Goal: Information Seeking & Learning: Check status

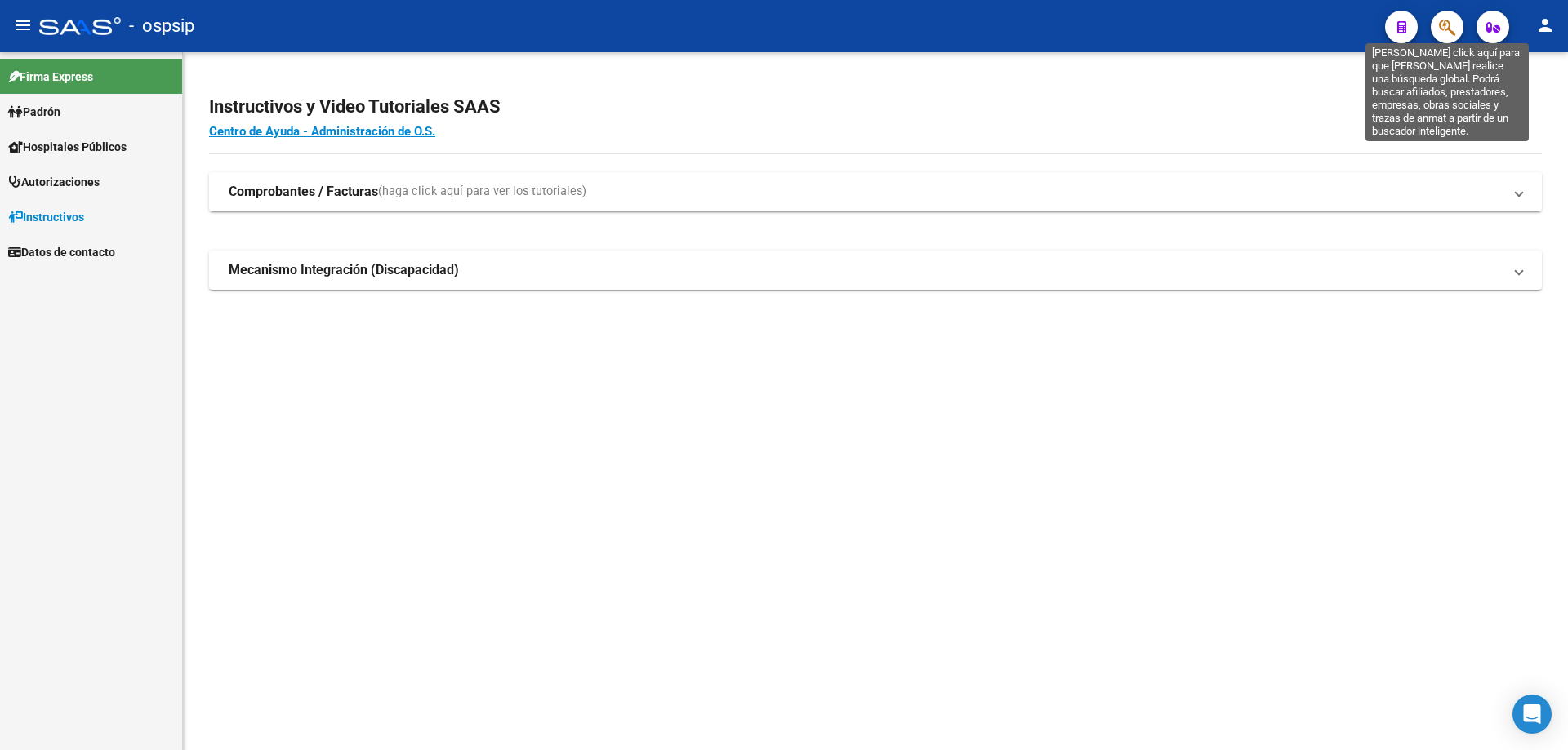
click at [1445, 22] on icon "button" at bounding box center [1446, 26] width 17 height 18
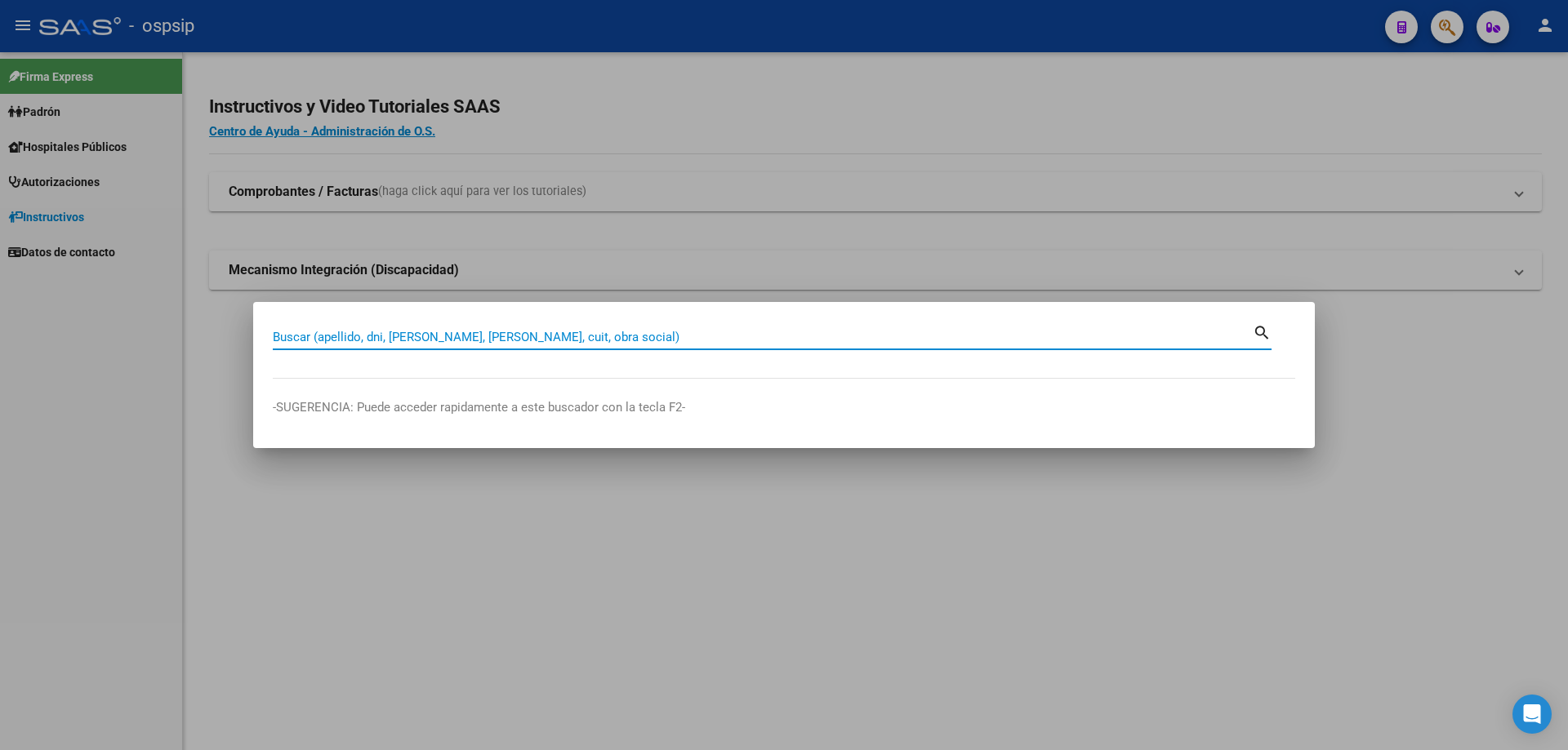
click at [504, 332] on input "Buscar (apellido, dni, [PERSON_NAME], [PERSON_NAME], cuit, obra social)" at bounding box center [763, 336] width 980 height 15
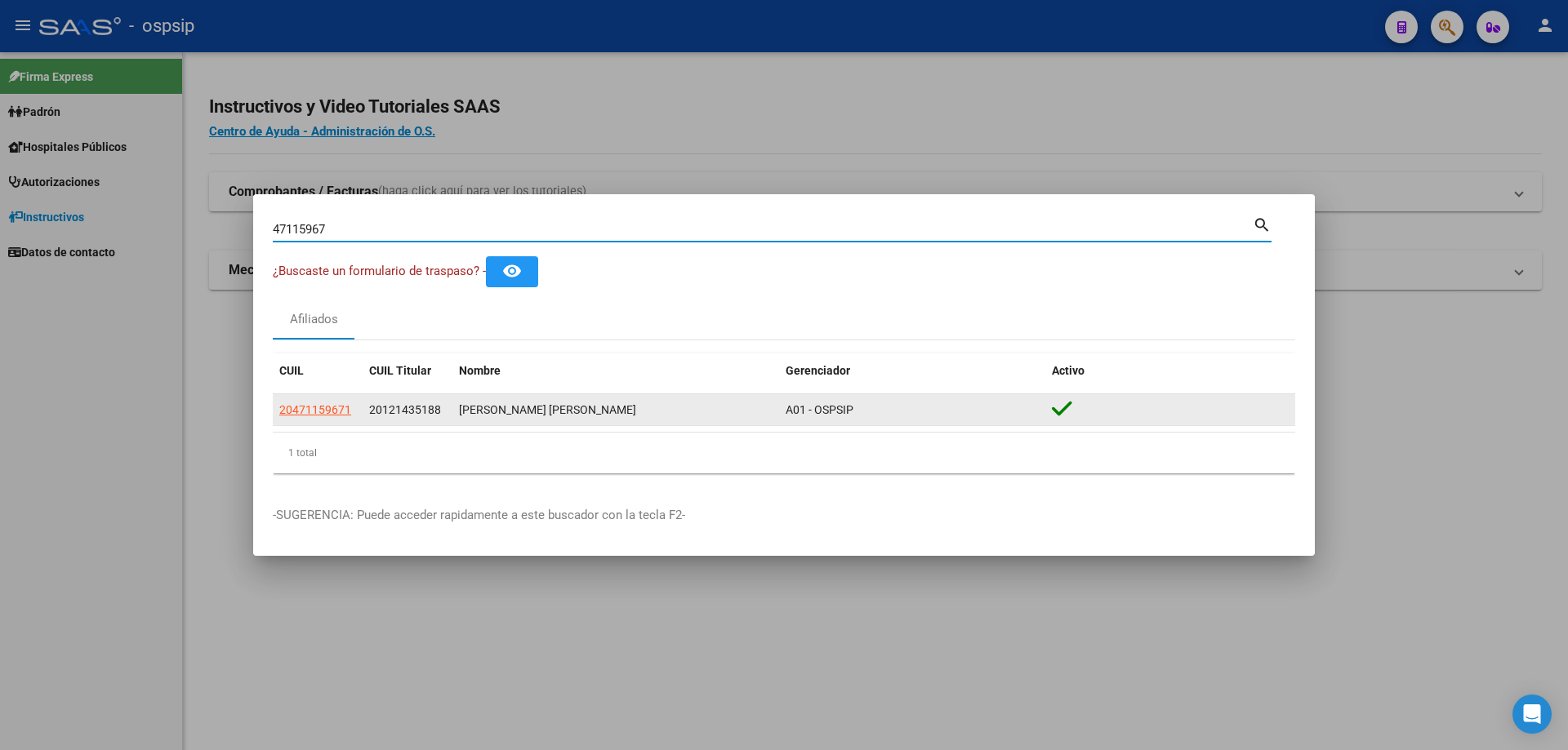
click at [407, 405] on span "20121435188" at bounding box center [405, 409] width 72 height 13
click at [483, 405] on div "[PERSON_NAME] [PERSON_NAME]" at bounding box center [615, 410] width 314 height 18
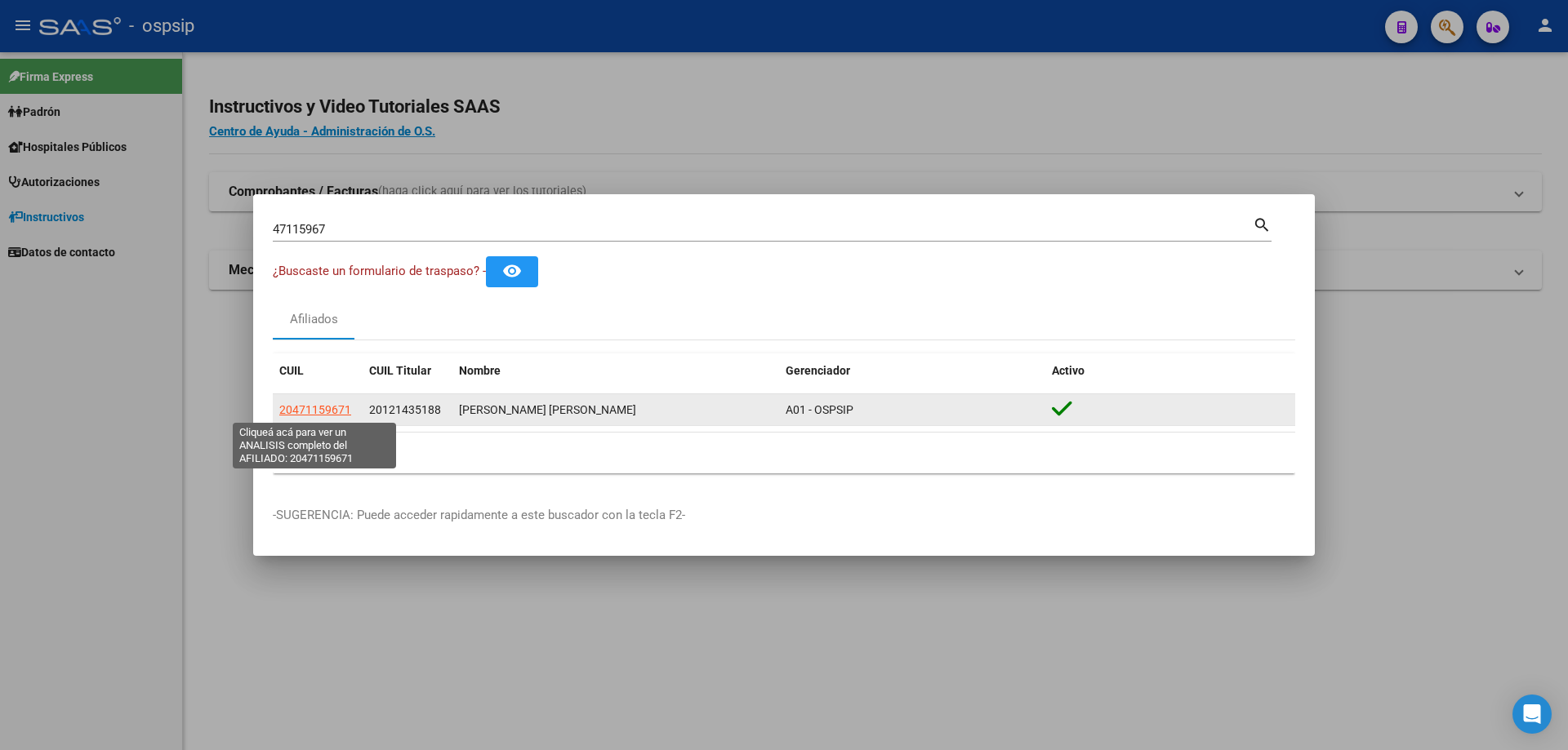
click at [307, 406] on span "20471159671" at bounding box center [315, 409] width 72 height 13
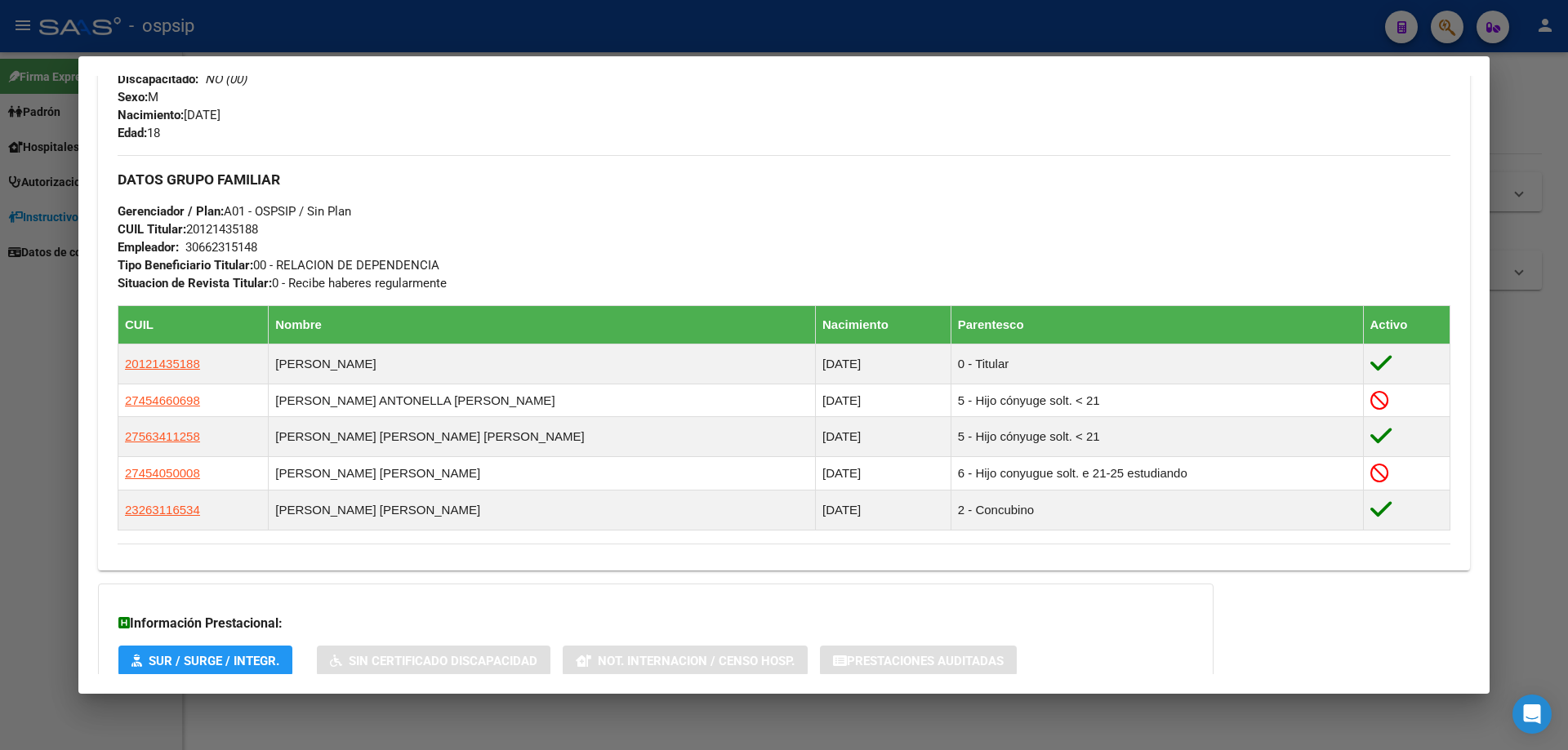
scroll to position [803, 0]
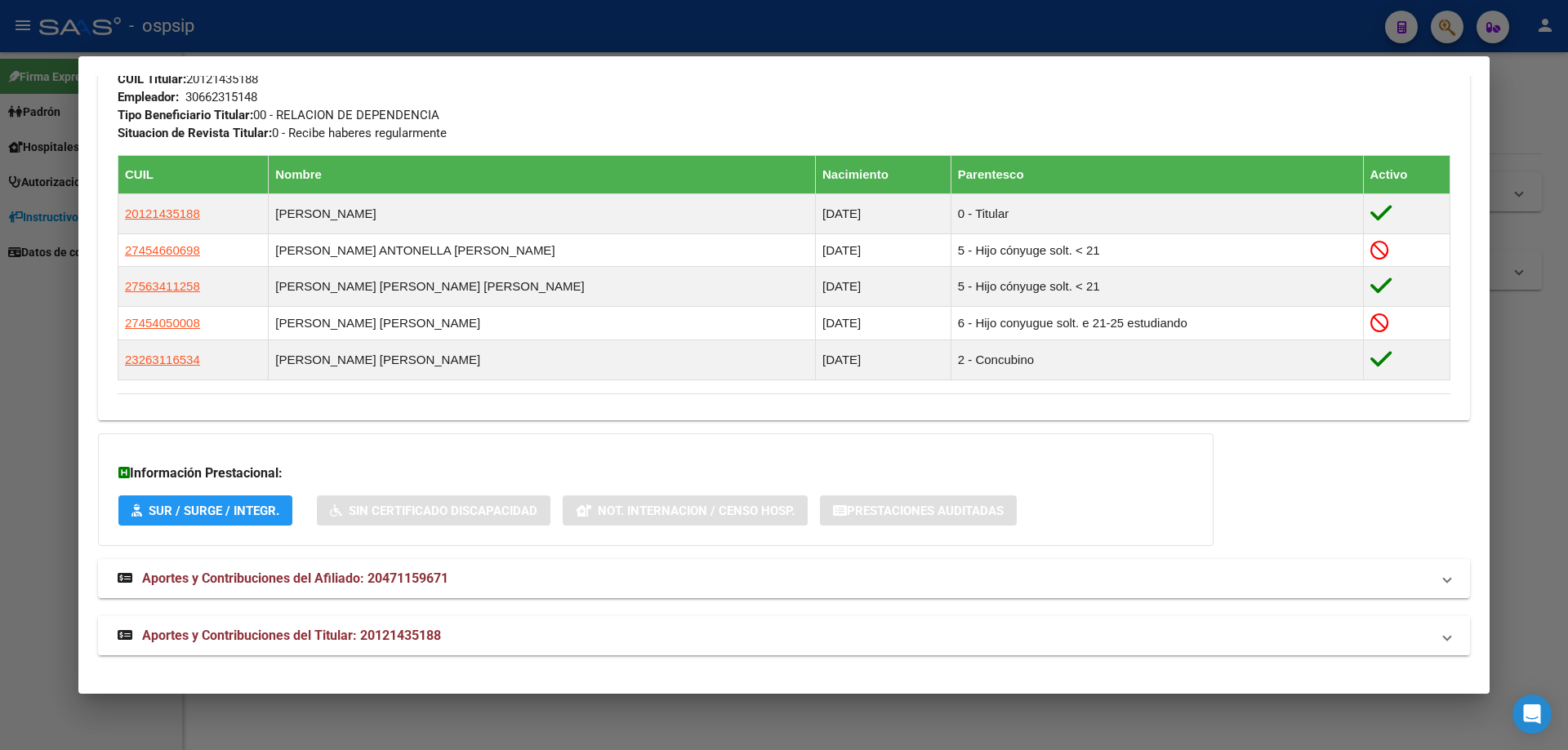
drag, startPoint x: 308, startPoint y: 637, endPoint x: 294, endPoint y: 643, distance: 15.2
click at [304, 640] on span "Aportes y Contribuciones del Titular: 20121435188" at bounding box center [291, 635] width 298 height 16
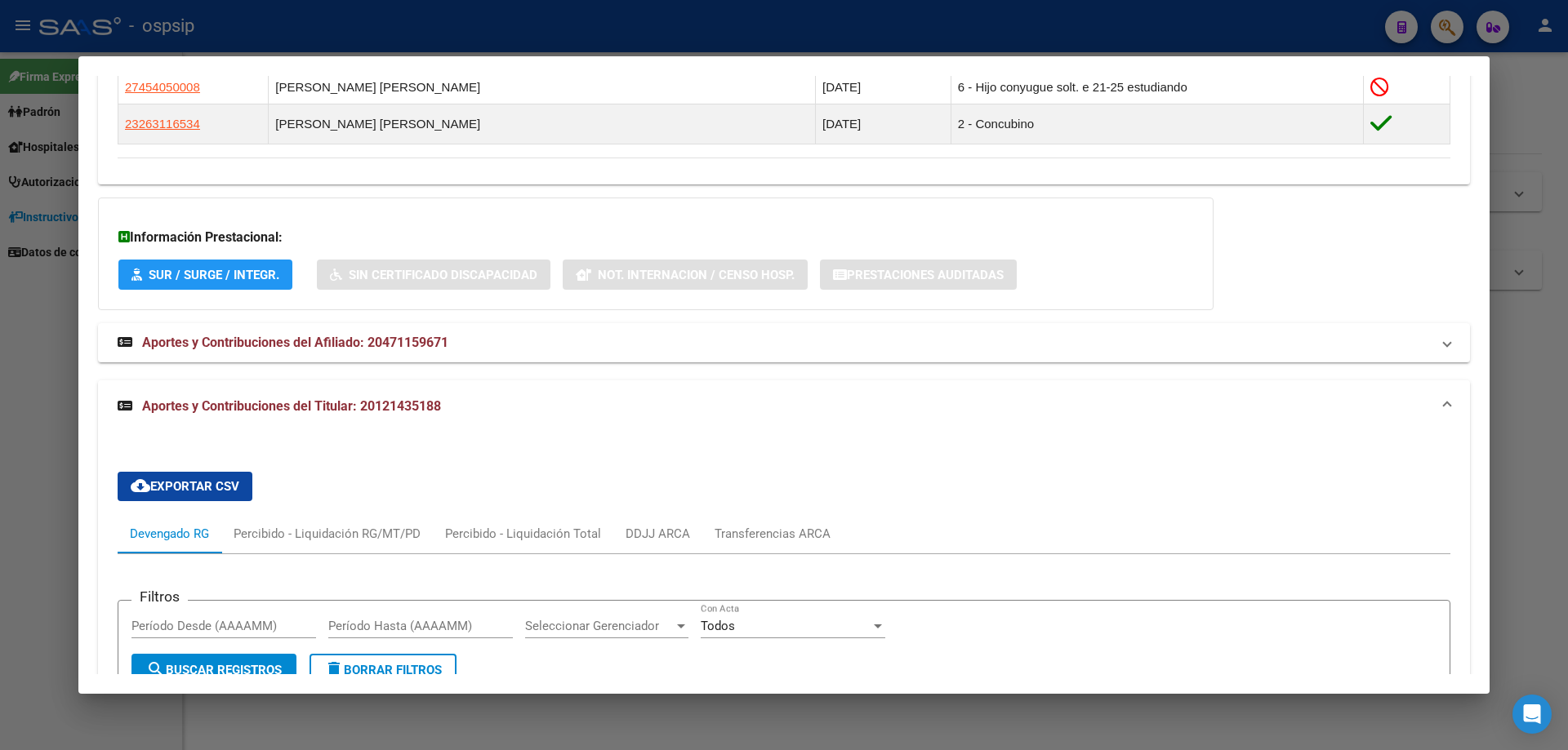
scroll to position [957, 0]
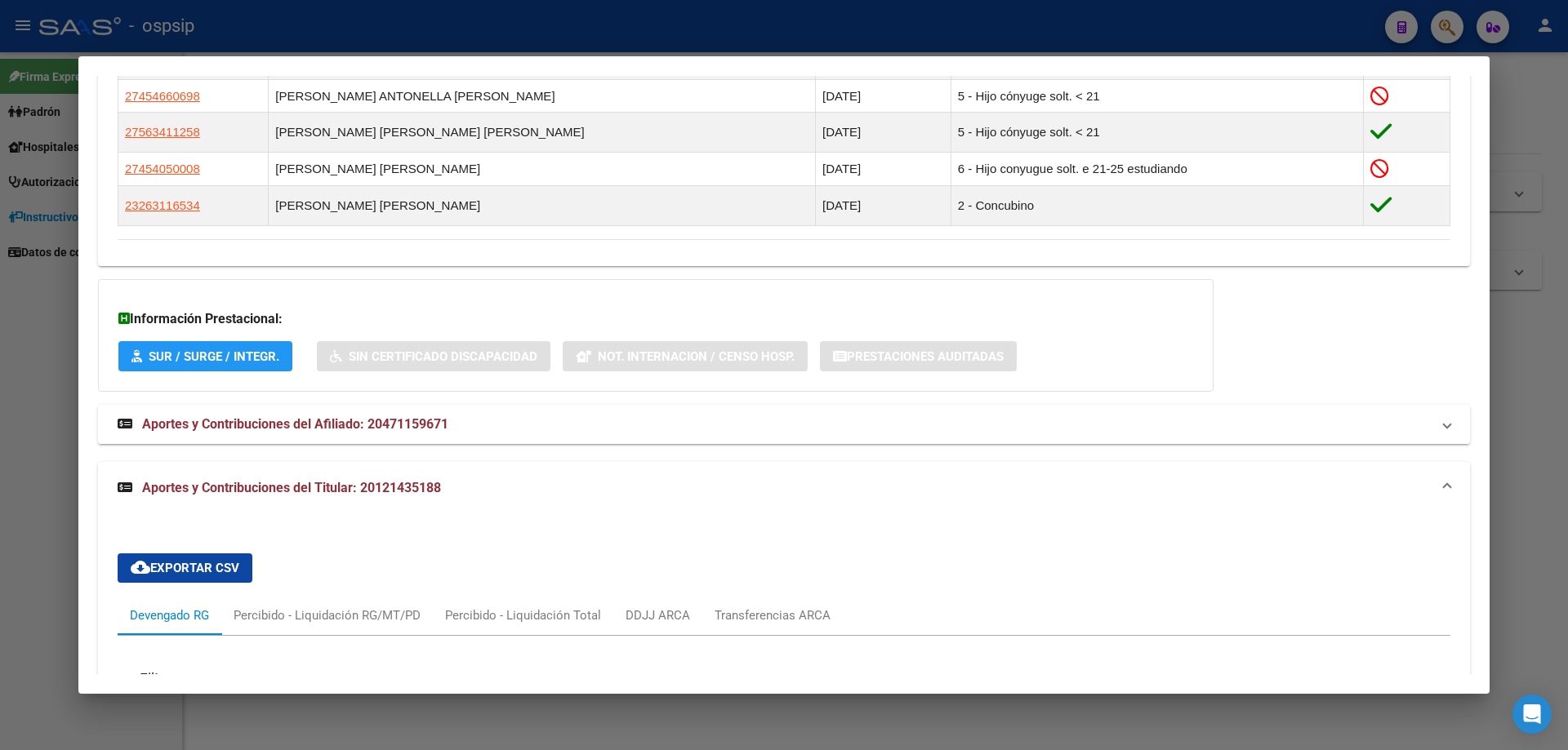
click at [370, 426] on span "Aportes y Contribuciones del Afiliado: 20471159671" at bounding box center [295, 424] width 306 height 16
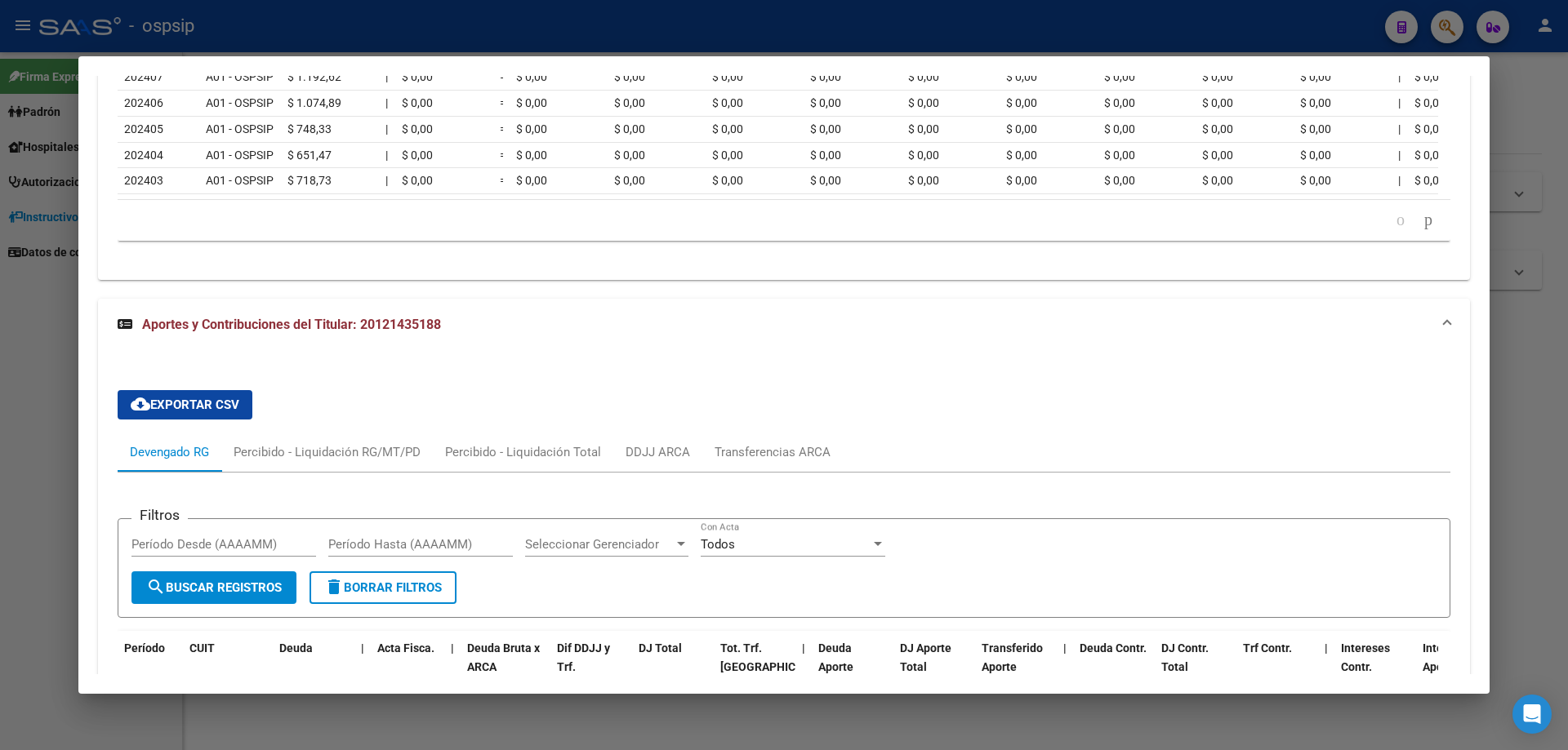
scroll to position [1782, 0]
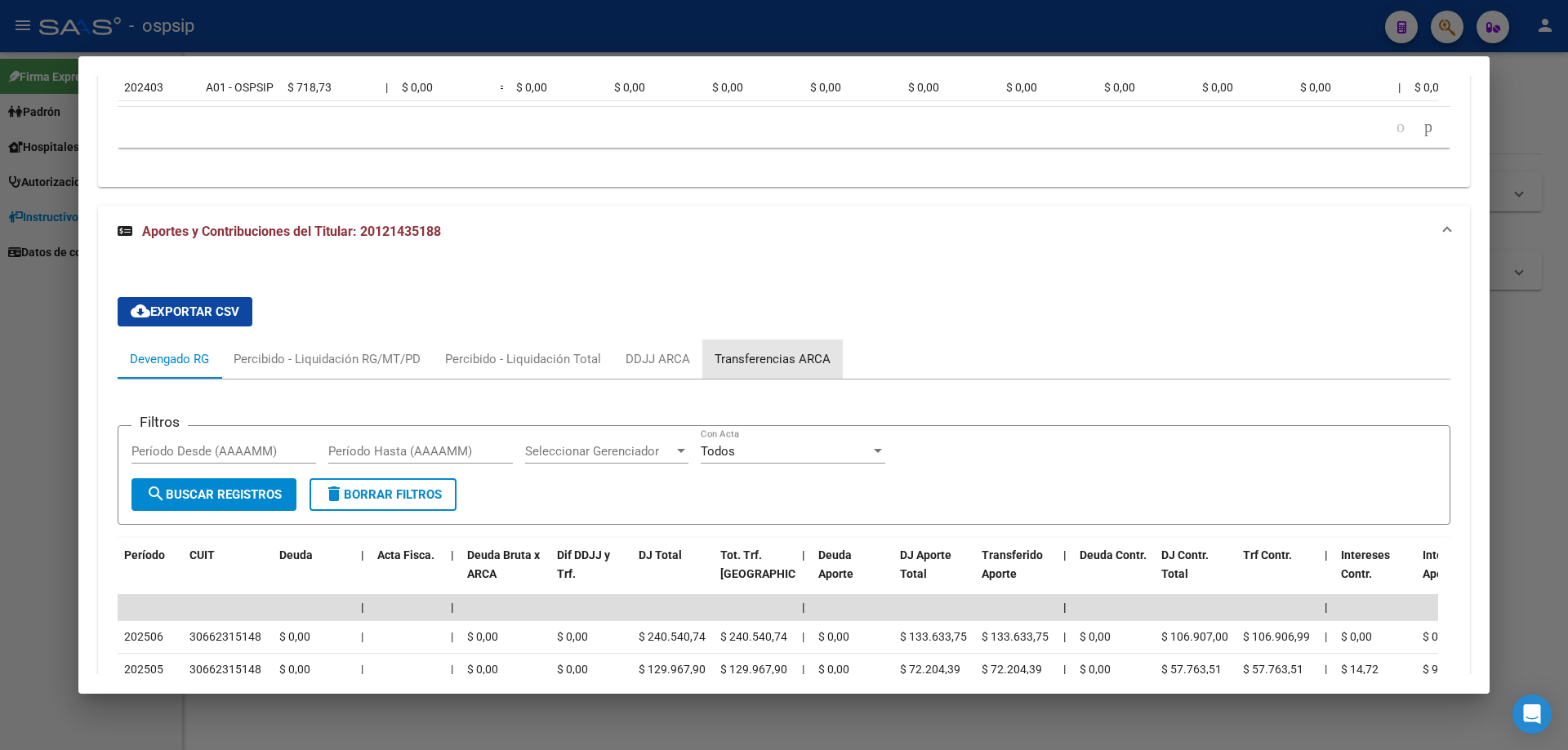
click at [783, 368] on div "Transferencias ARCA" at bounding box center [772, 358] width 116 height 17
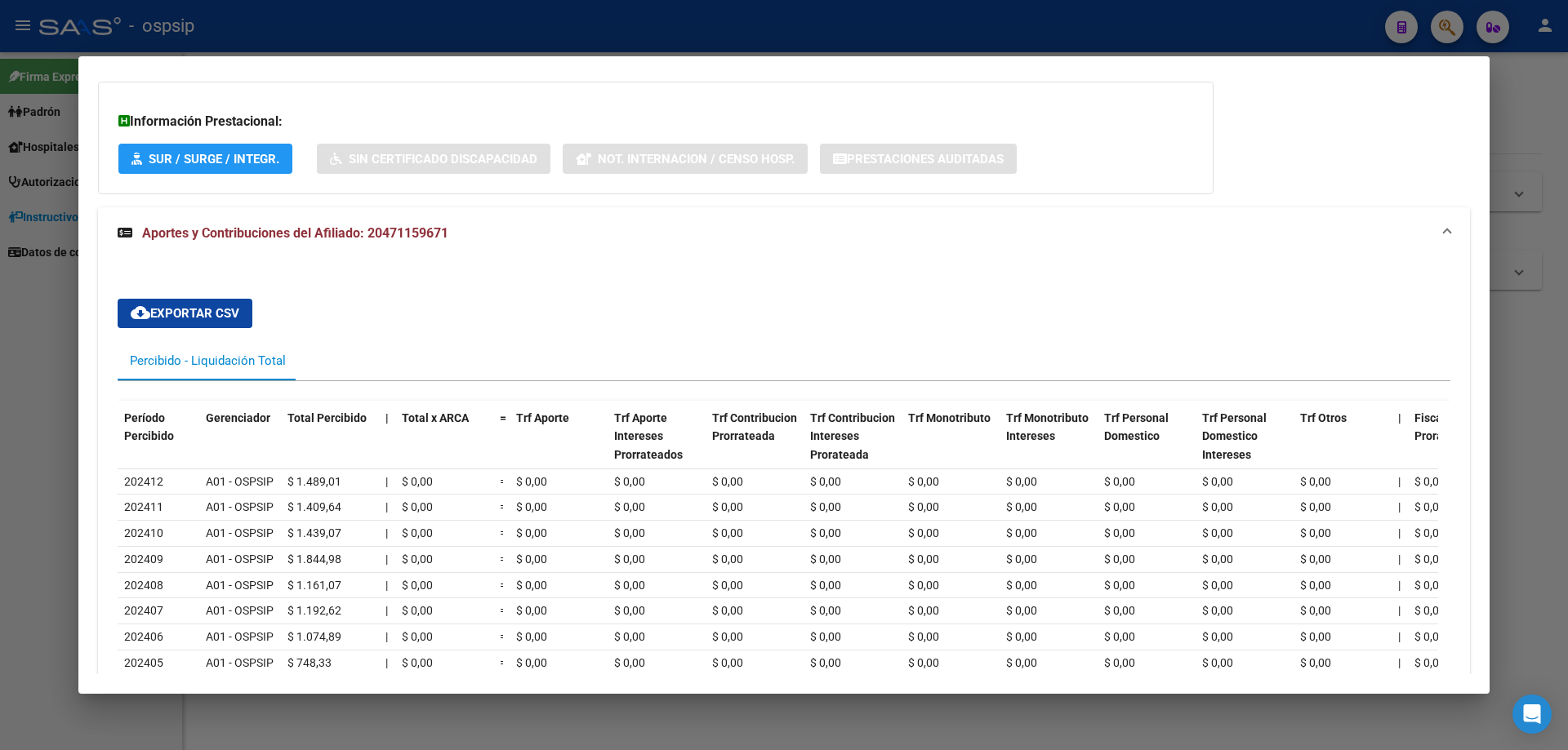
scroll to position [1122, 0]
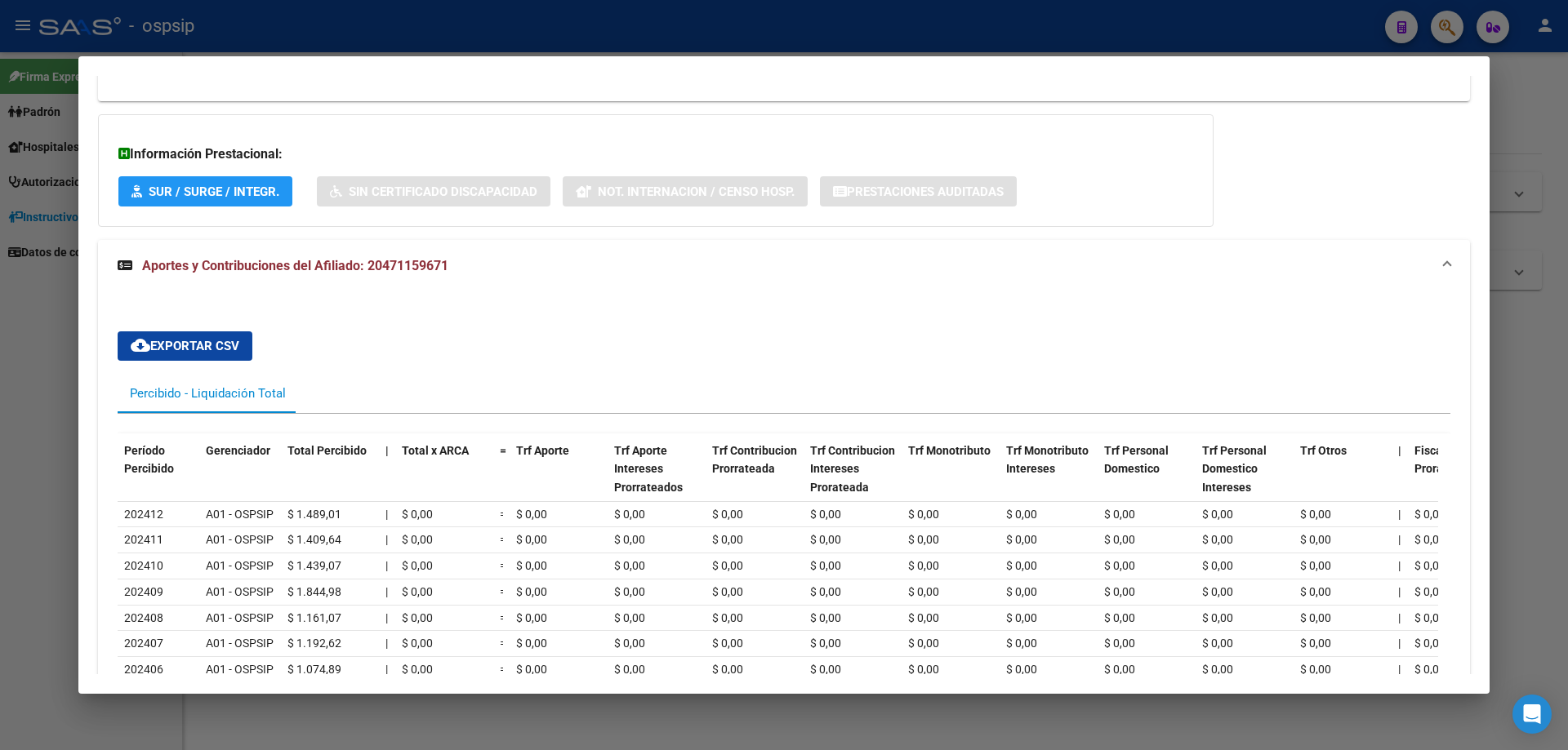
click at [1531, 467] on div at bounding box center [784, 375] width 1568 height 750
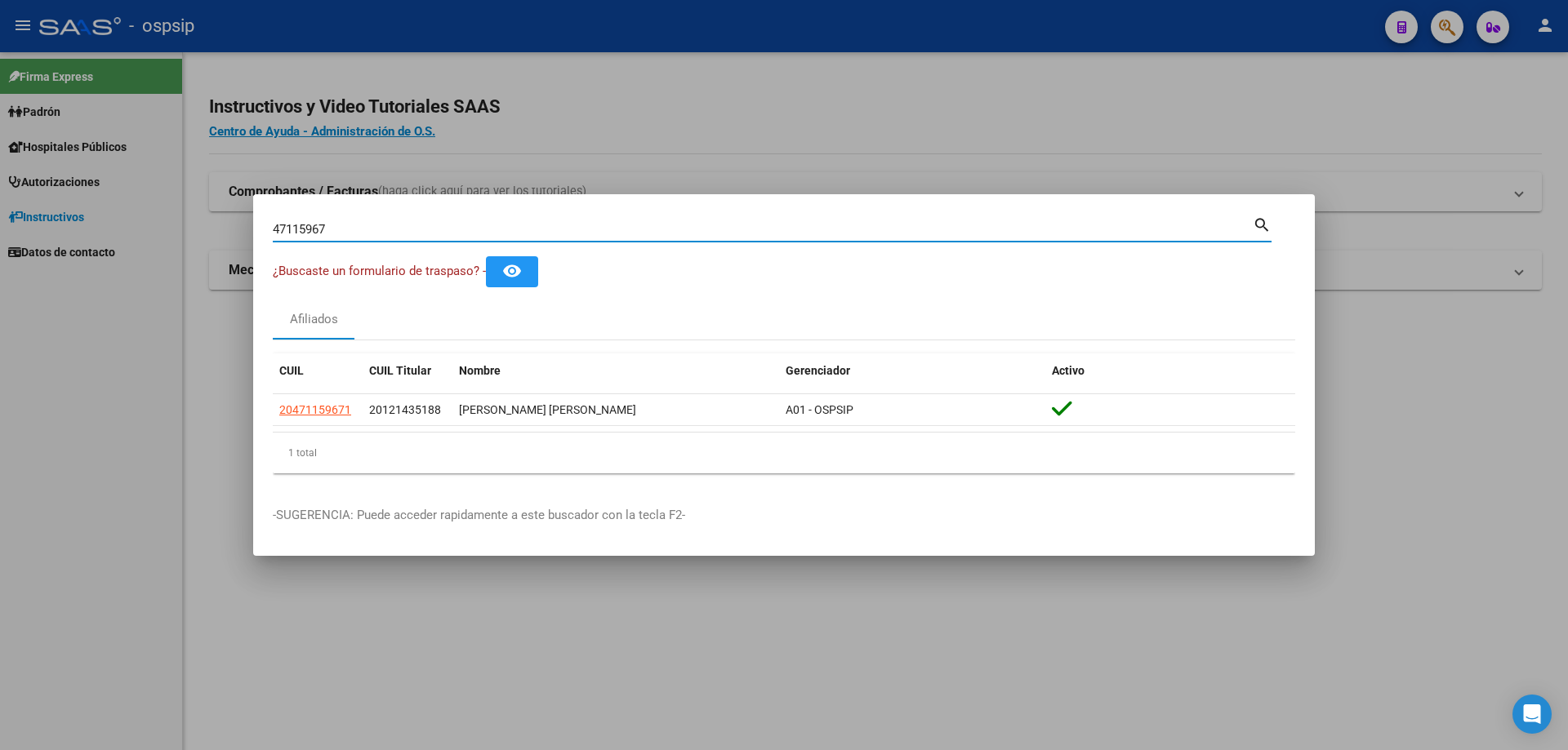
click at [365, 229] on input "47115967" at bounding box center [763, 229] width 980 height 15
type input "4"
type input "42369666"
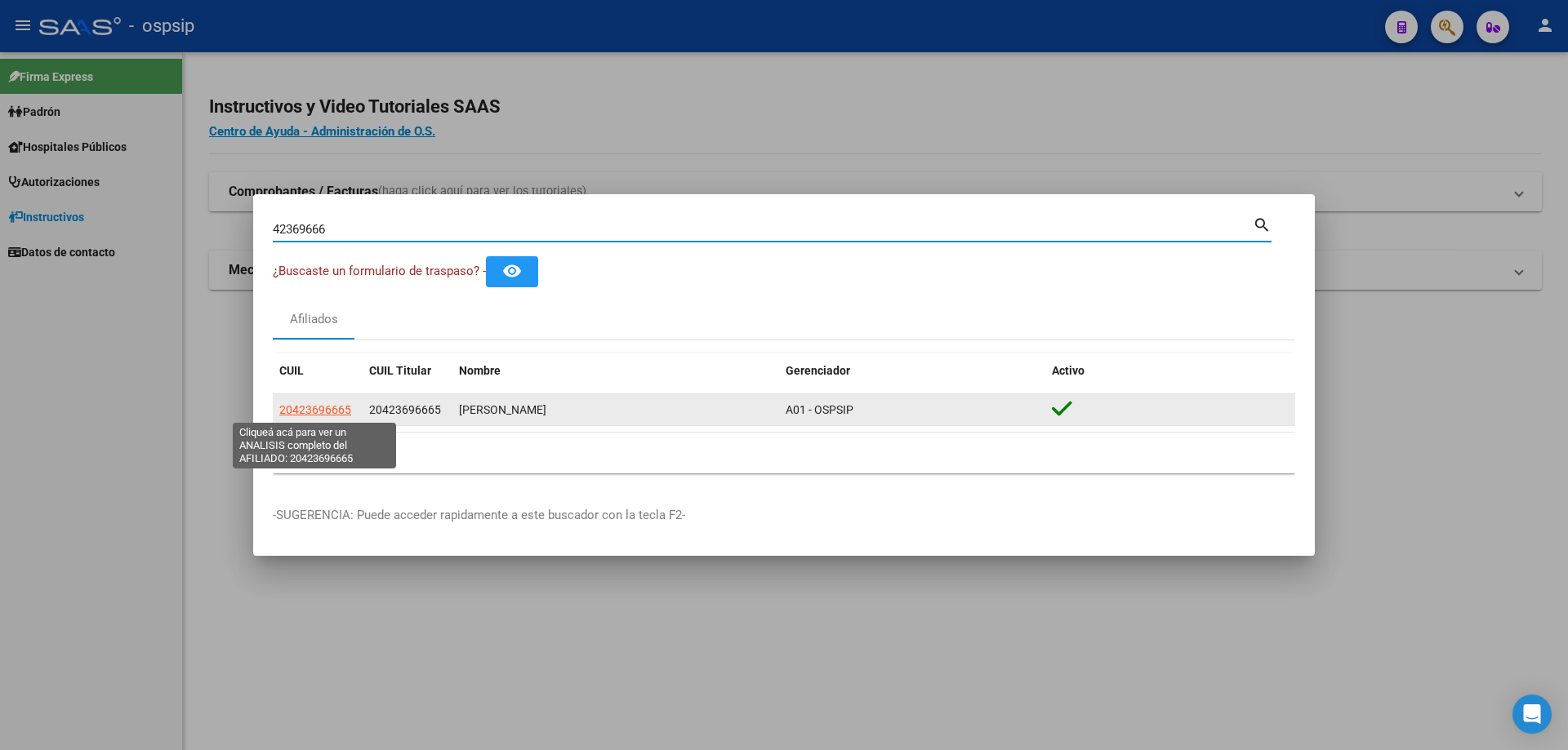
click at [327, 407] on span "20423696665" at bounding box center [315, 409] width 72 height 13
type textarea "20423696665"
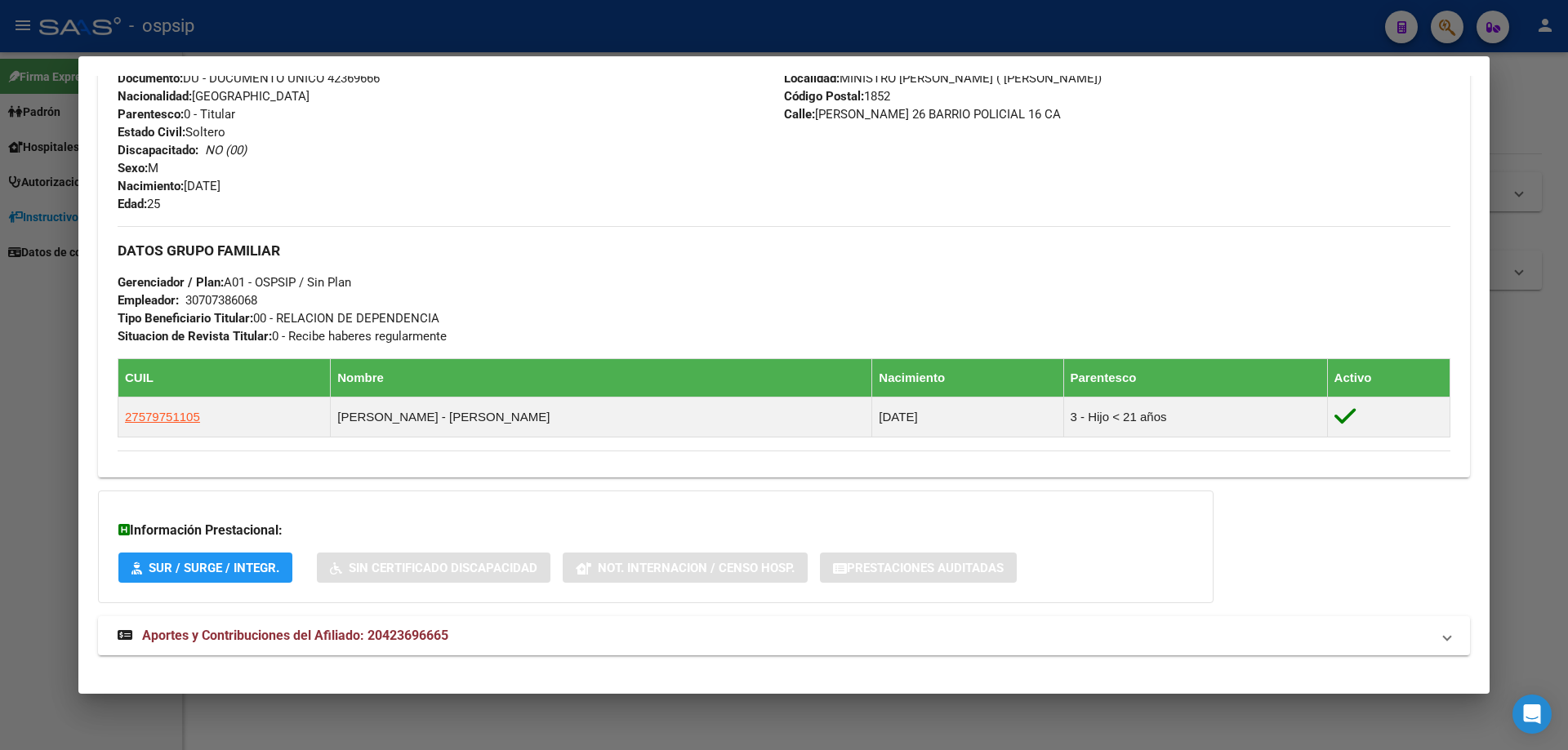
scroll to position [599, 0]
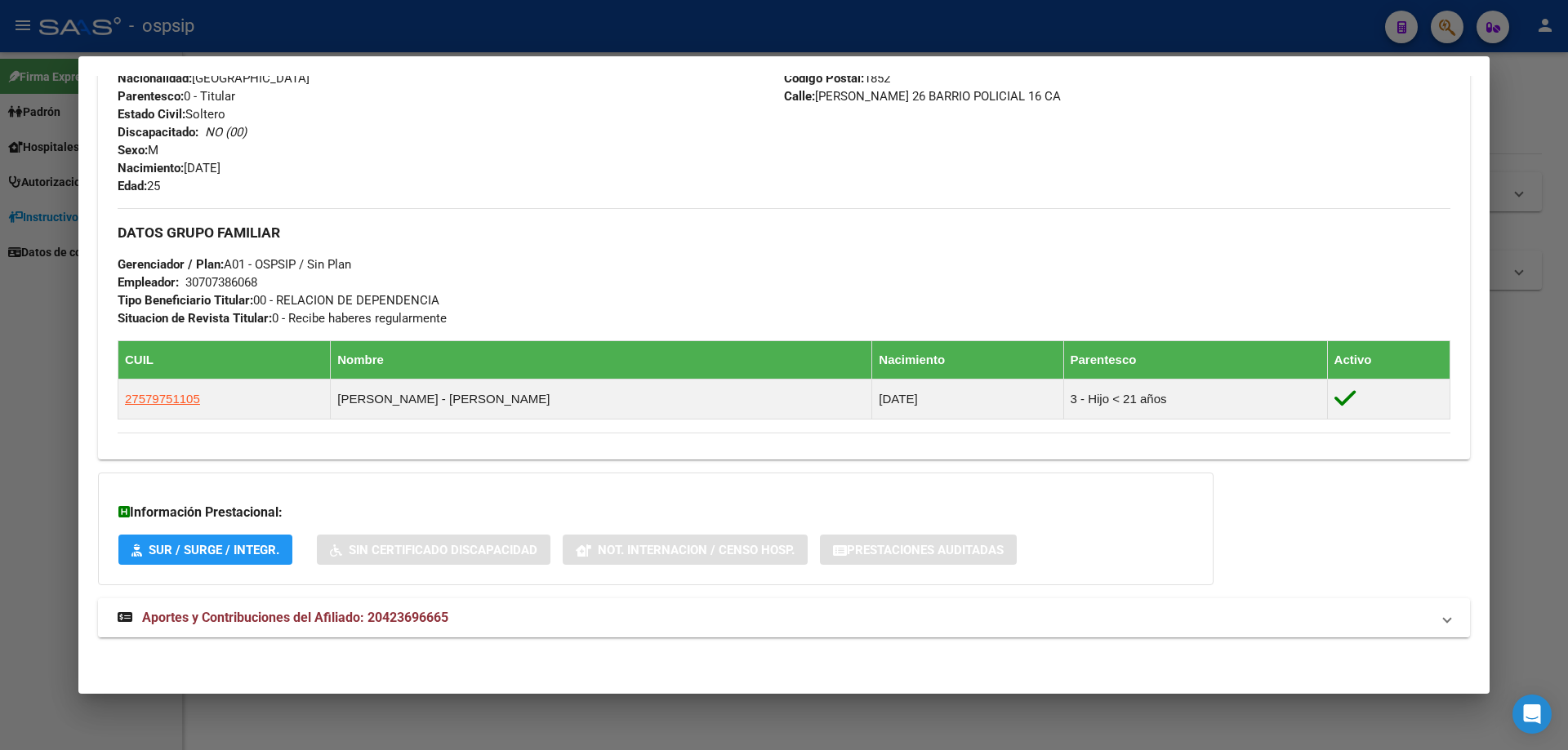
click at [346, 605] on mat-expansion-panel-header "Aportes y Contribuciones del Afiliado: 20423696665" at bounding box center [784, 618] width 1372 height 39
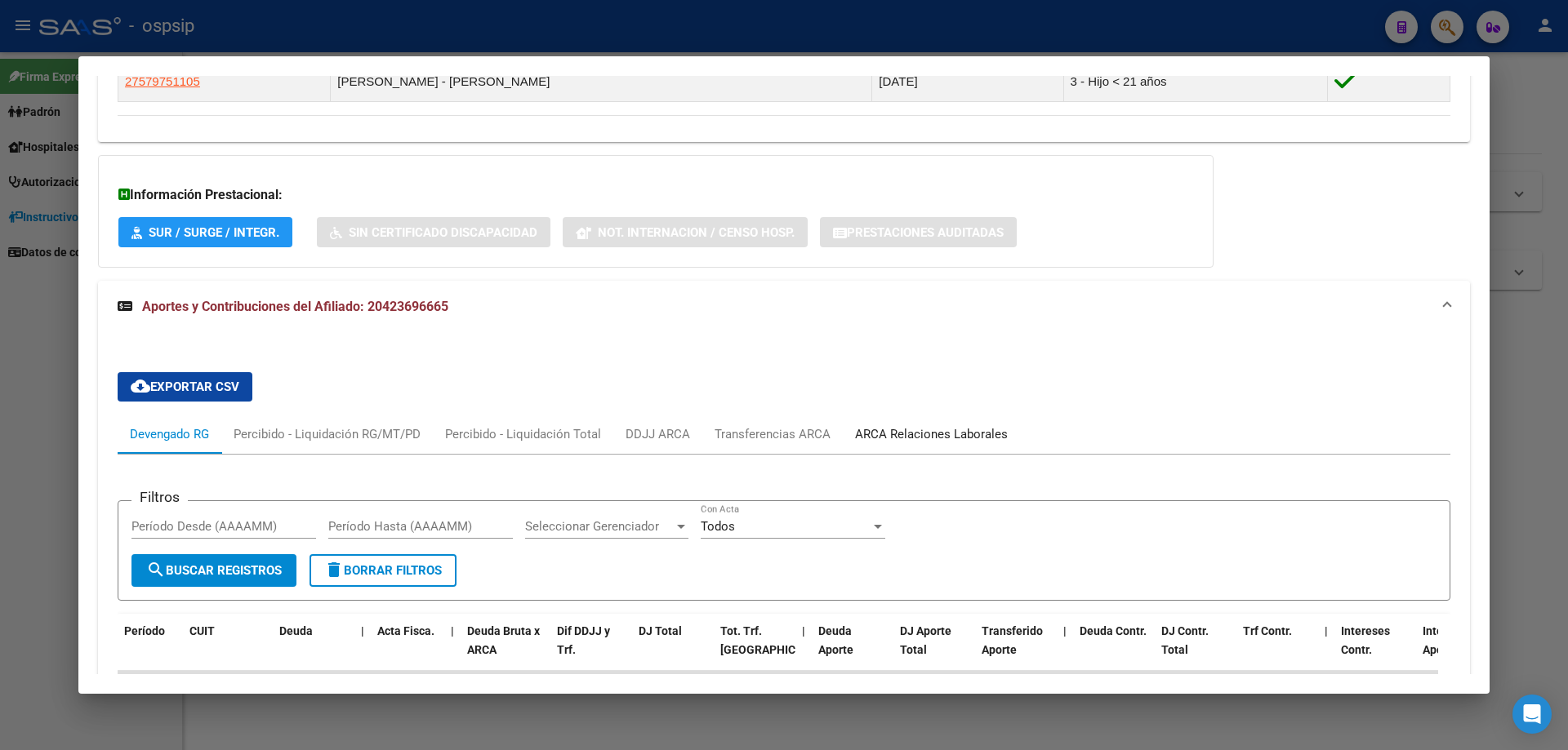
click at [907, 434] on div "ARCA Relaciones Laborales" at bounding box center [931, 434] width 153 height 17
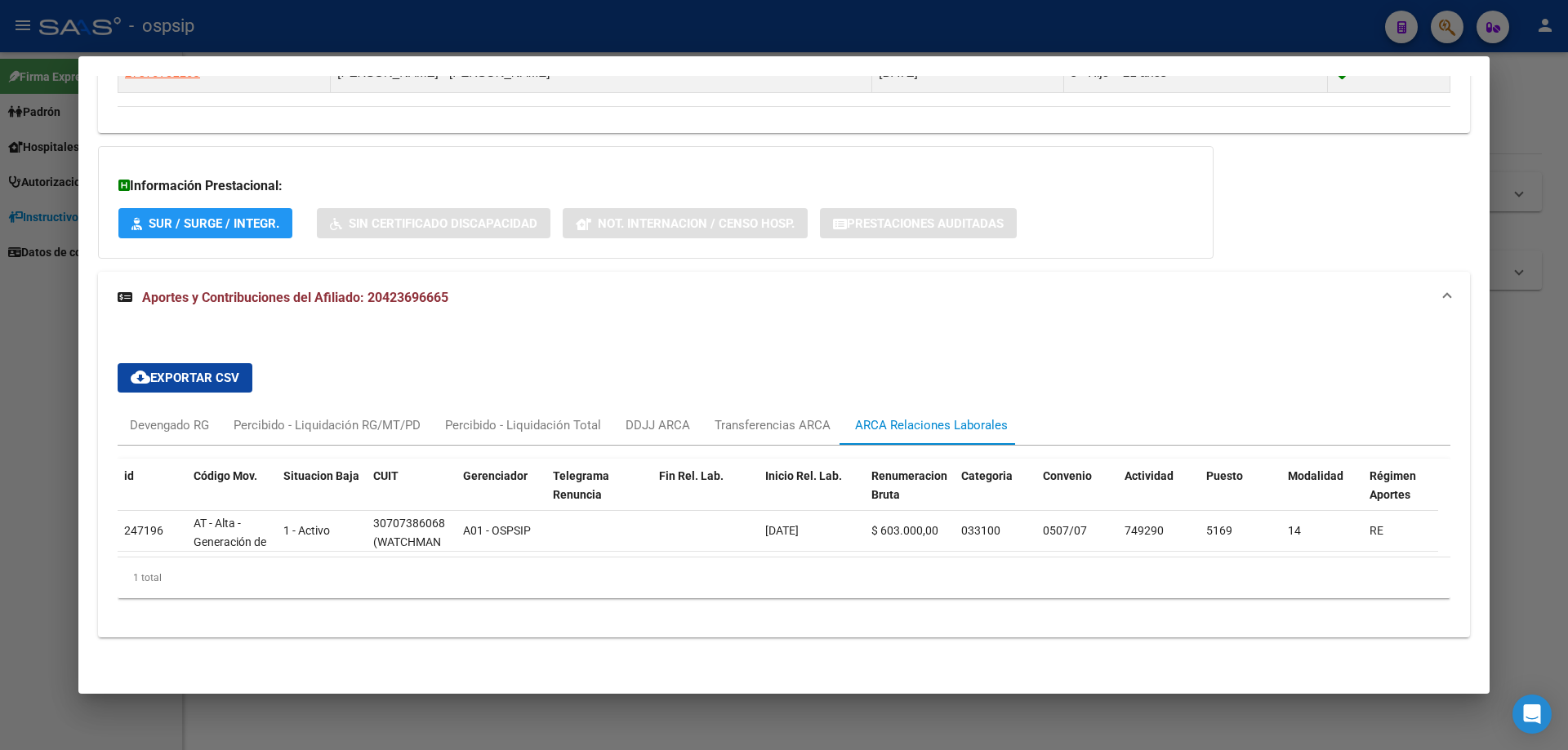
scroll to position [938, 0]
click at [749, 416] on div "Transferencias ARCA" at bounding box center [772, 425] width 116 height 17
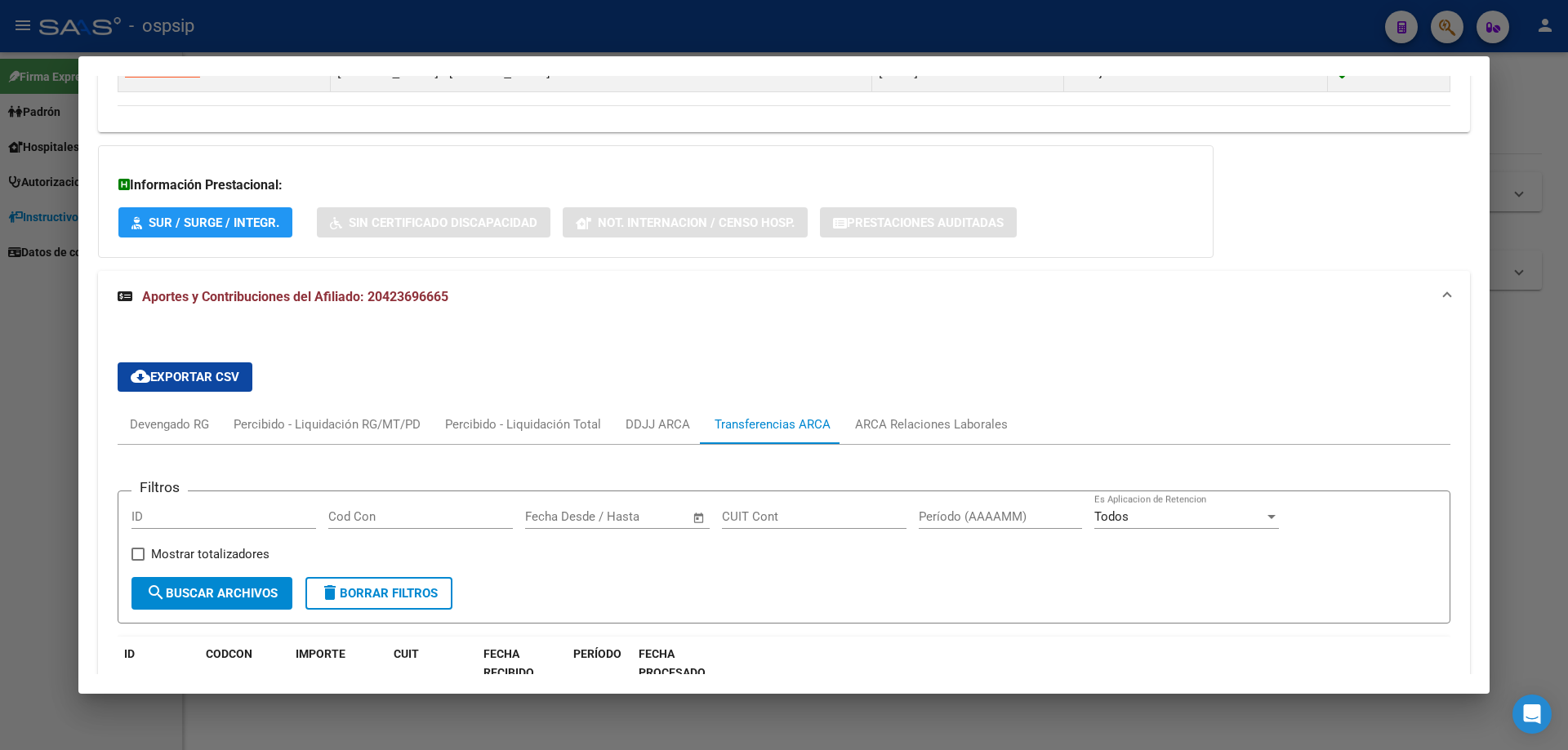
scroll to position [911, 0]
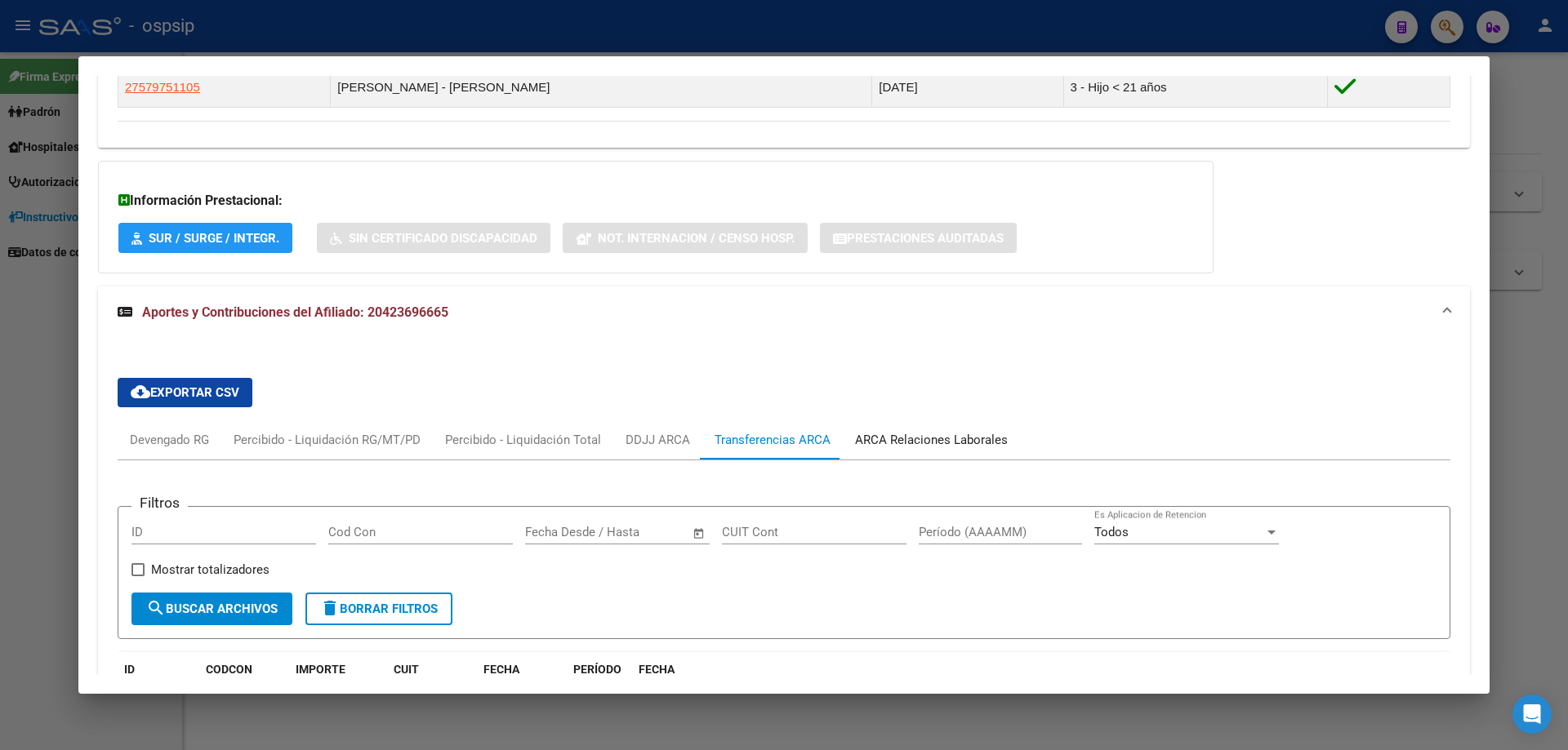
click at [912, 436] on div "ARCA Relaciones Laborales" at bounding box center [931, 440] width 153 height 17
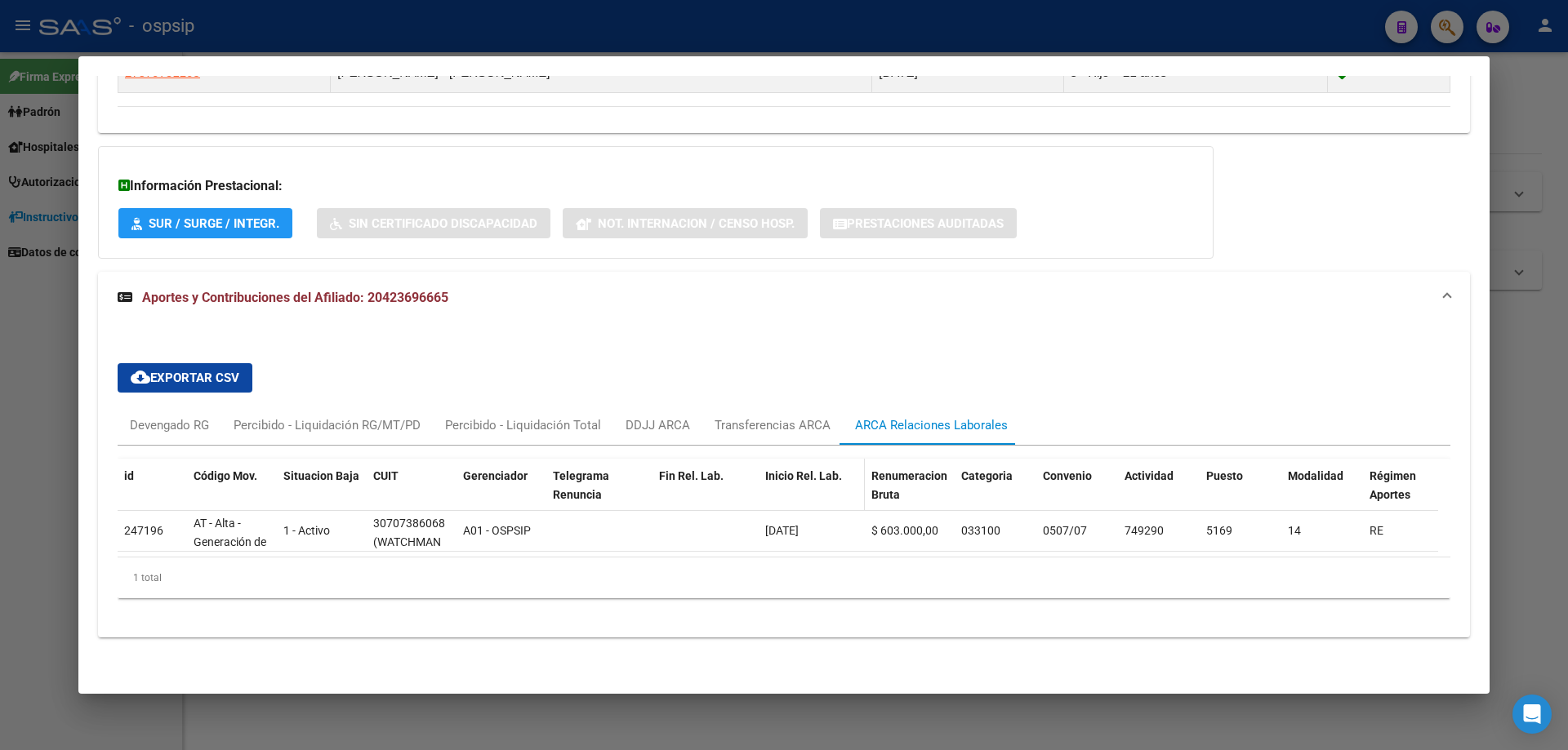
scroll to position [938, 0]
click at [798, 406] on div "Transferencias ARCA" at bounding box center [773, 426] width 141 height 39
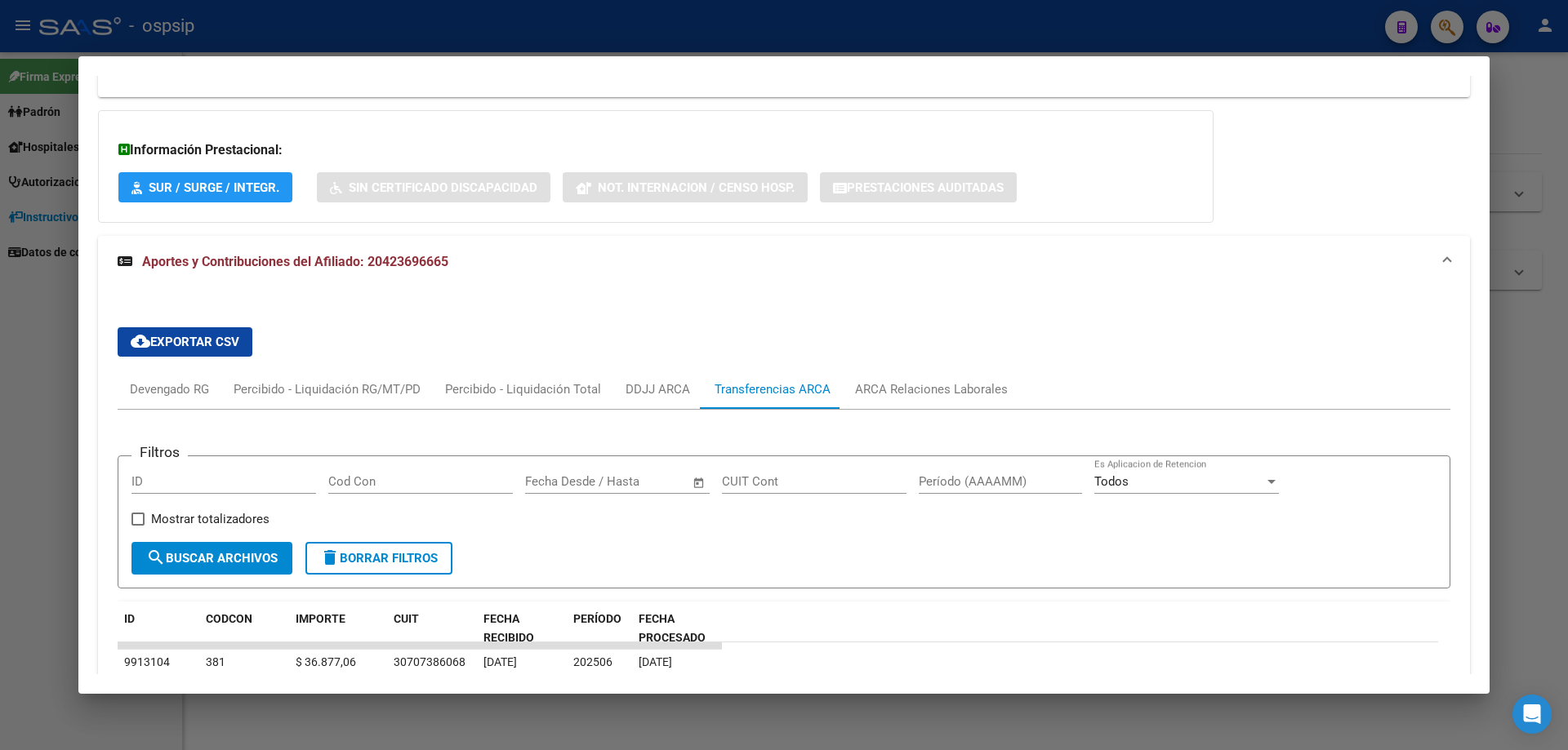
scroll to position [979, 0]
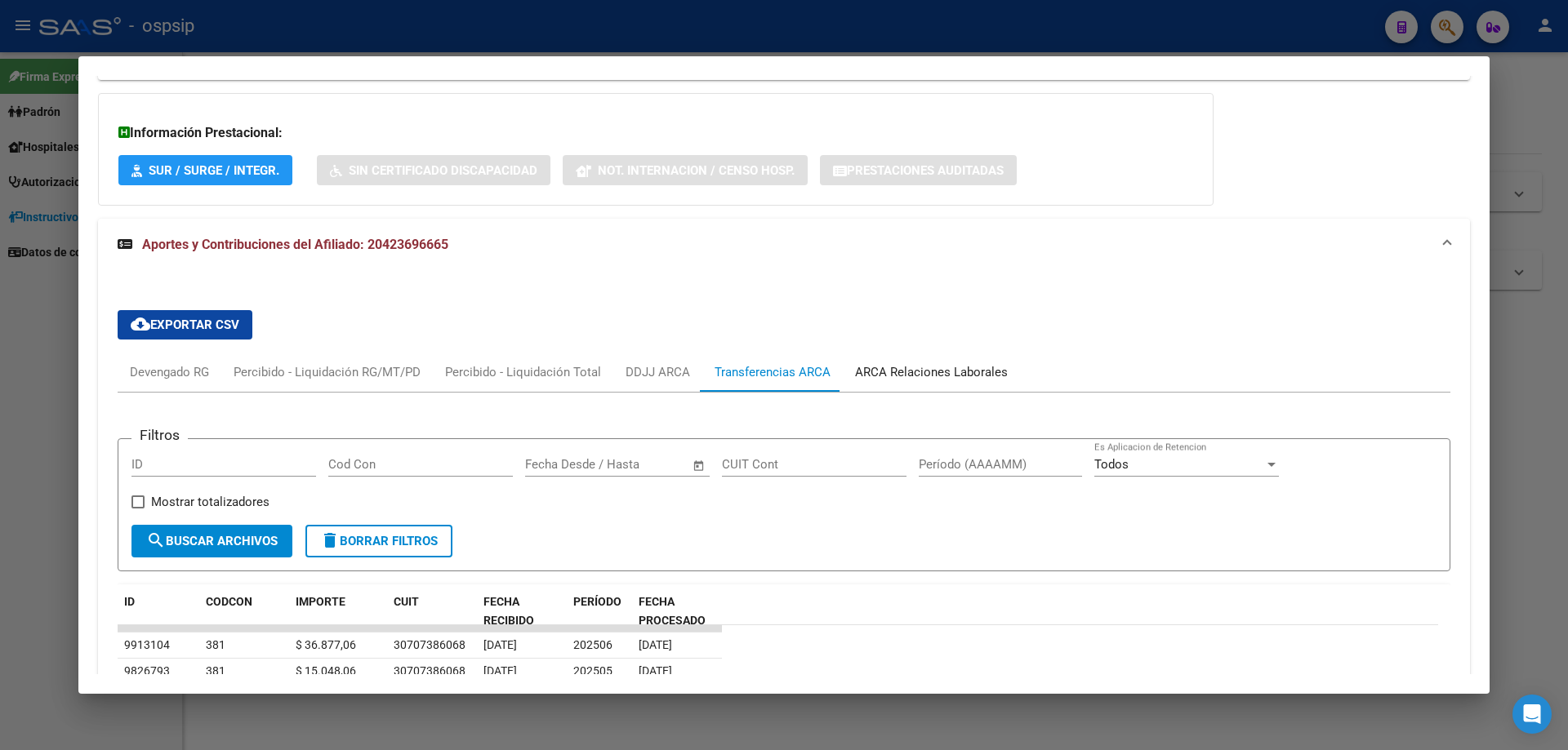
click at [946, 375] on div "ARCA Relaciones Laborales" at bounding box center [931, 372] width 153 height 17
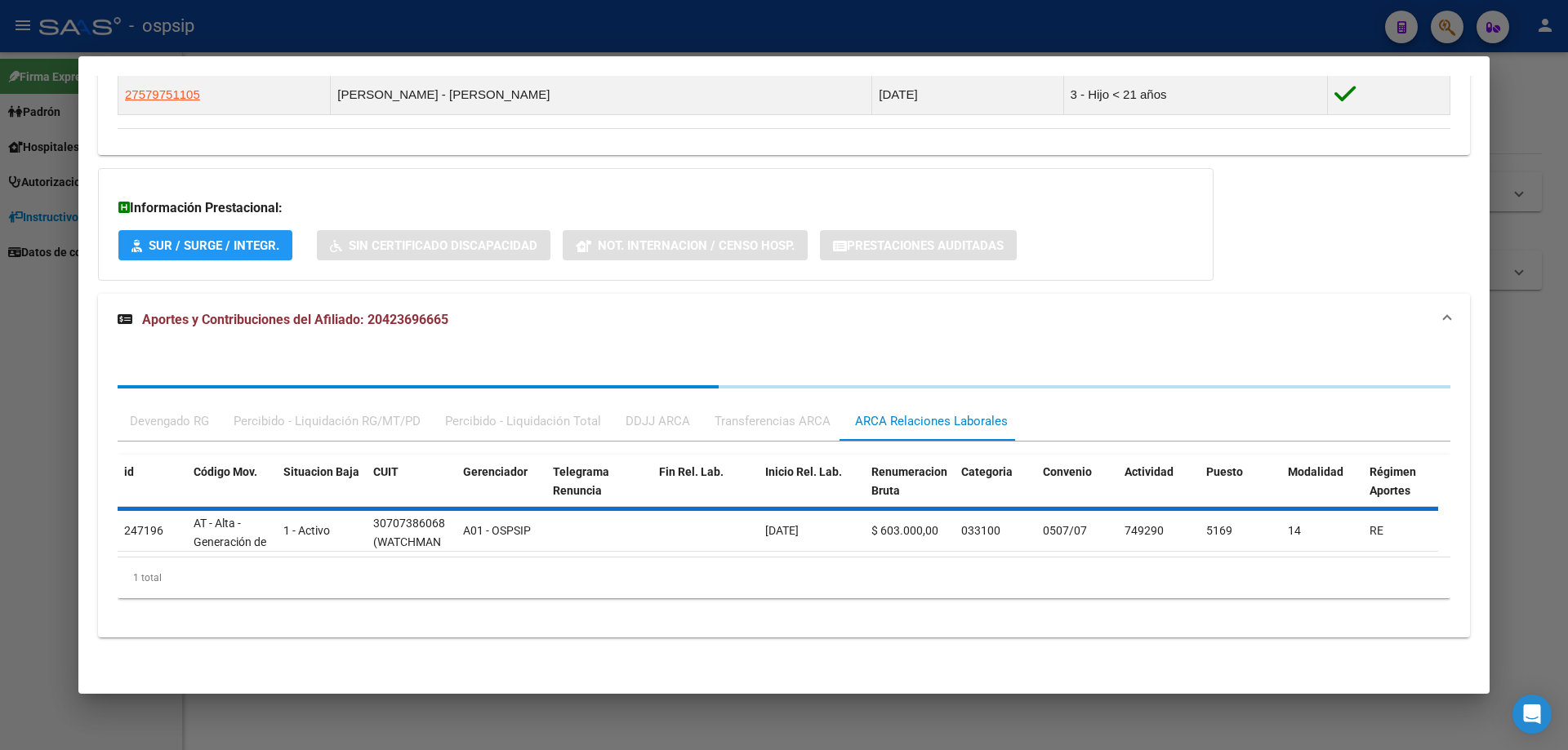
scroll to position [938, 0]
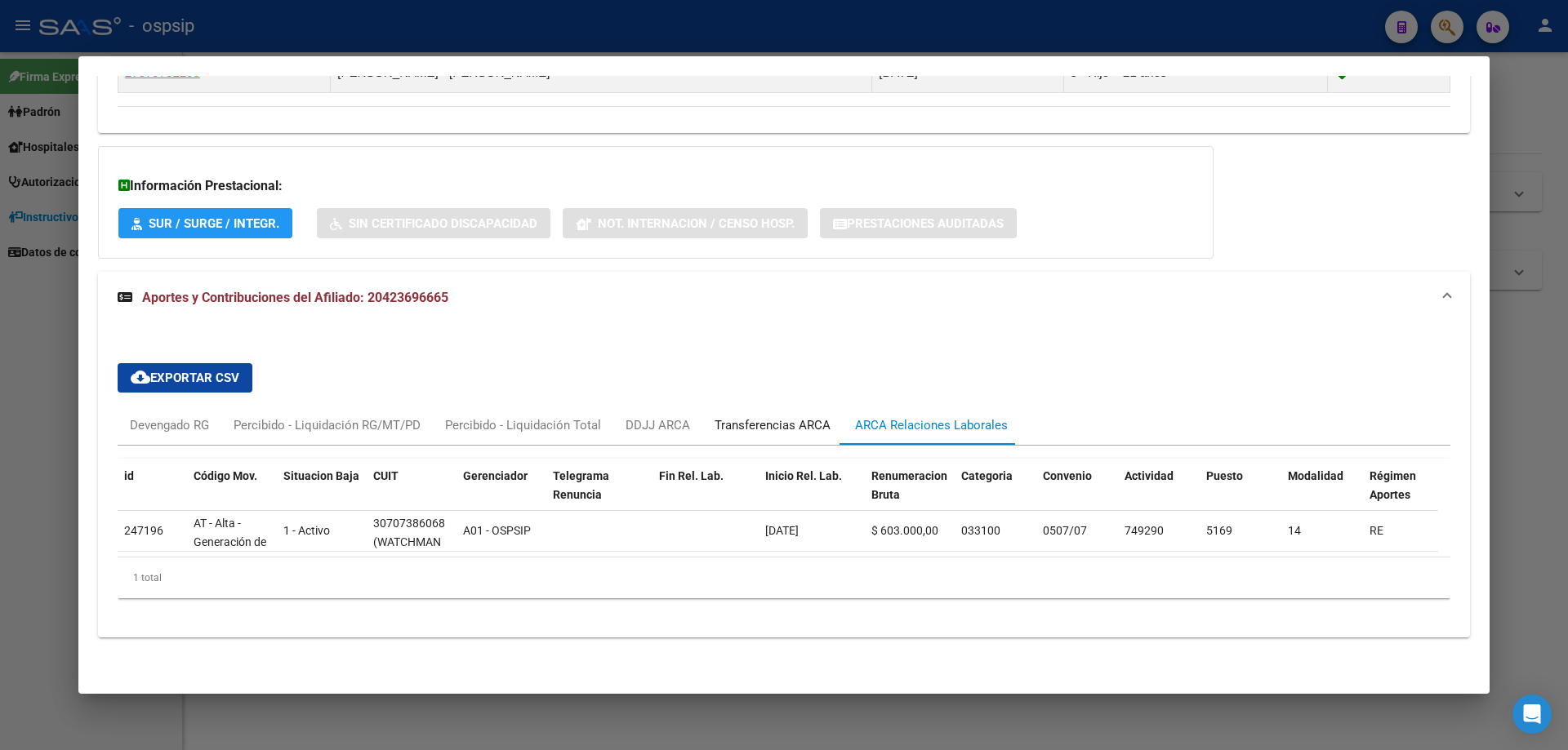
click at [738, 416] on div "Transferencias ARCA" at bounding box center [772, 425] width 116 height 17
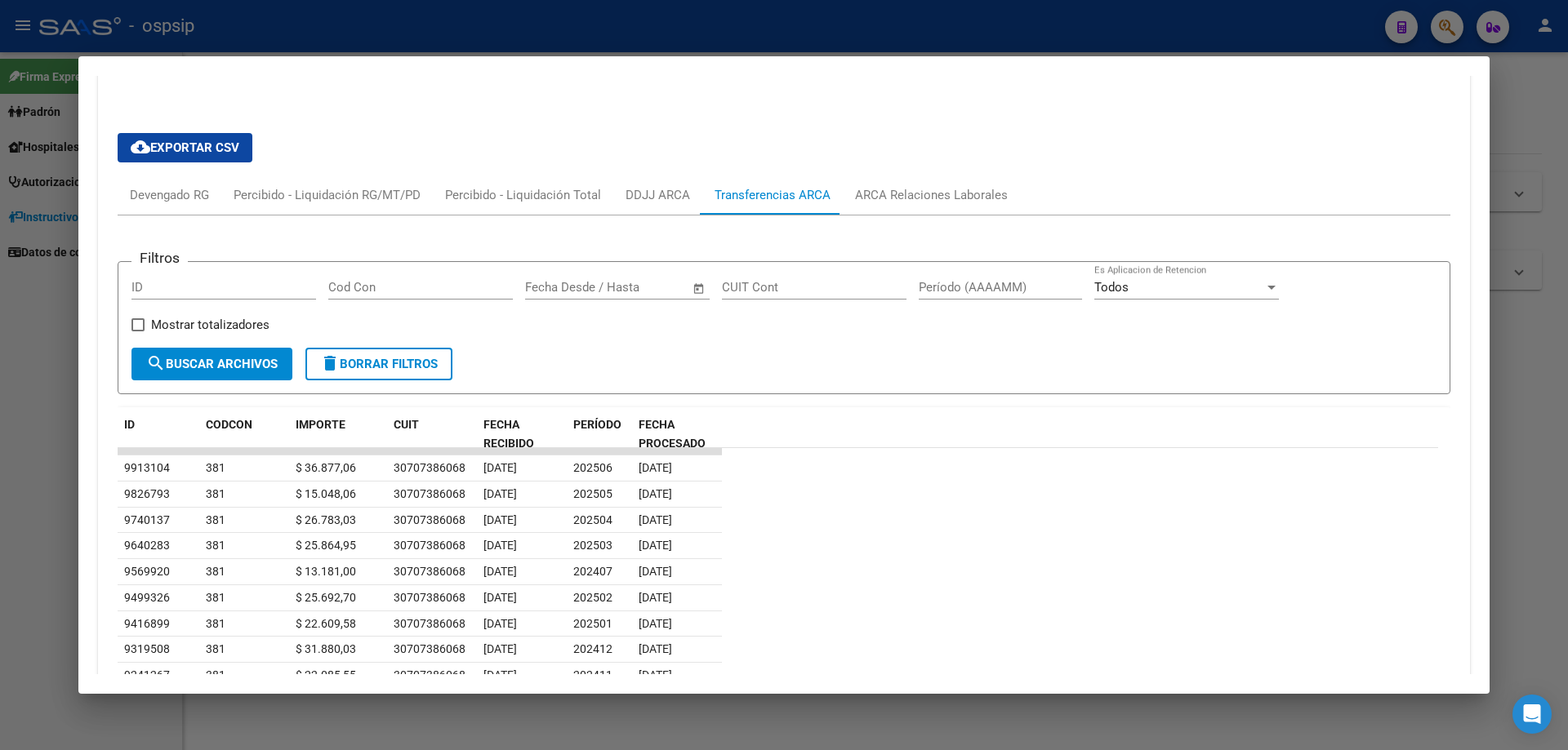
scroll to position [1238, 0]
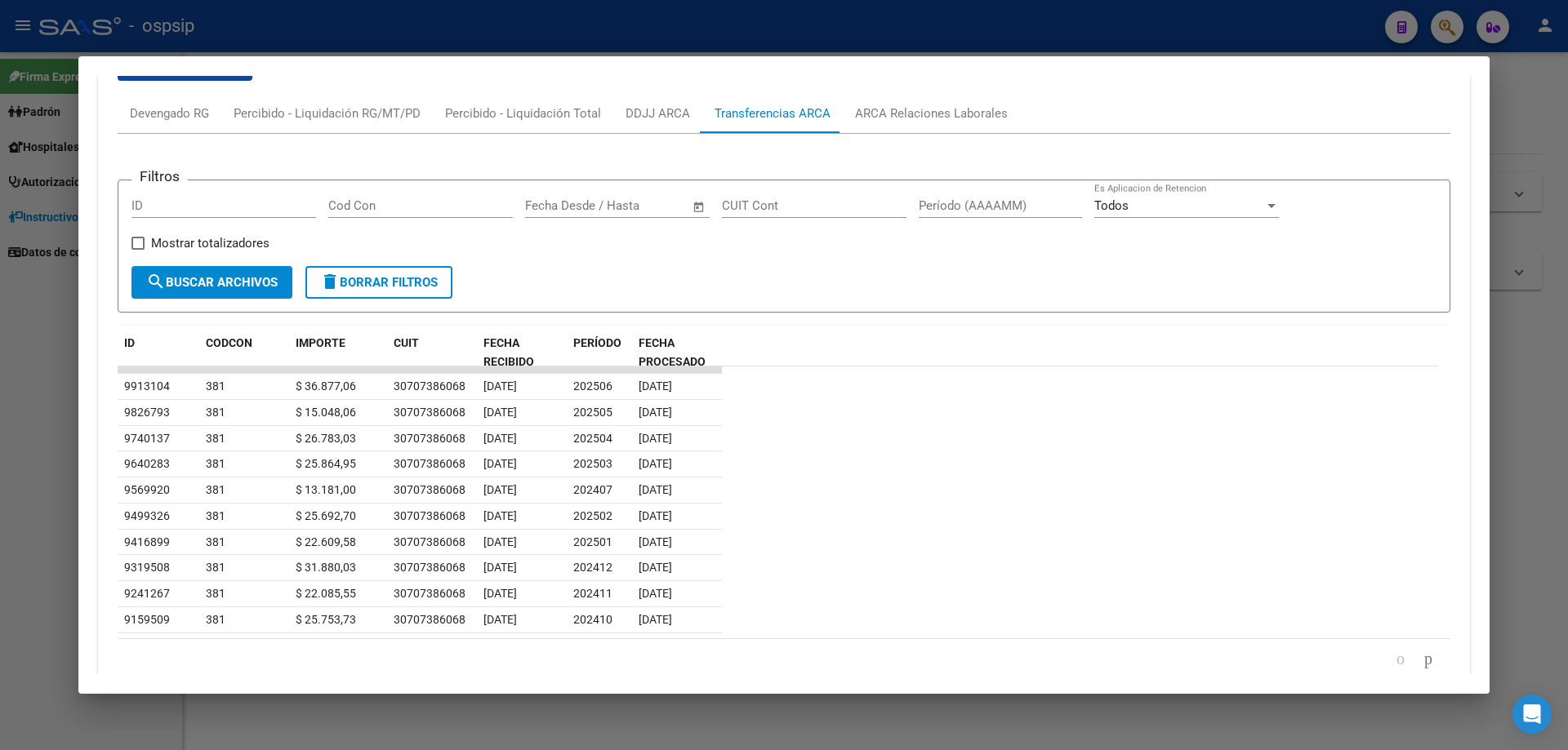
click at [958, 721] on div at bounding box center [784, 375] width 1568 height 750
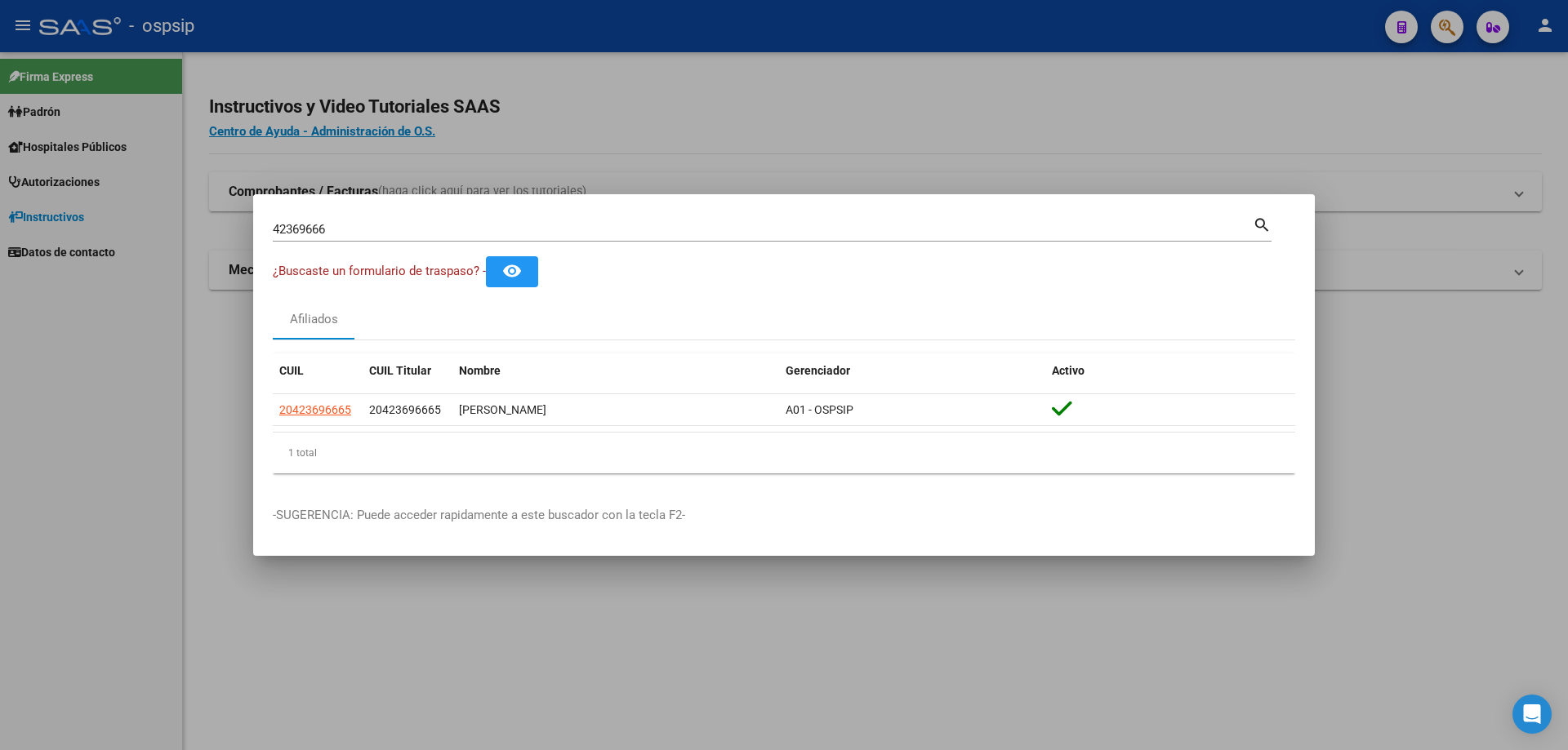
click at [1260, 232] on mat-icon "search" at bounding box center [1262, 223] width 18 height 19
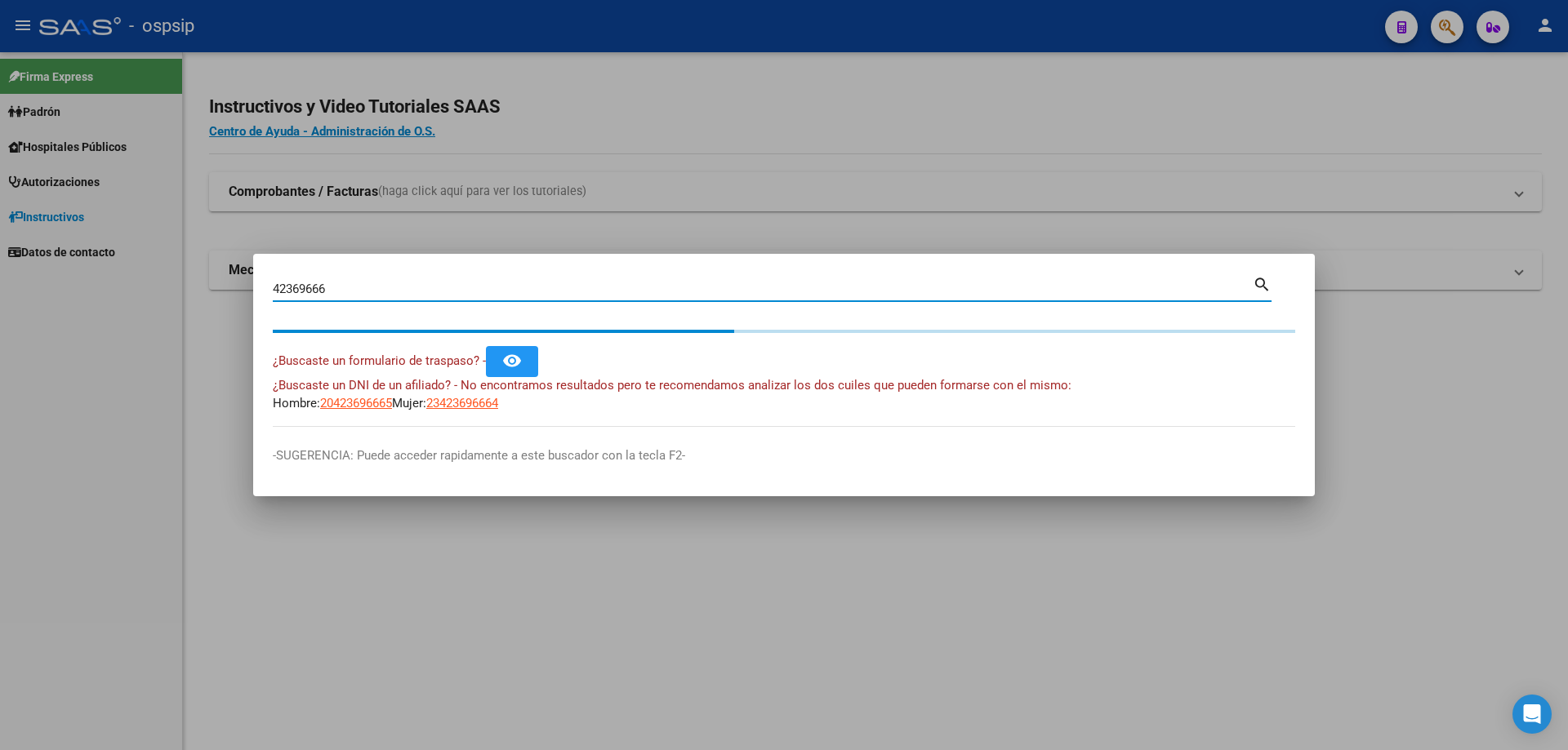
click at [577, 286] on input "42369666" at bounding box center [763, 289] width 980 height 15
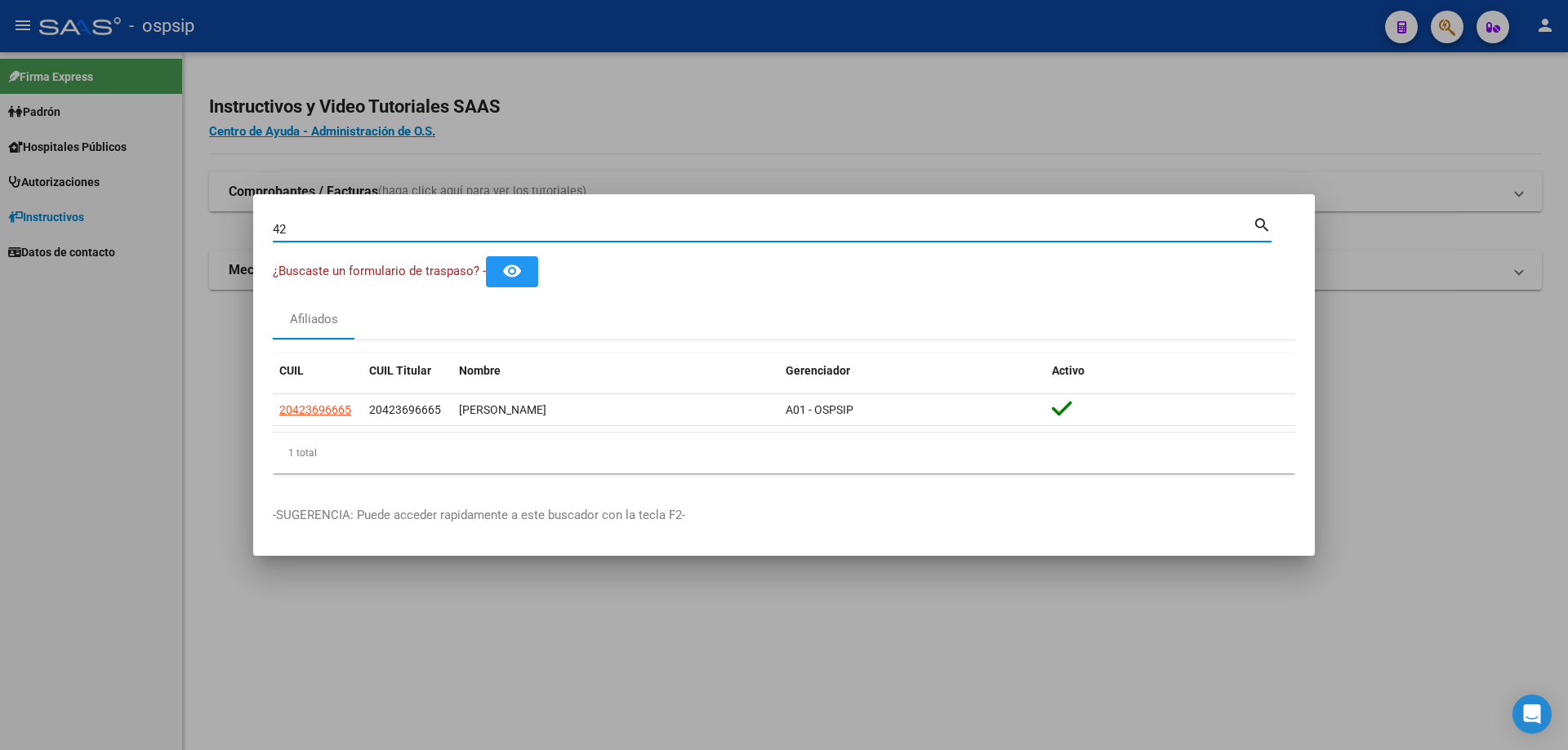
type input "4"
type input "34275393"
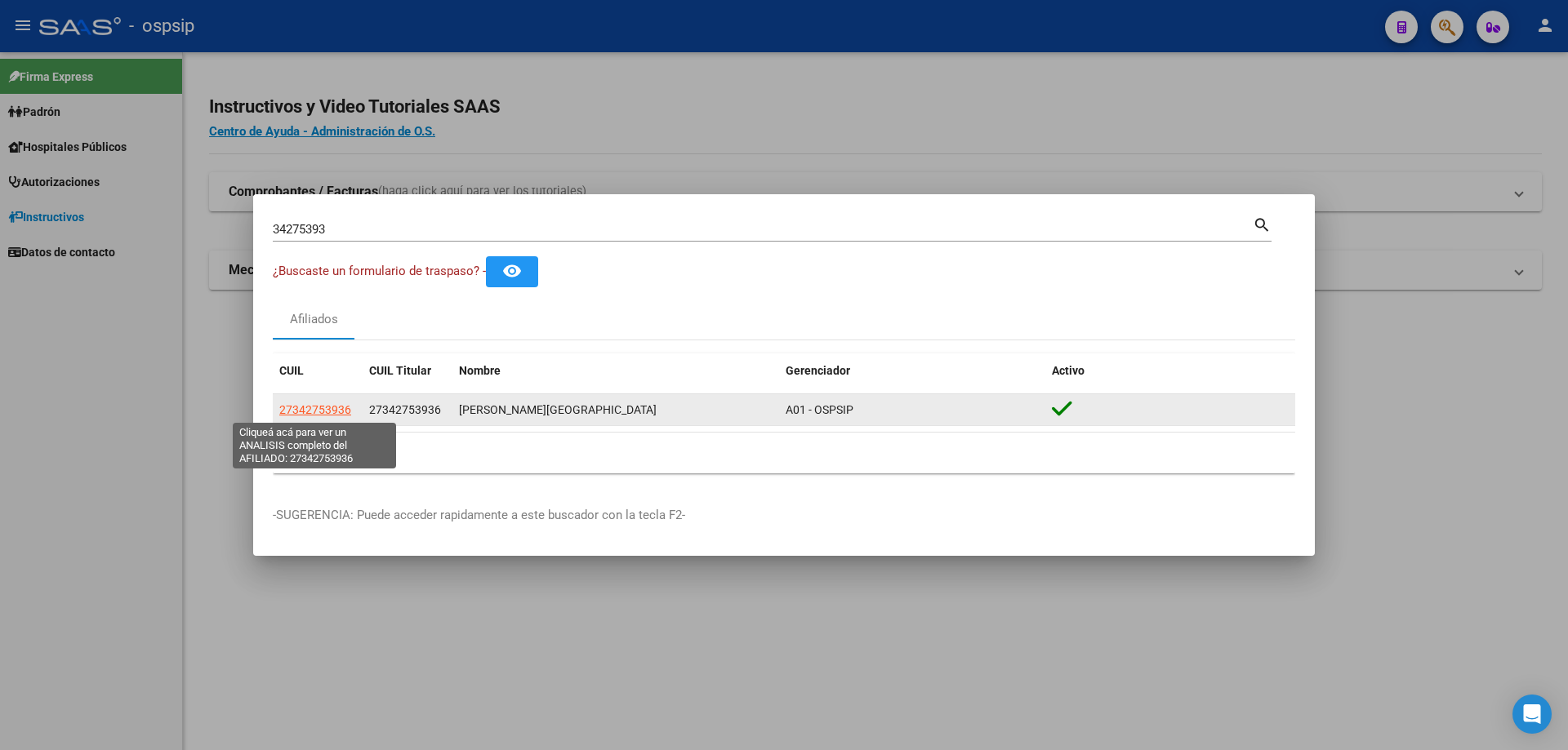
click at [325, 405] on span "27342753936" at bounding box center [315, 409] width 72 height 13
type textarea "27342753936"
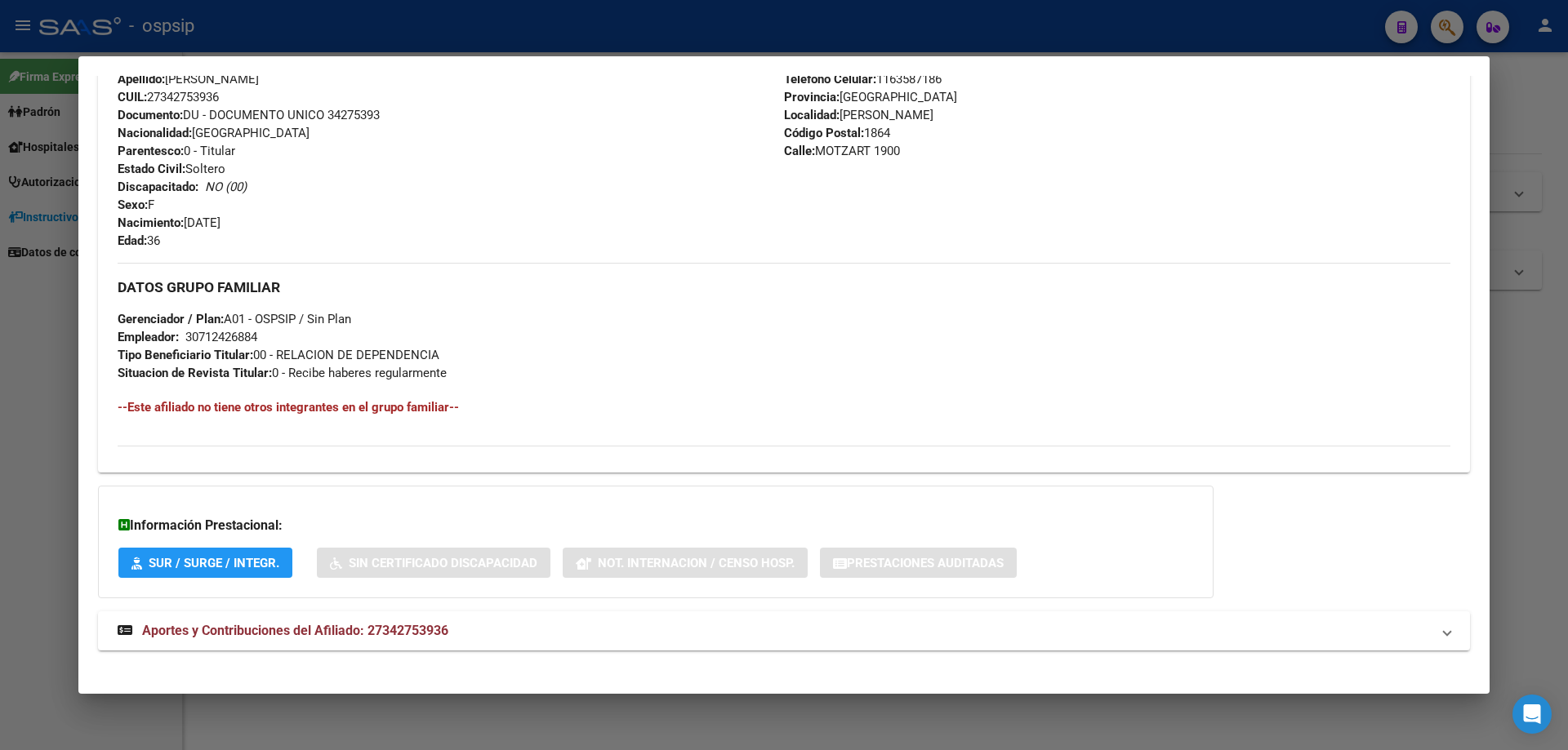
scroll to position [576, 0]
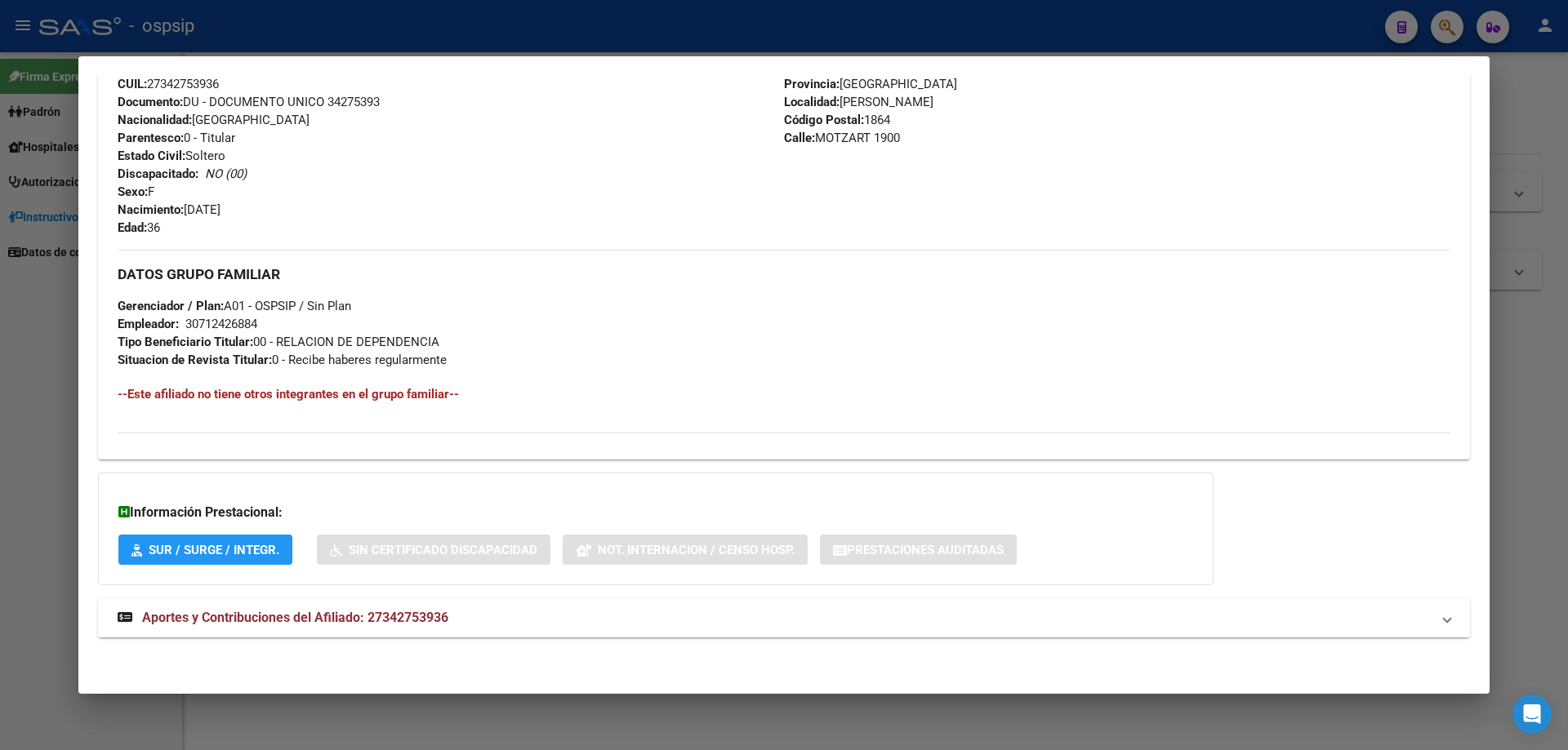
click at [312, 620] on span "Aportes y Contribuciones del Afiliado: 27342753936" at bounding box center [295, 618] width 306 height 16
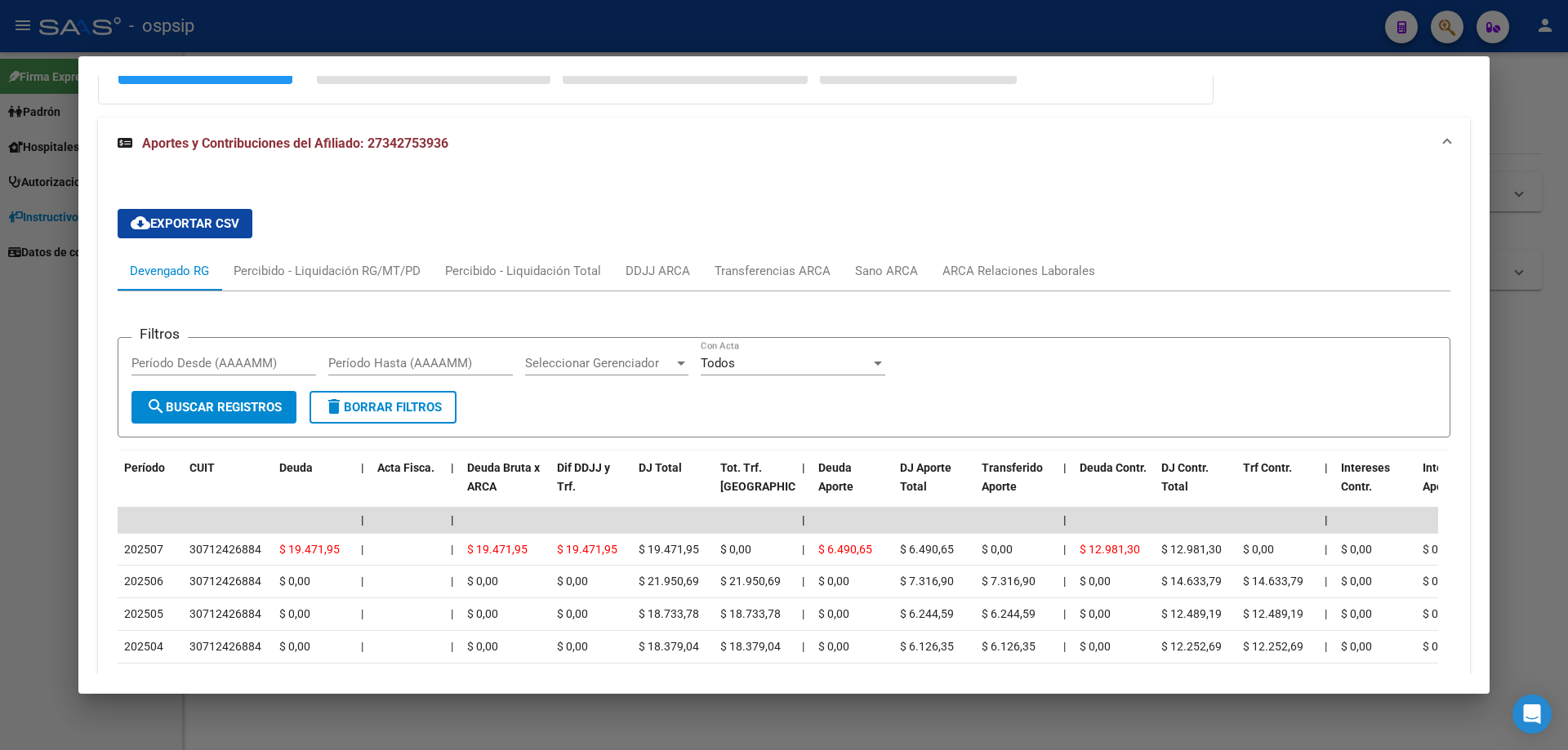
scroll to position [975, 0]
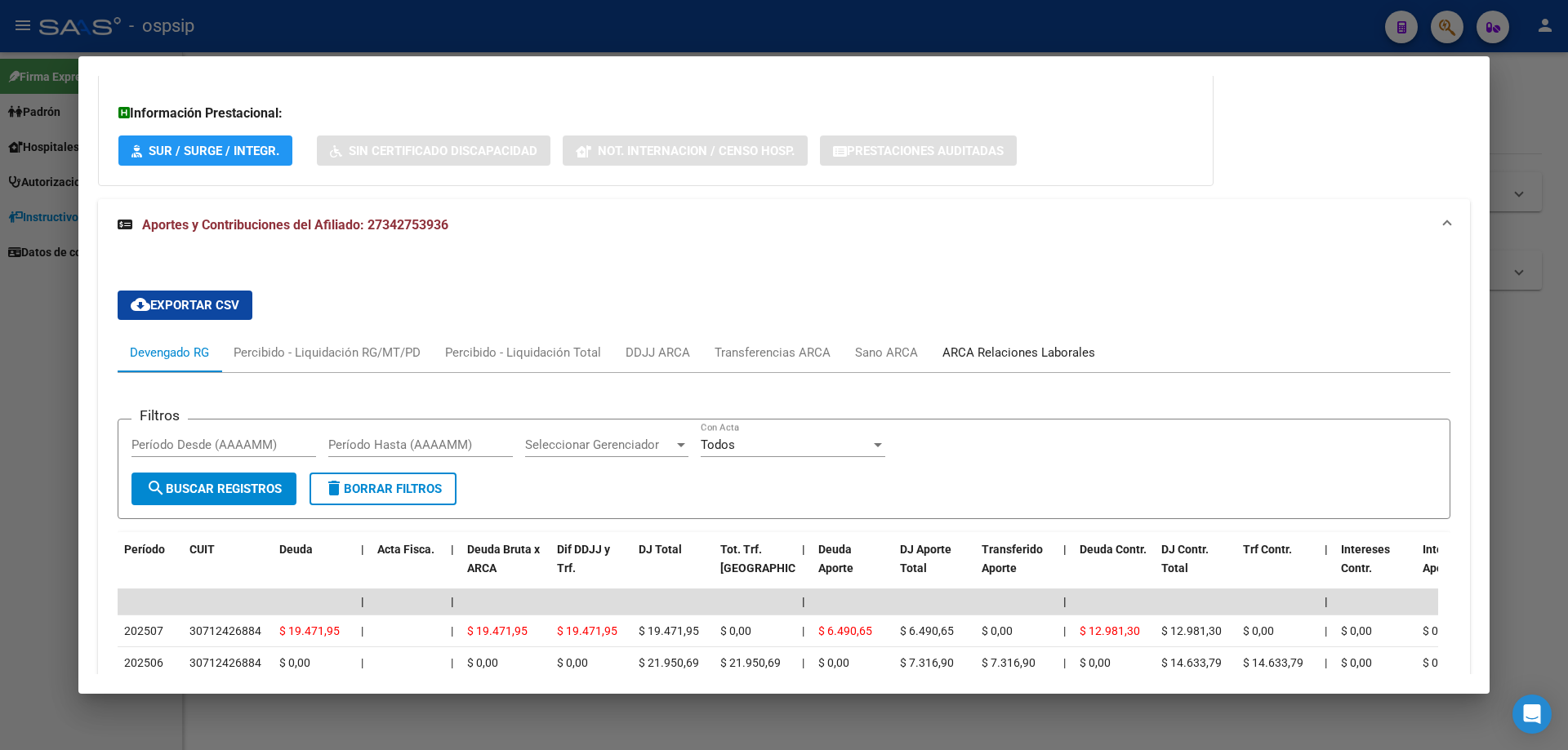
click at [981, 356] on div "ARCA Relaciones Laborales" at bounding box center [1019, 353] width 153 height 17
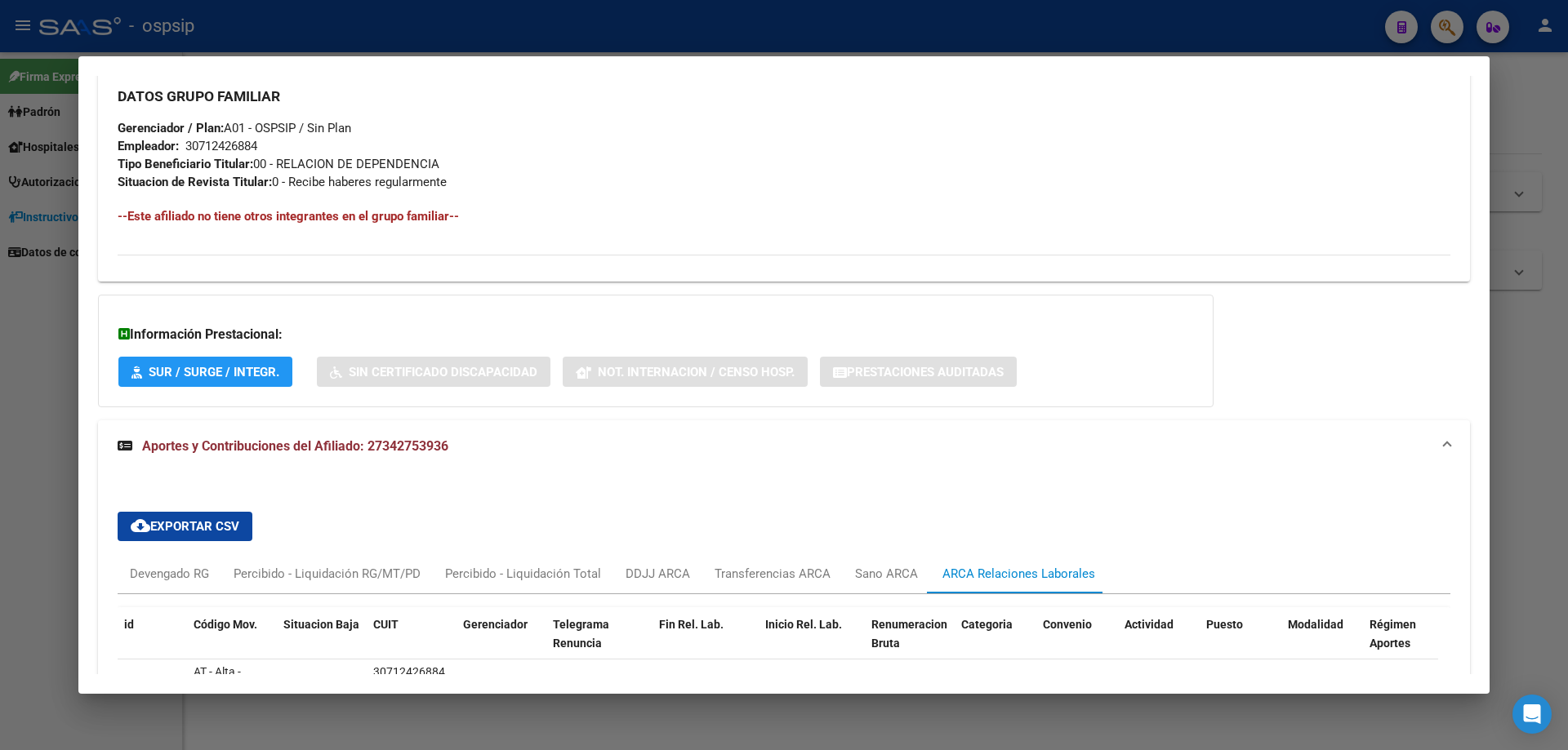
scroll to position [752, 0]
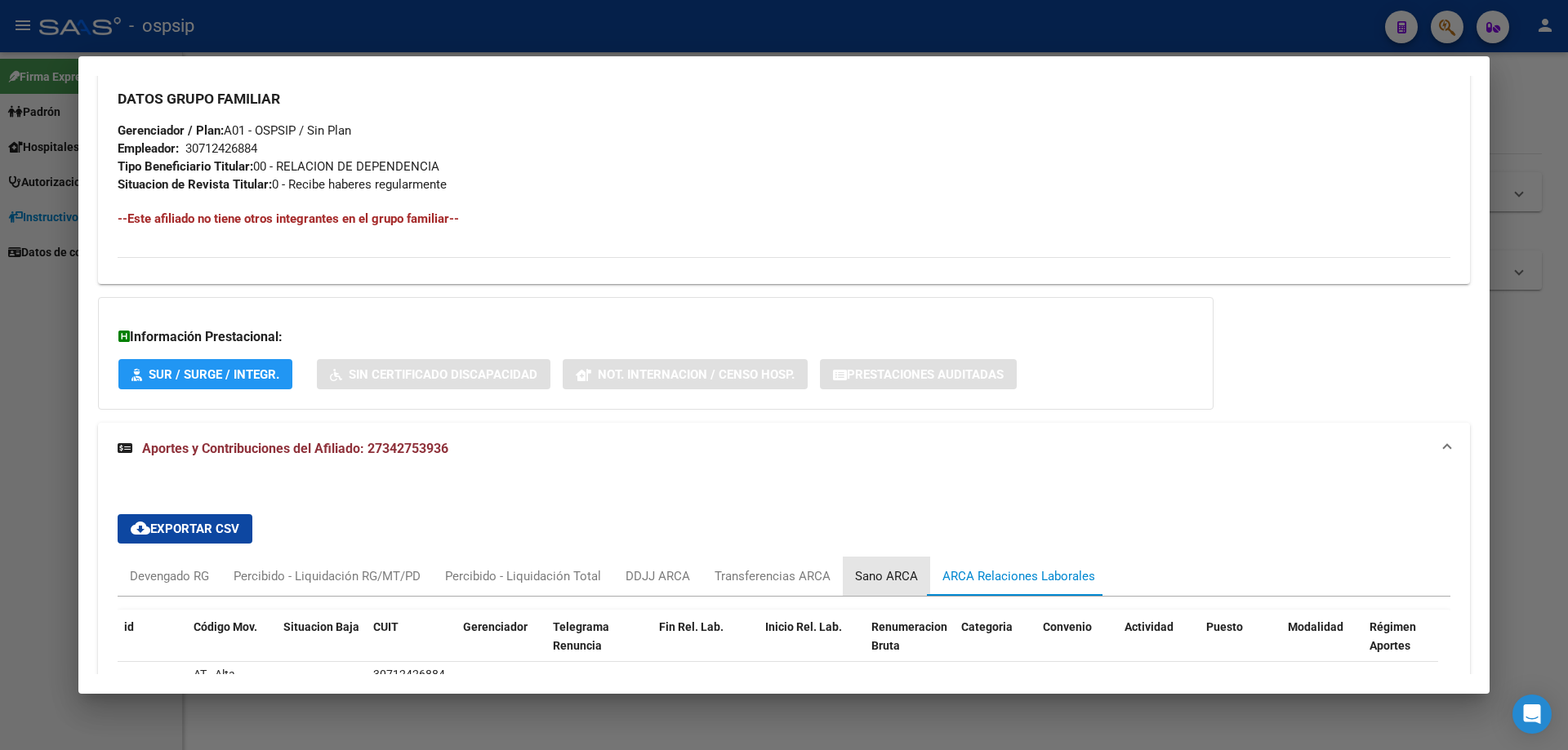
click at [879, 569] on div "Sano ARCA" at bounding box center [887, 576] width 63 height 17
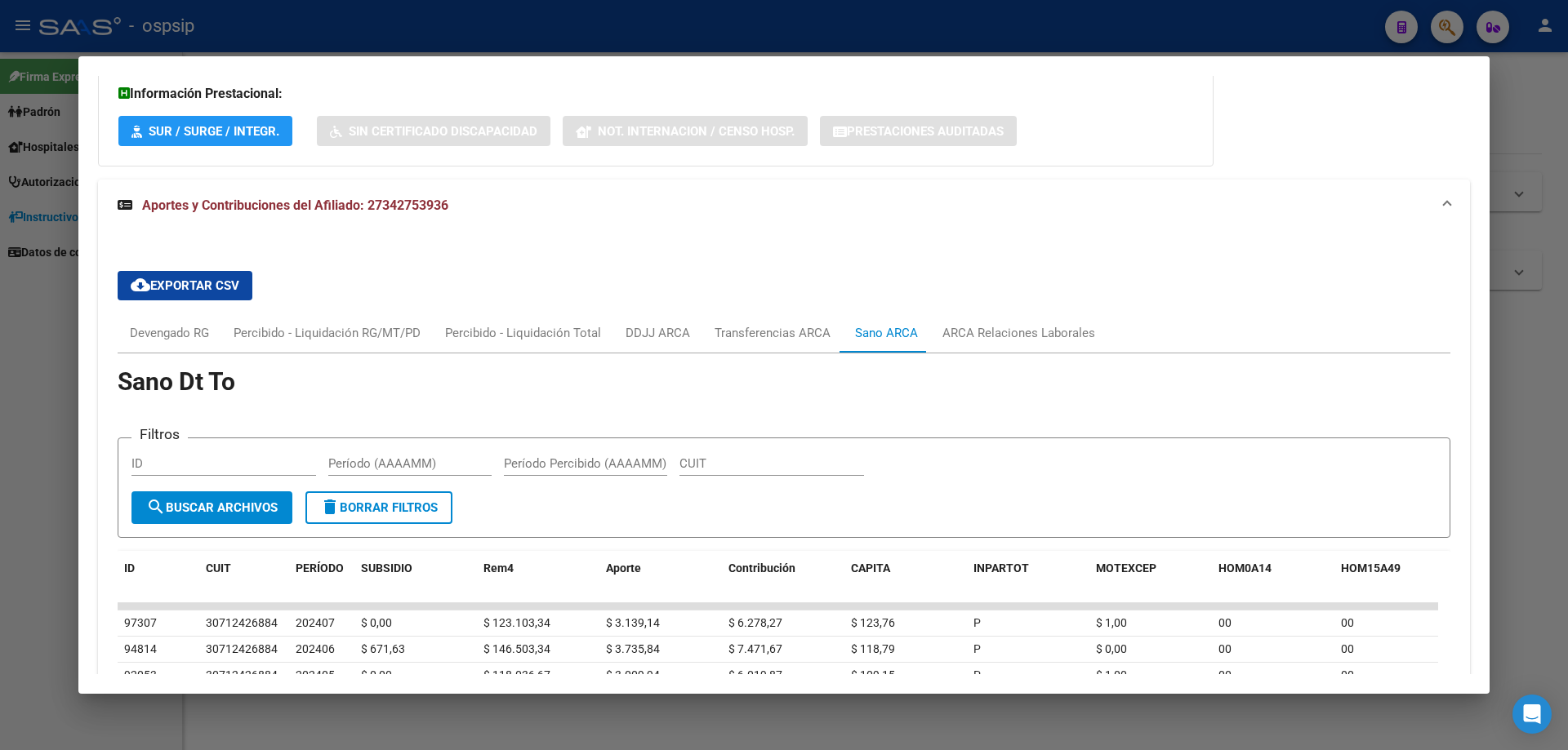
scroll to position [997, 0]
click at [778, 330] on div "Transferencias ARCA" at bounding box center [772, 331] width 116 height 17
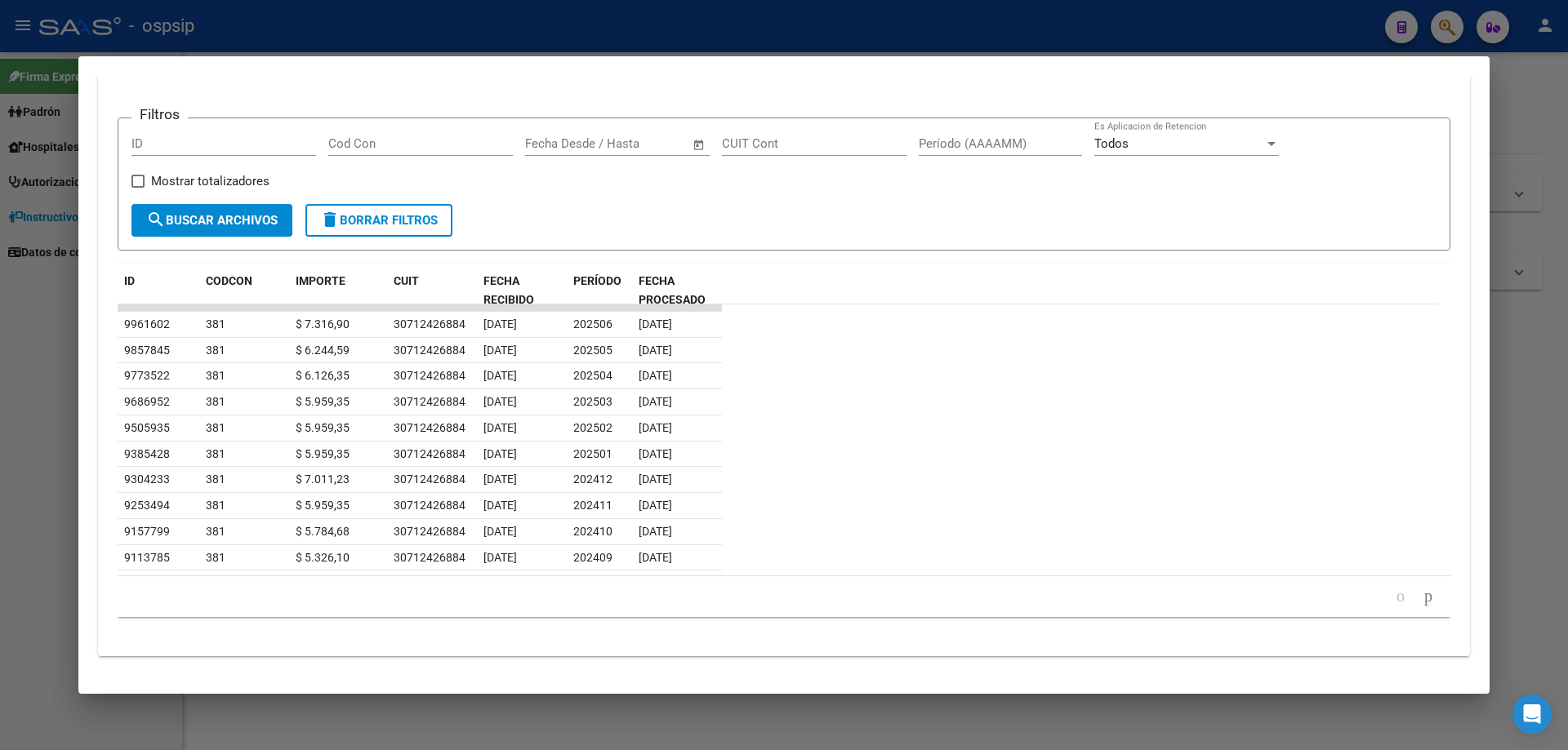
scroll to position [1295, 0]
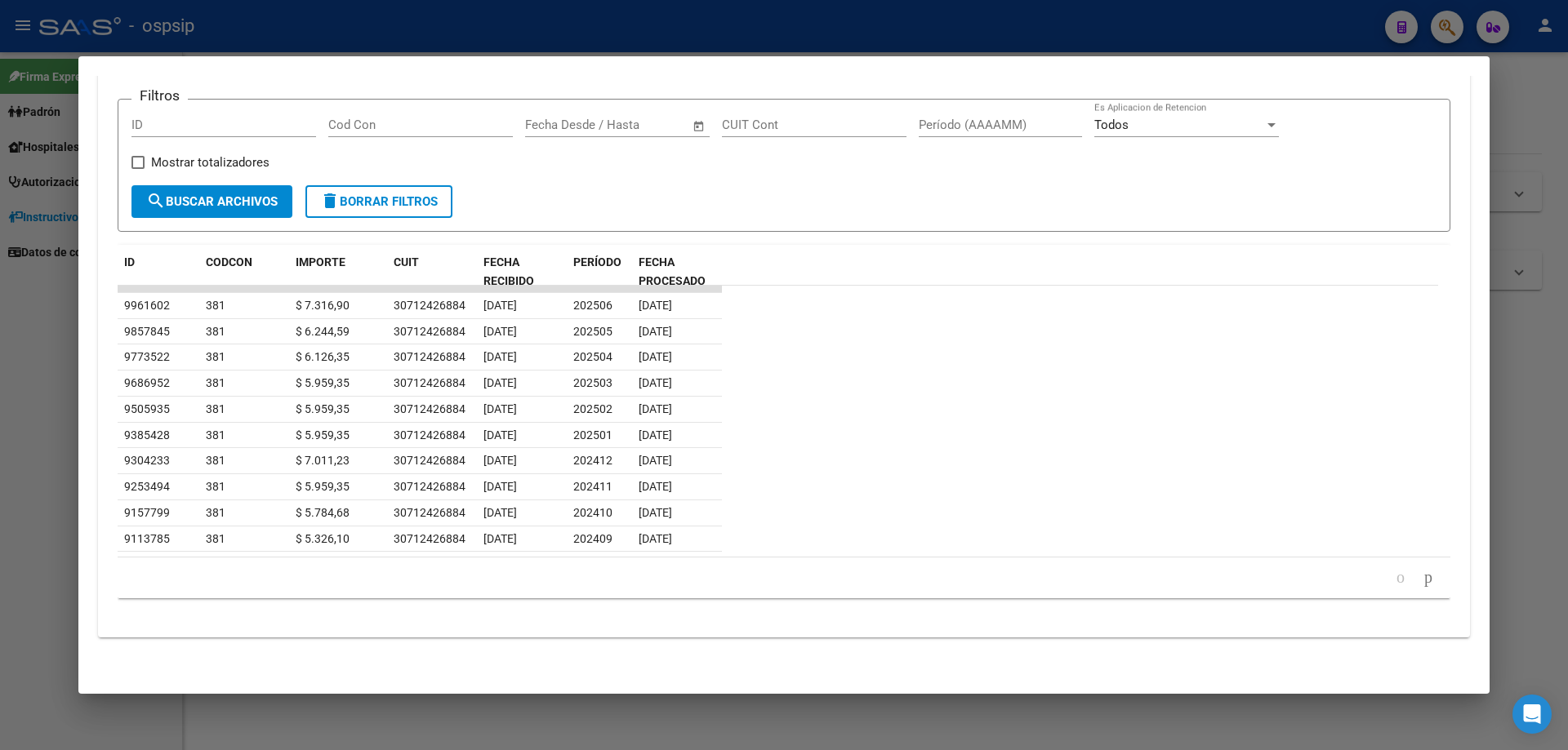
click at [779, 712] on div at bounding box center [784, 375] width 1568 height 750
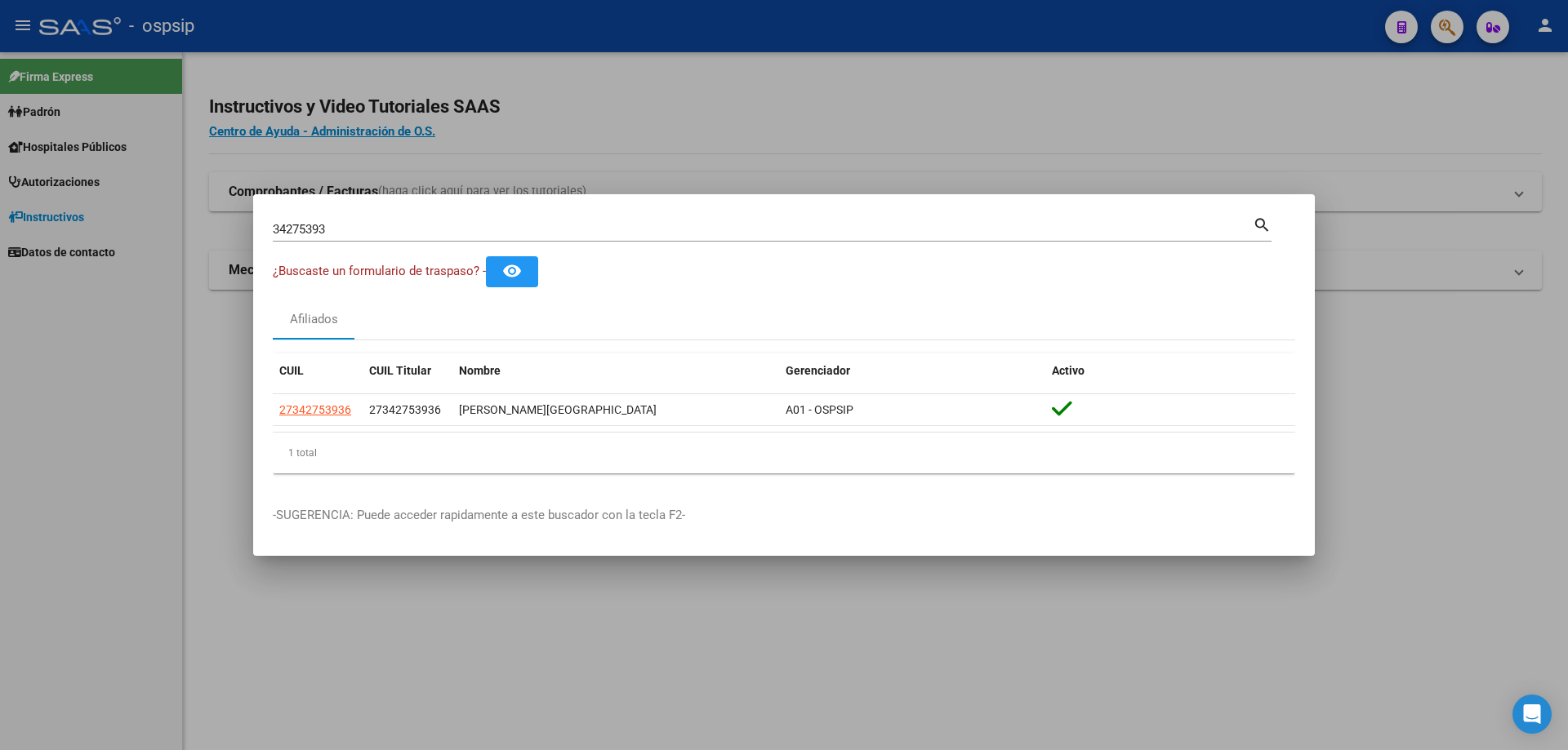
drag, startPoint x: 1265, startPoint y: 224, endPoint x: 1191, endPoint y: 227, distance: 74.1
click at [1254, 227] on mat-dialog-content "34275393 Buscar (apellido, dni, cuil, nro traspaso, cuit, obra social) search ¿…" at bounding box center [784, 350] width 1062 height 273
click at [1133, 229] on input "34275393" at bounding box center [763, 229] width 980 height 15
type input "3"
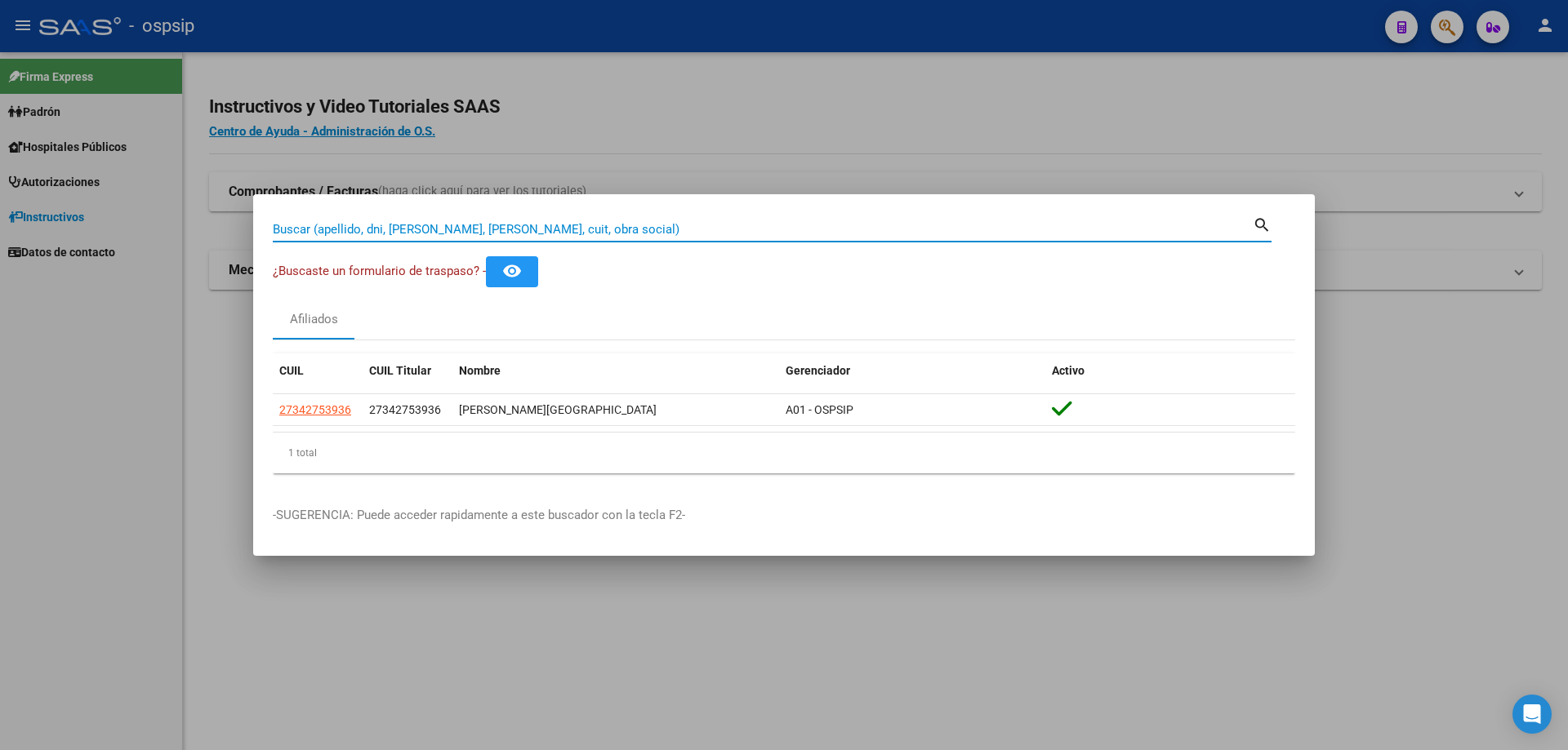
click at [675, 226] on input "Buscar (apellido, dni, [PERSON_NAME], [PERSON_NAME], cuit, obra social)" at bounding box center [763, 229] width 980 height 15
type input "95260395"
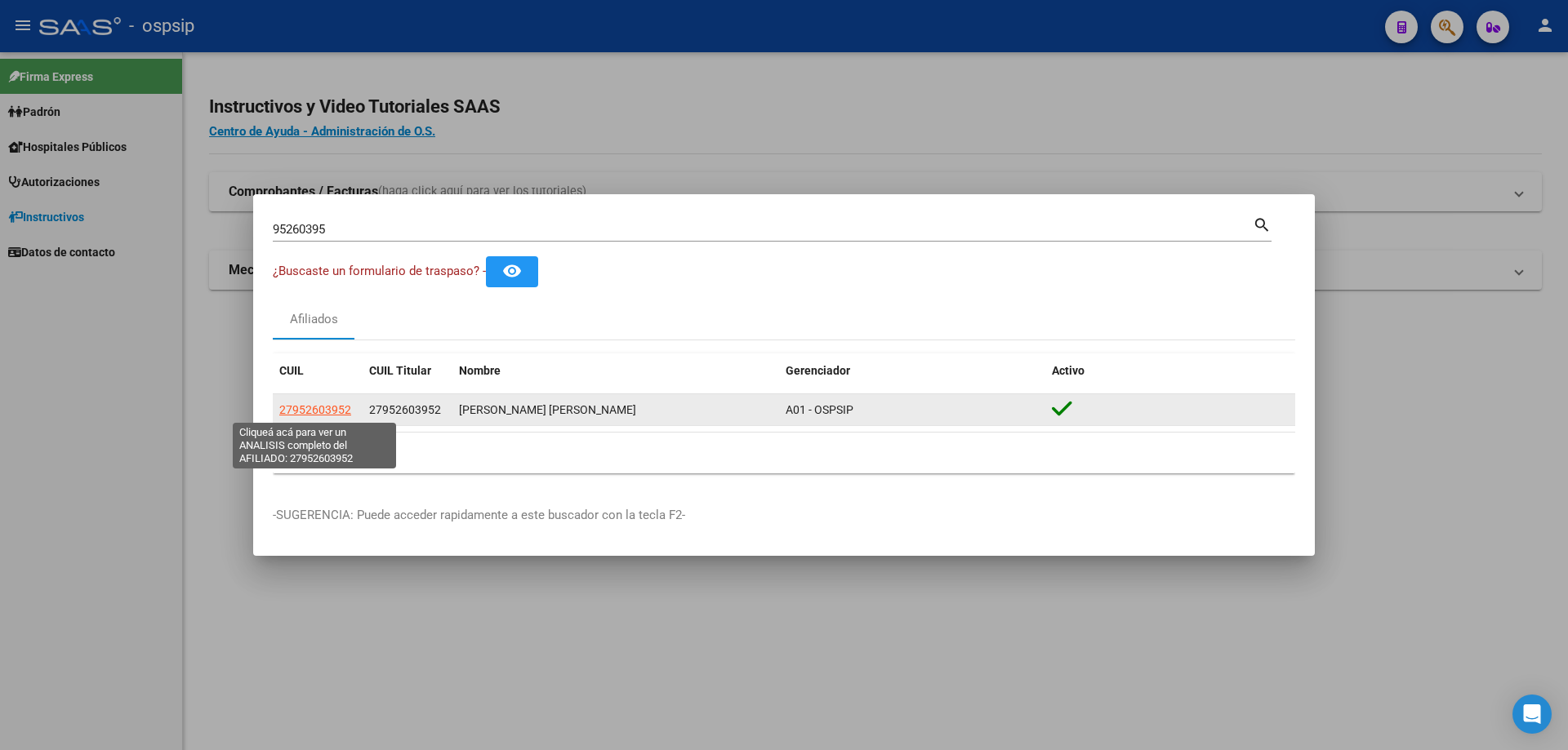
click at [335, 406] on span "27952603952" at bounding box center [315, 409] width 72 height 13
type textarea "27952603952"
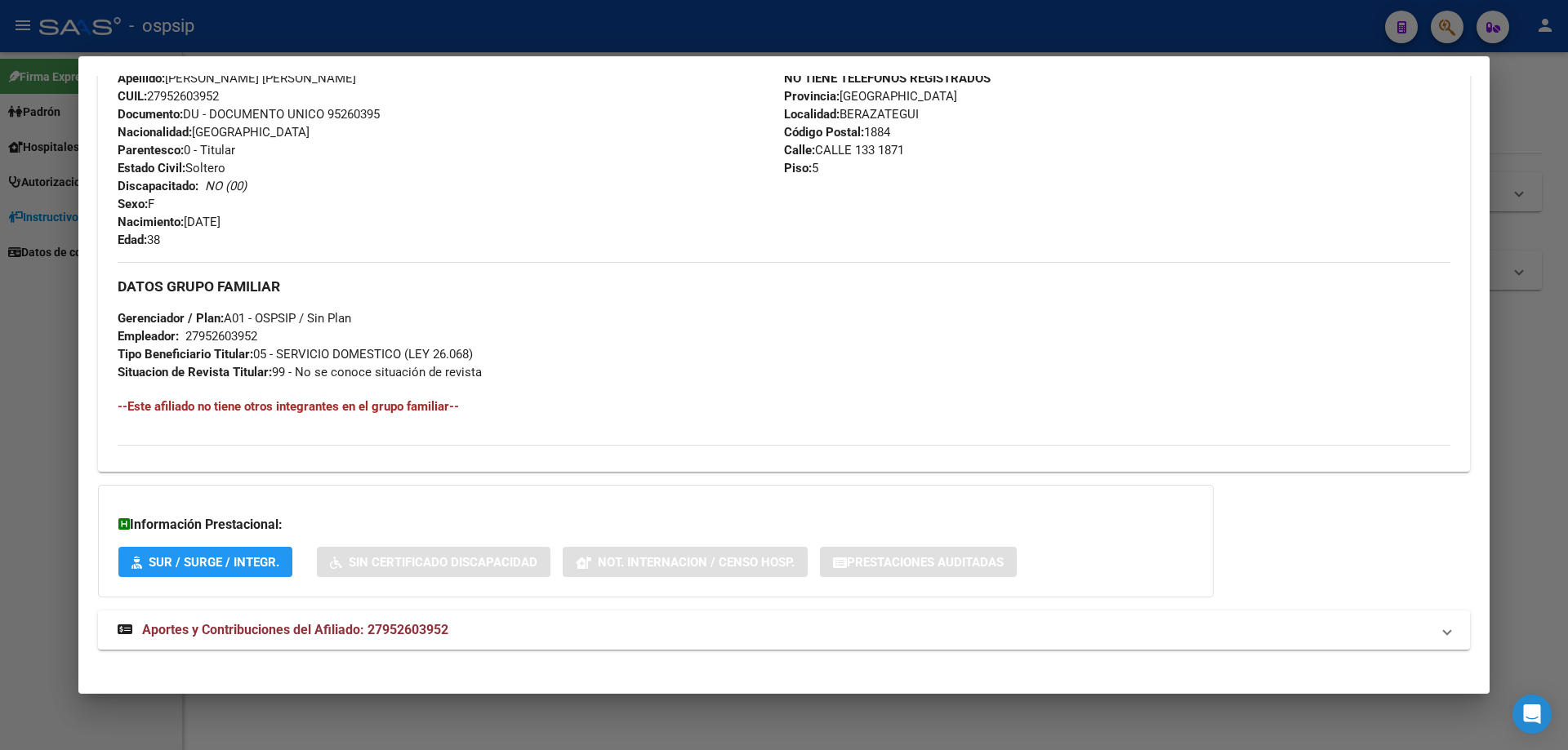
scroll to position [607, 0]
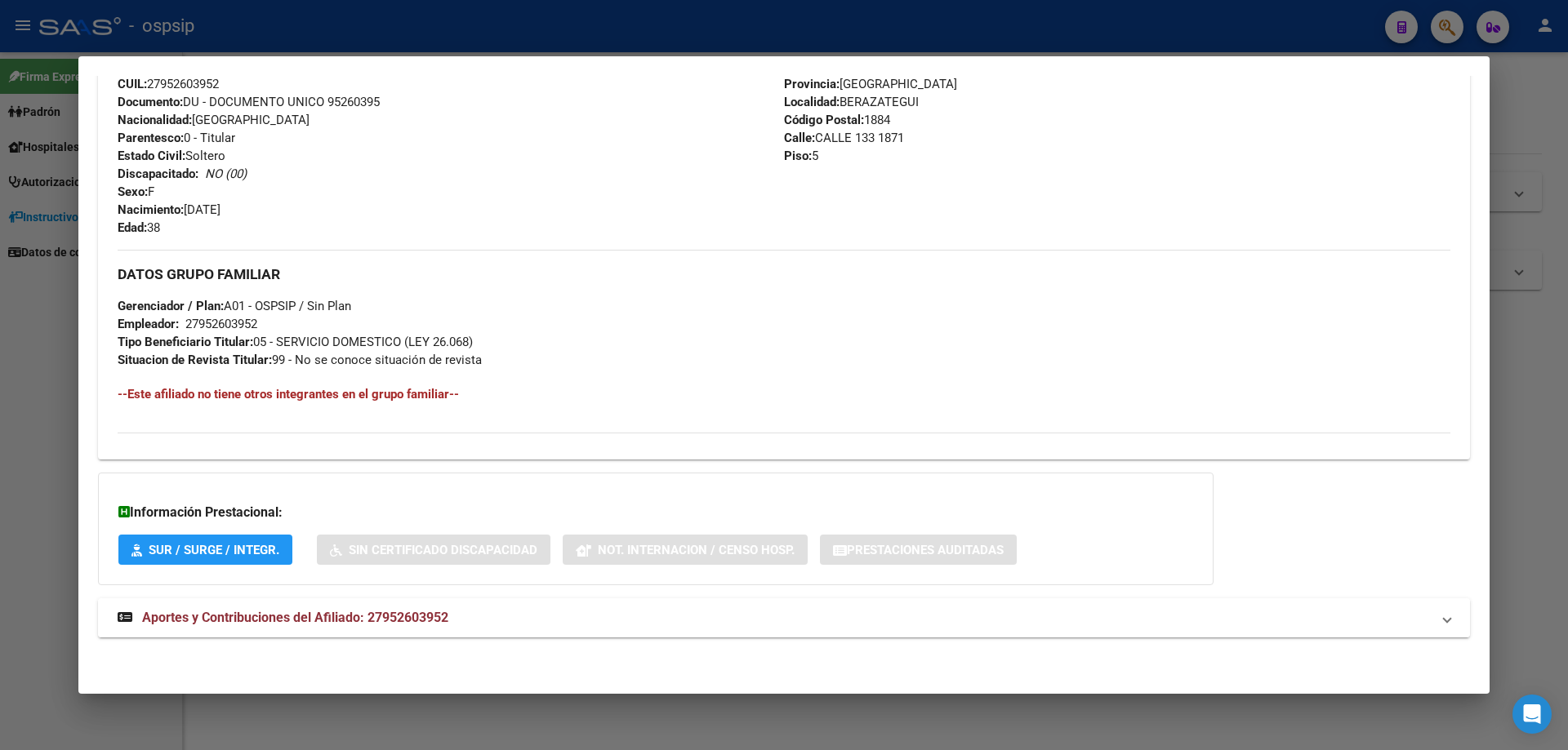
click at [326, 620] on span "Aportes y Contribuciones del Afiliado: 27952603952" at bounding box center [295, 618] width 306 height 16
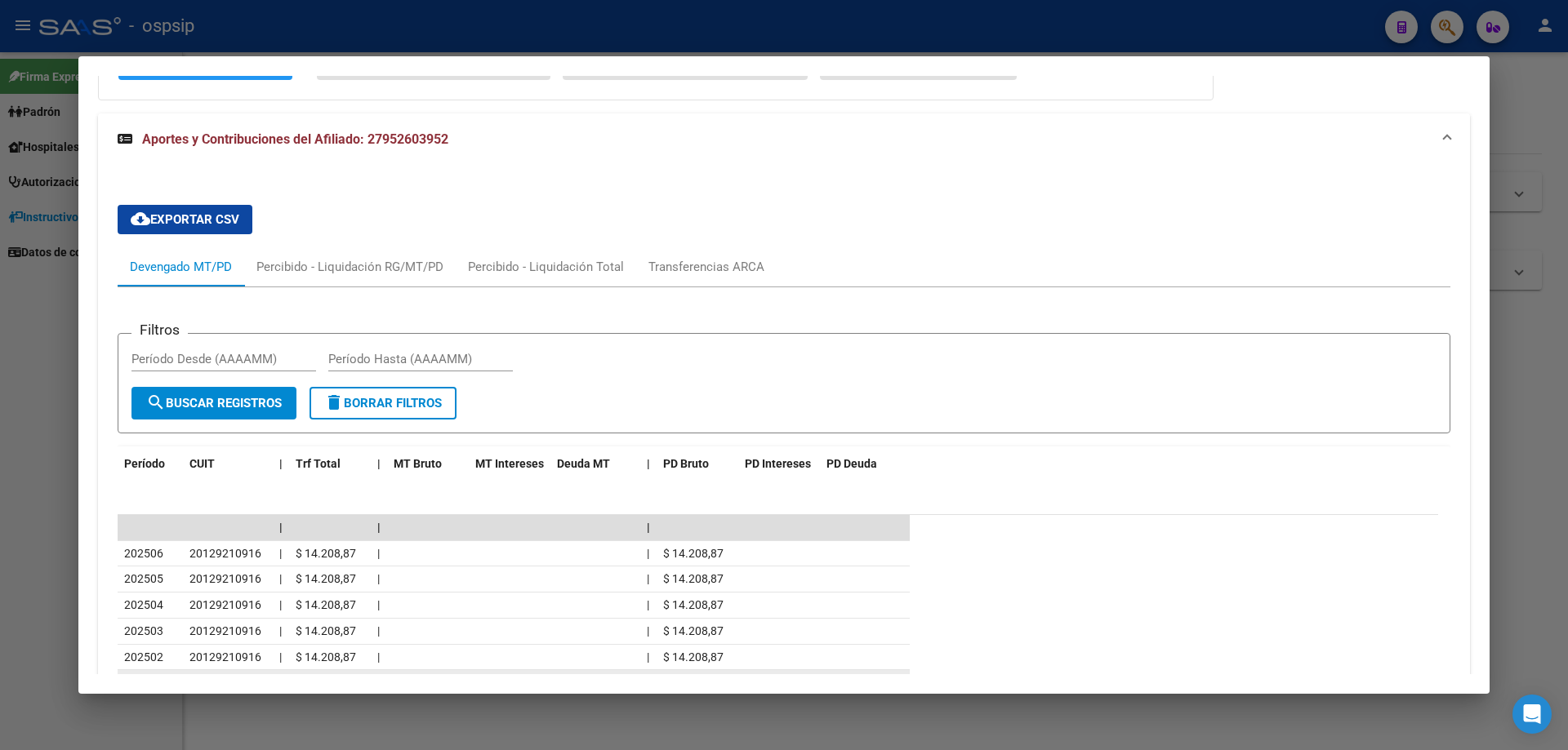
scroll to position [1260, 0]
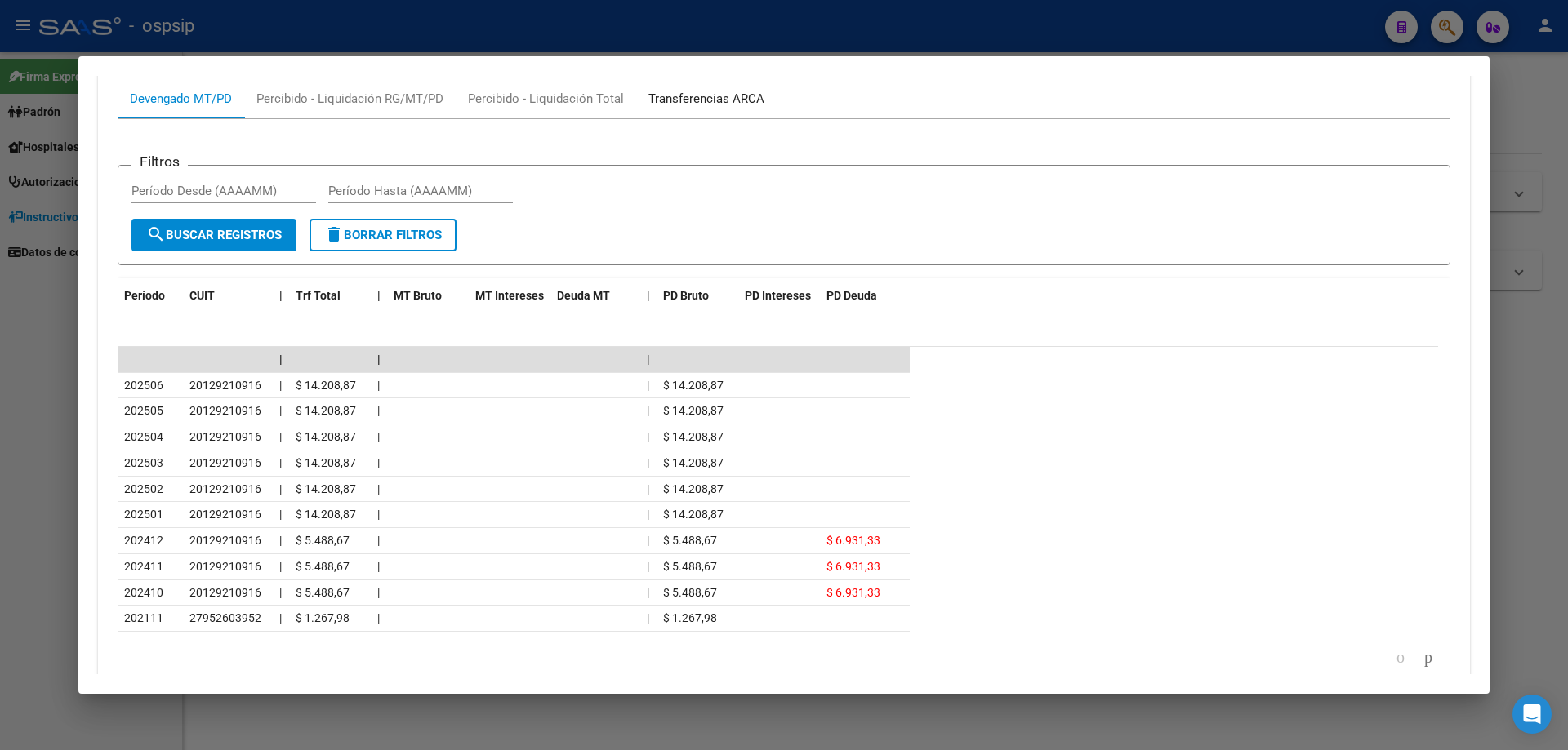
click at [692, 97] on div "Transferencias ARCA" at bounding box center [706, 98] width 116 height 17
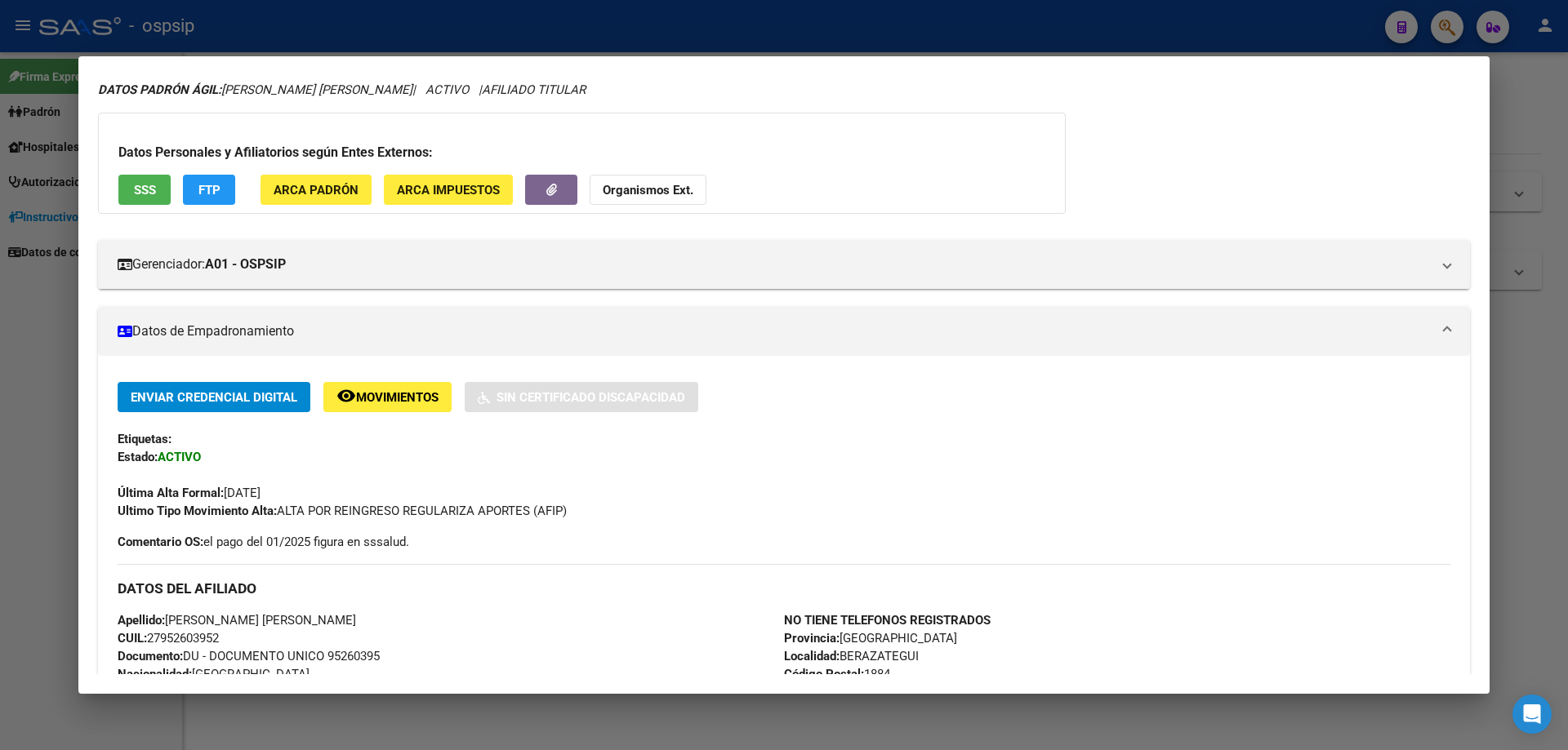
scroll to position [82, 0]
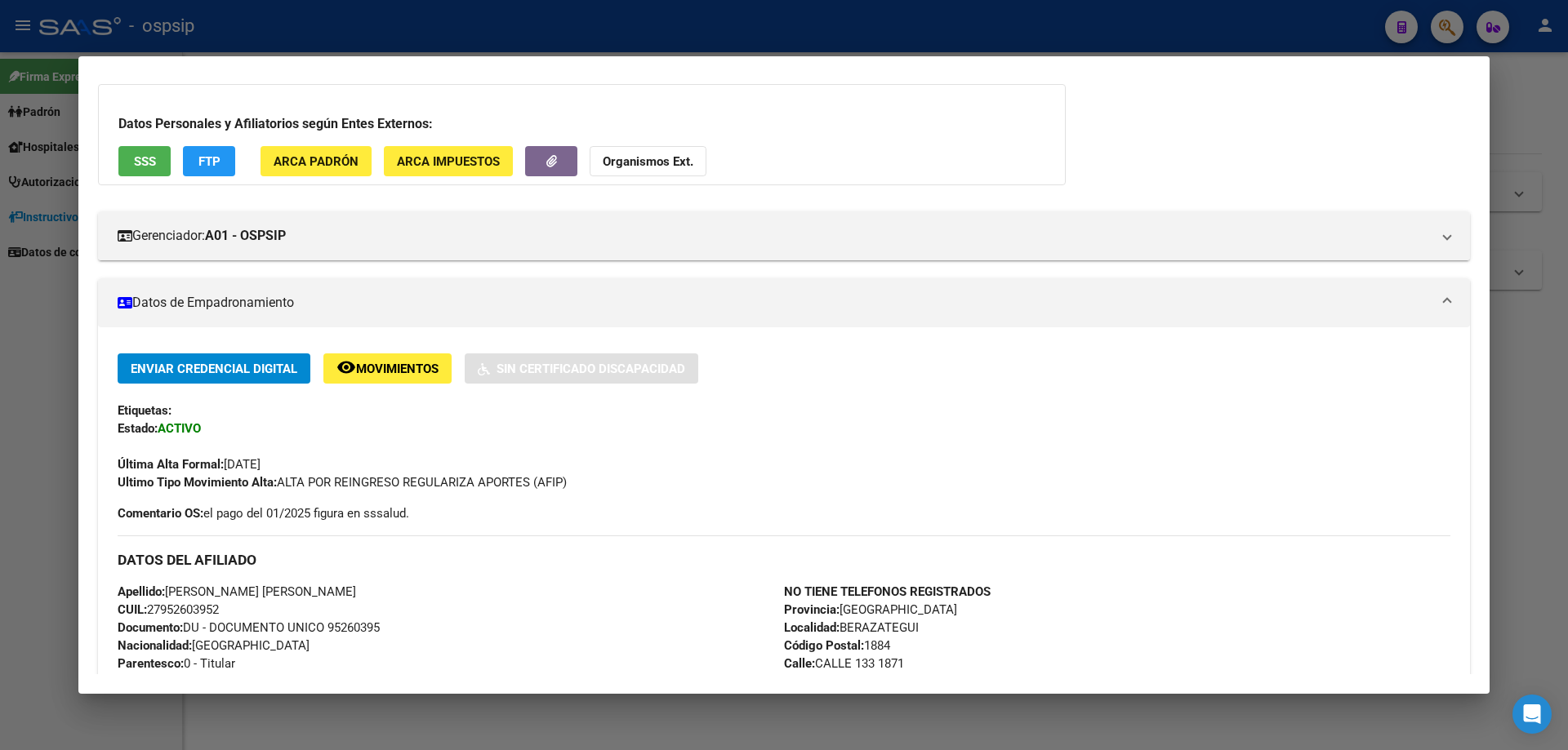
drag, startPoint x: 400, startPoint y: 623, endPoint x: 331, endPoint y: 629, distance: 69.3
click at [331, 629] on div "Apellido: [PERSON_NAME] [PERSON_NAME] CUIL: 27952603952 Documento: DU - DOCUMEN…" at bounding box center [451, 672] width 667 height 180
copy span "95260395"
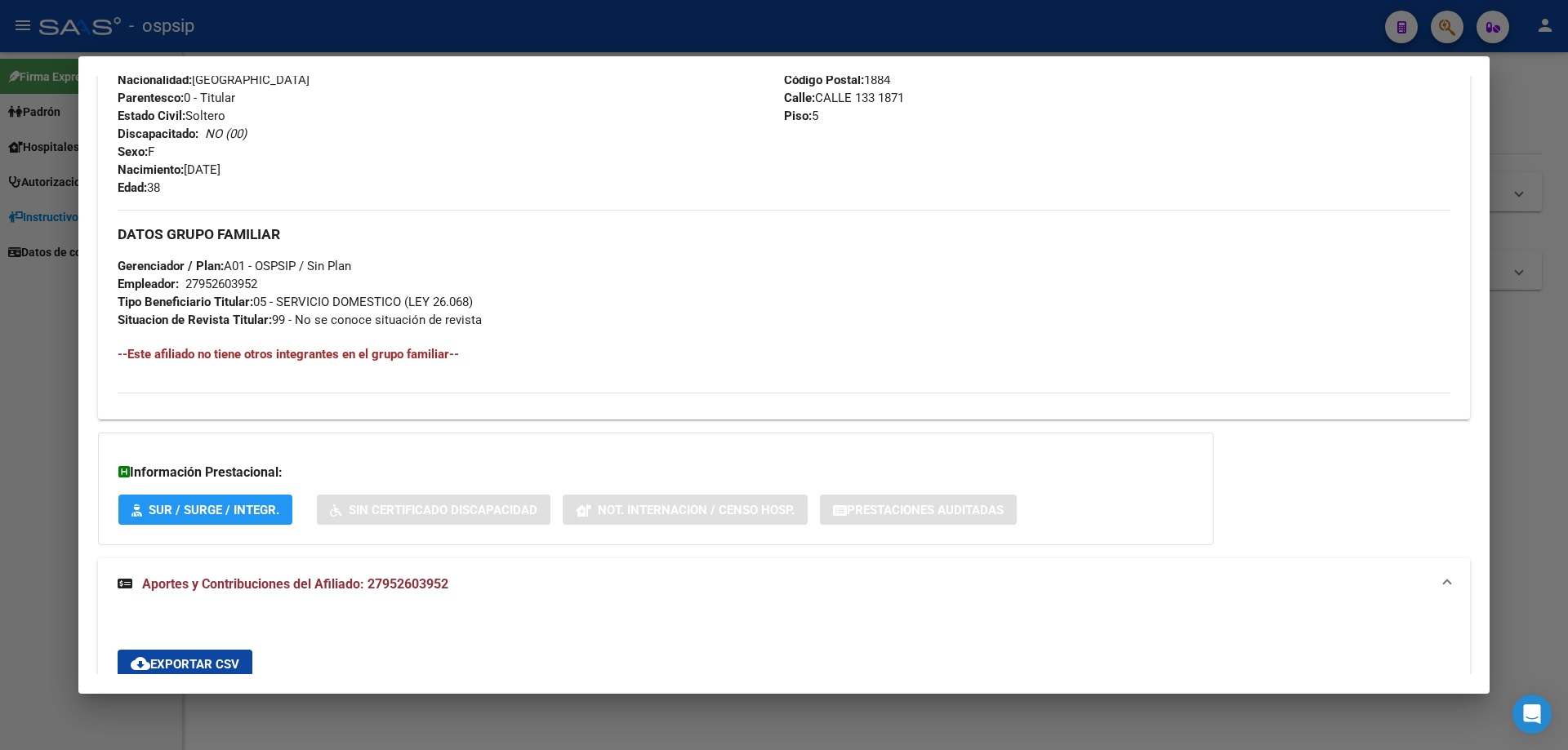
scroll to position [816, 0]
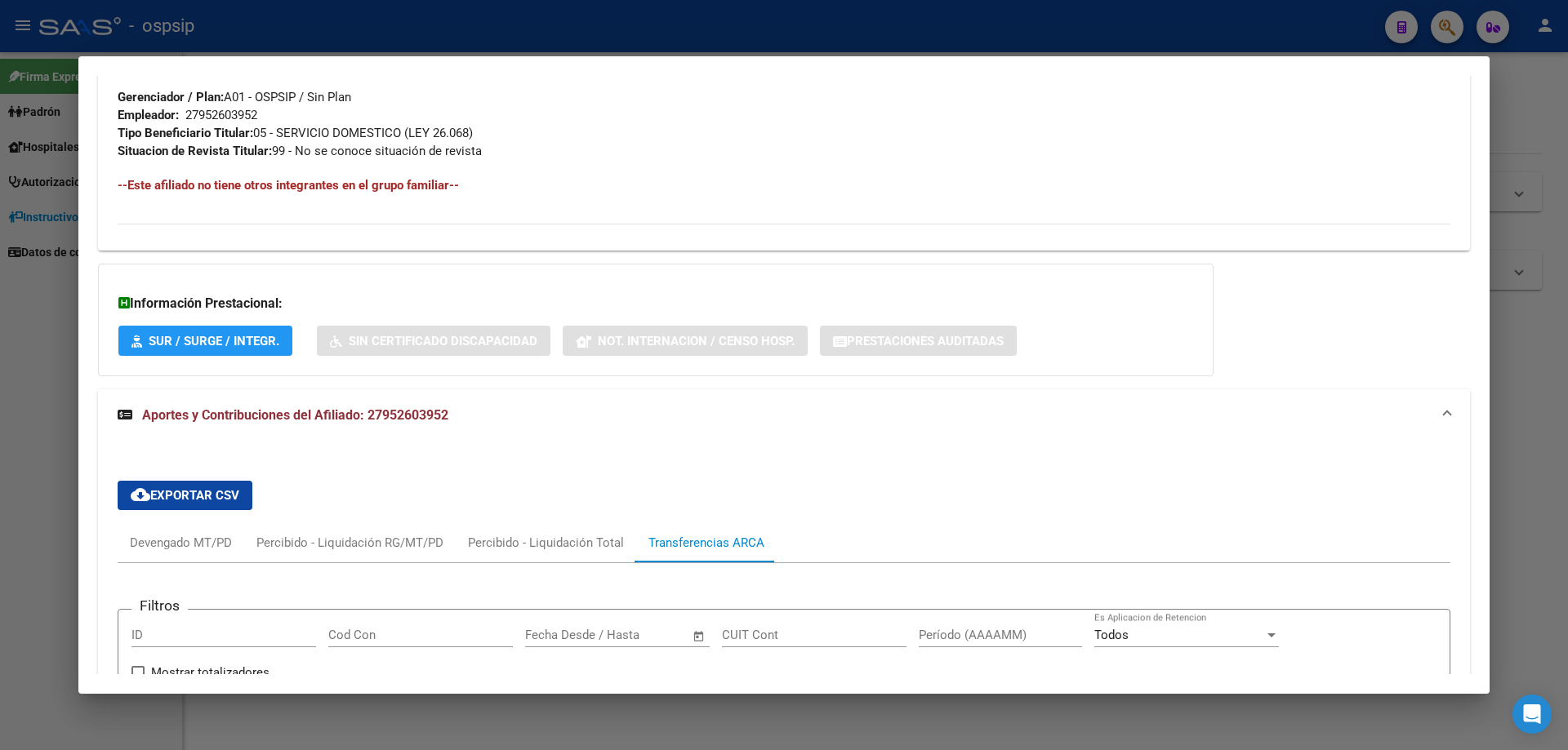
click at [1505, 542] on div at bounding box center [784, 375] width 1568 height 750
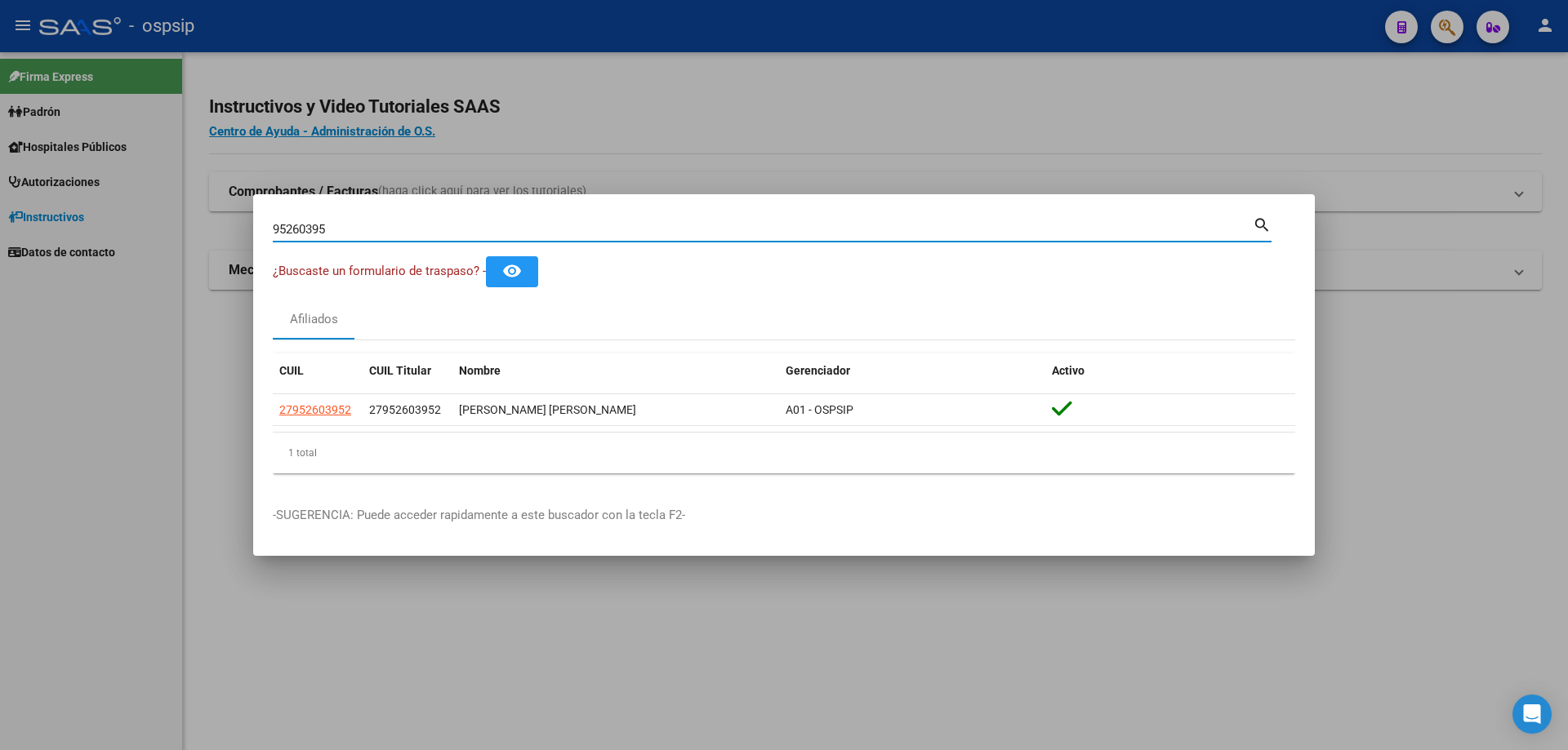
click at [396, 227] on input "95260395" at bounding box center [763, 229] width 980 height 15
type input "9"
type input "25809443"
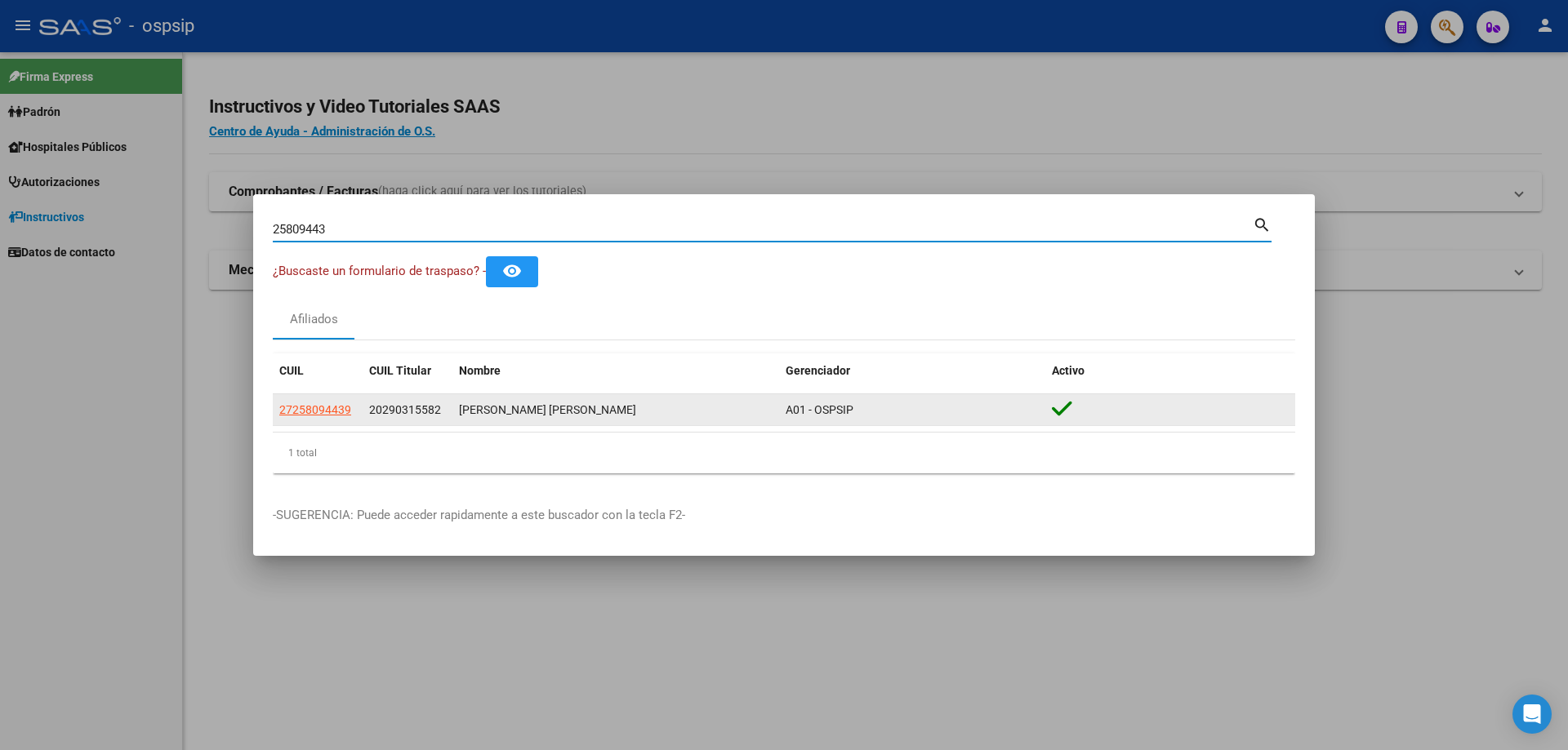
click at [418, 405] on span "20290315582" at bounding box center [405, 409] width 72 height 13
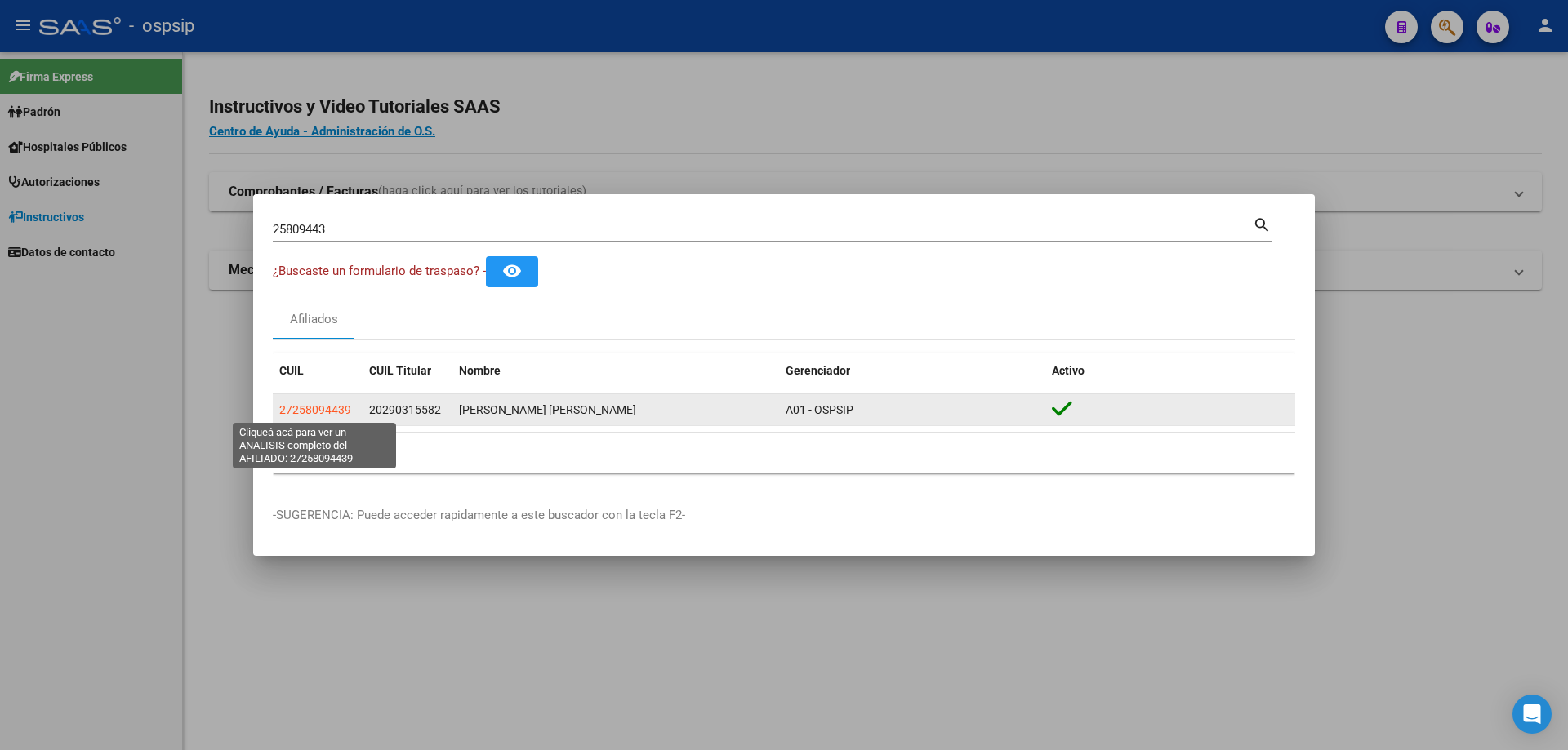
click at [304, 411] on span "27258094439" at bounding box center [315, 409] width 72 height 13
type textarea "27258094439"
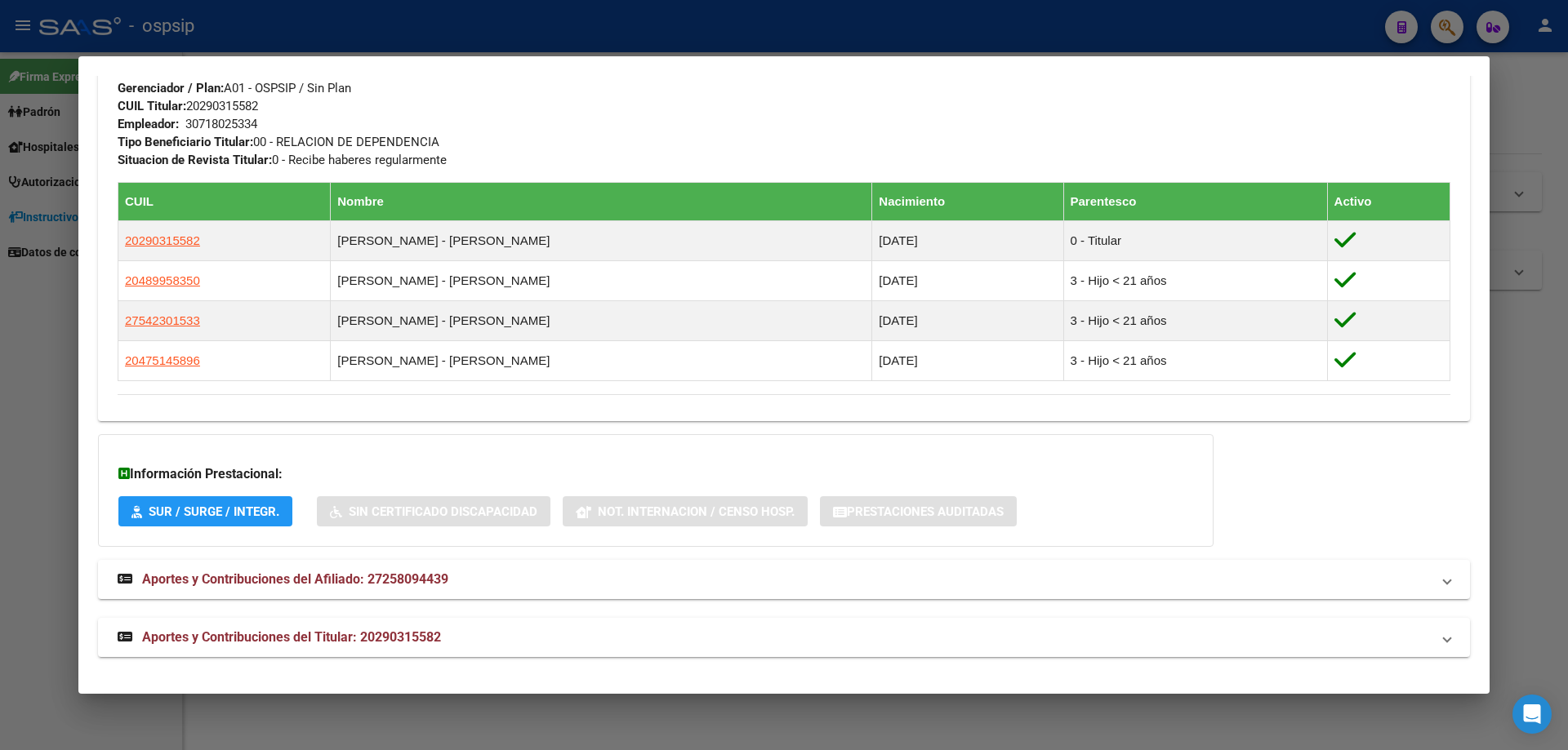
scroll to position [826, 0]
click at [372, 634] on span "Aportes y Contribuciones del Titular: 20290315582" at bounding box center [291, 636] width 298 height 16
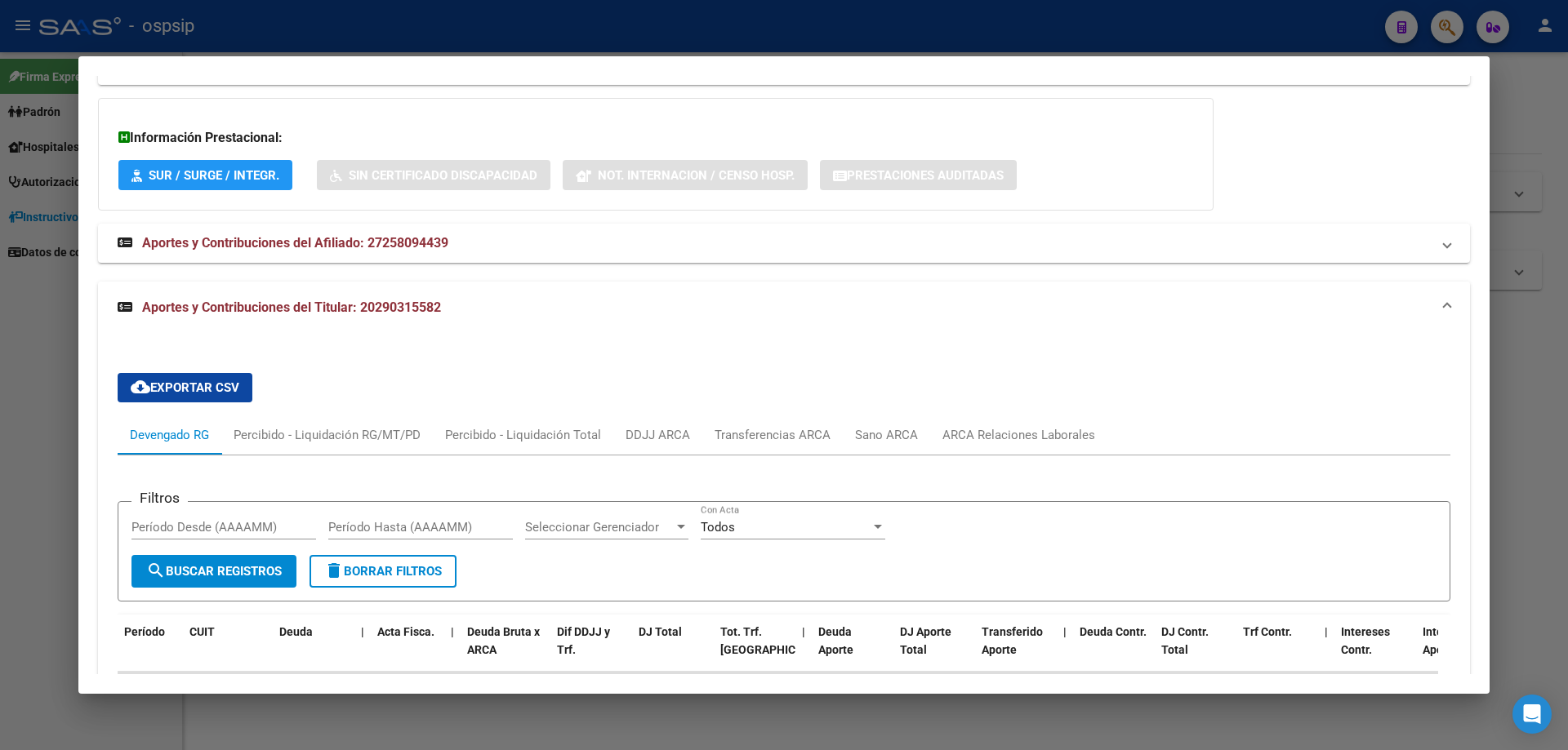
scroll to position [1152, 0]
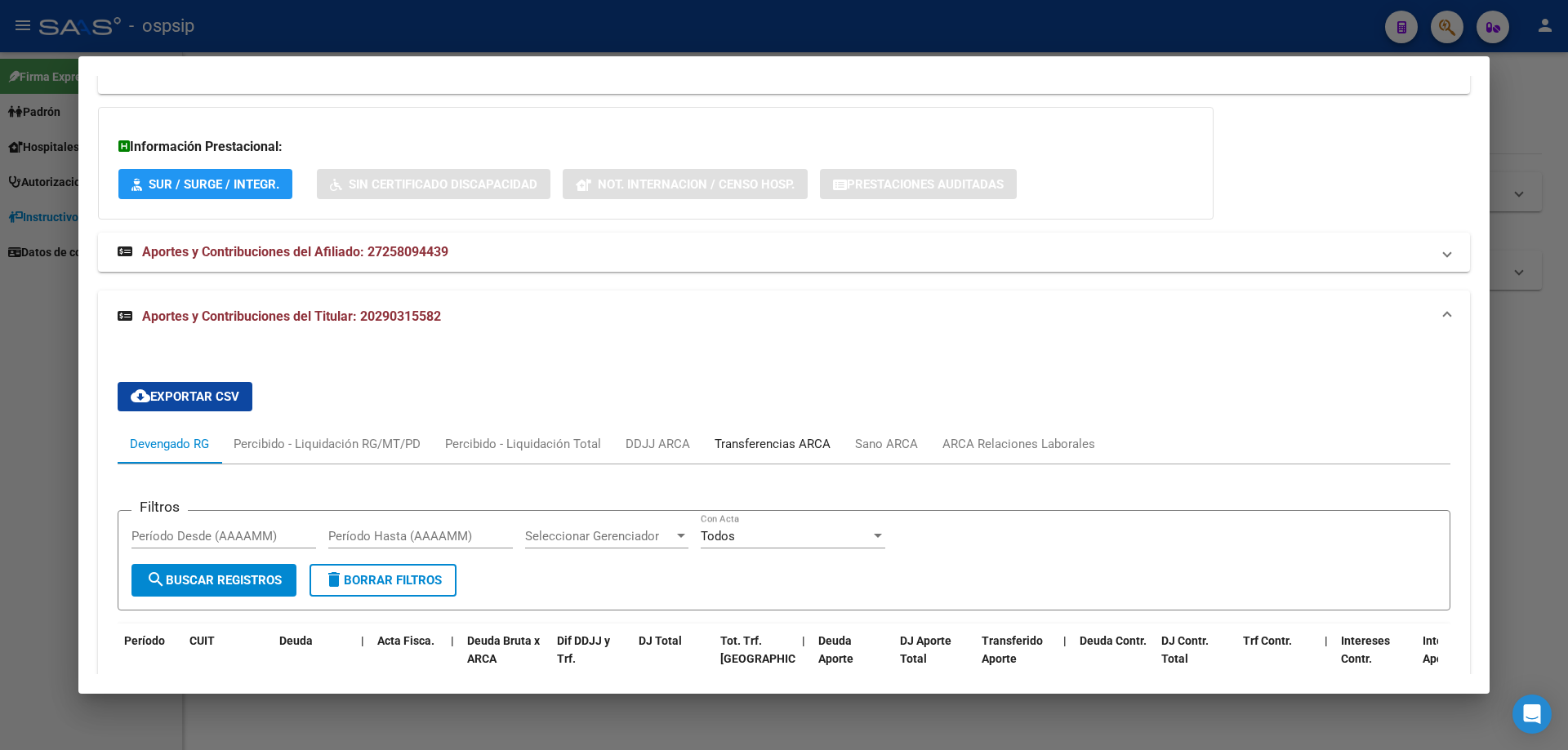
click at [787, 450] on div "Transferencias ARCA" at bounding box center [772, 444] width 116 height 17
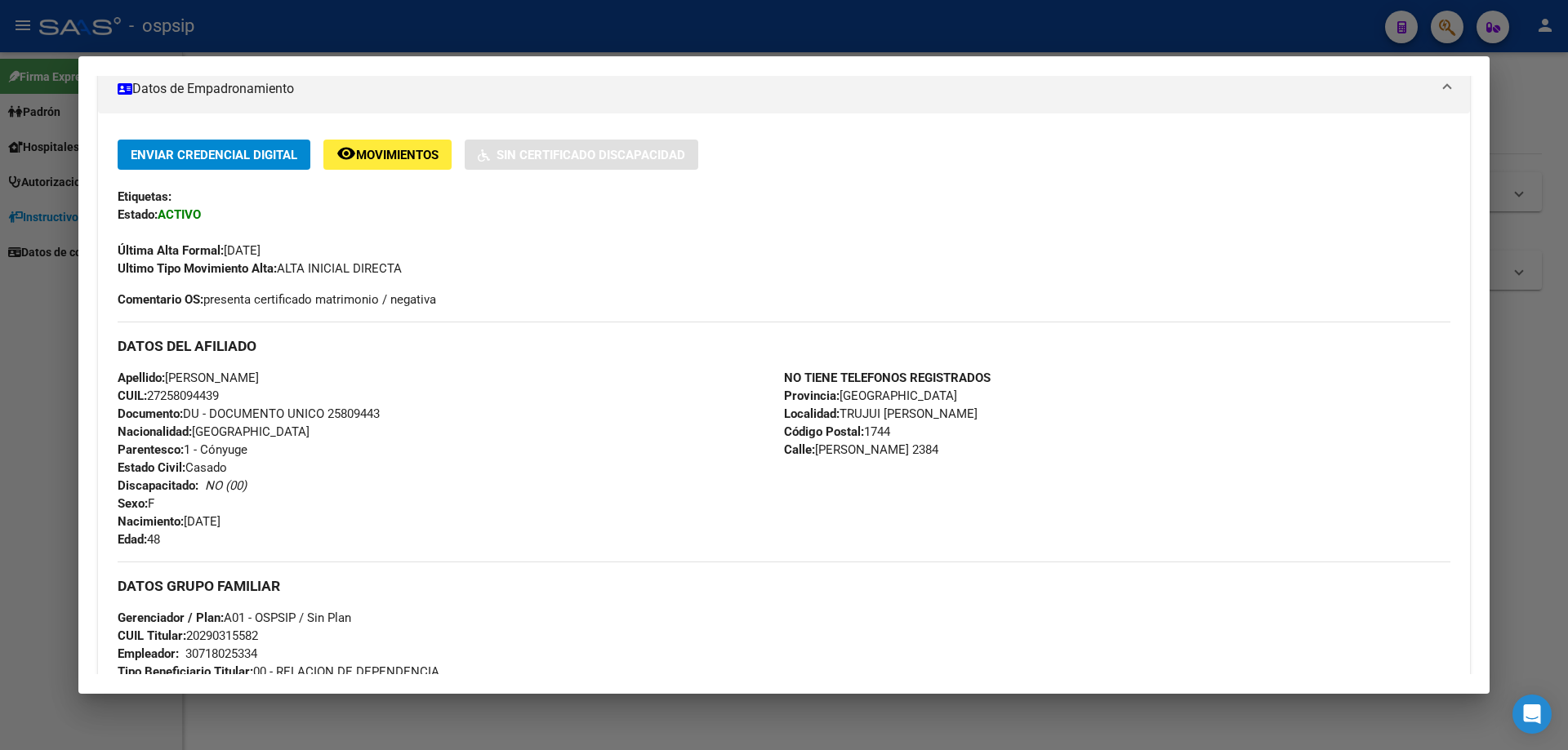
scroll to position [0, 0]
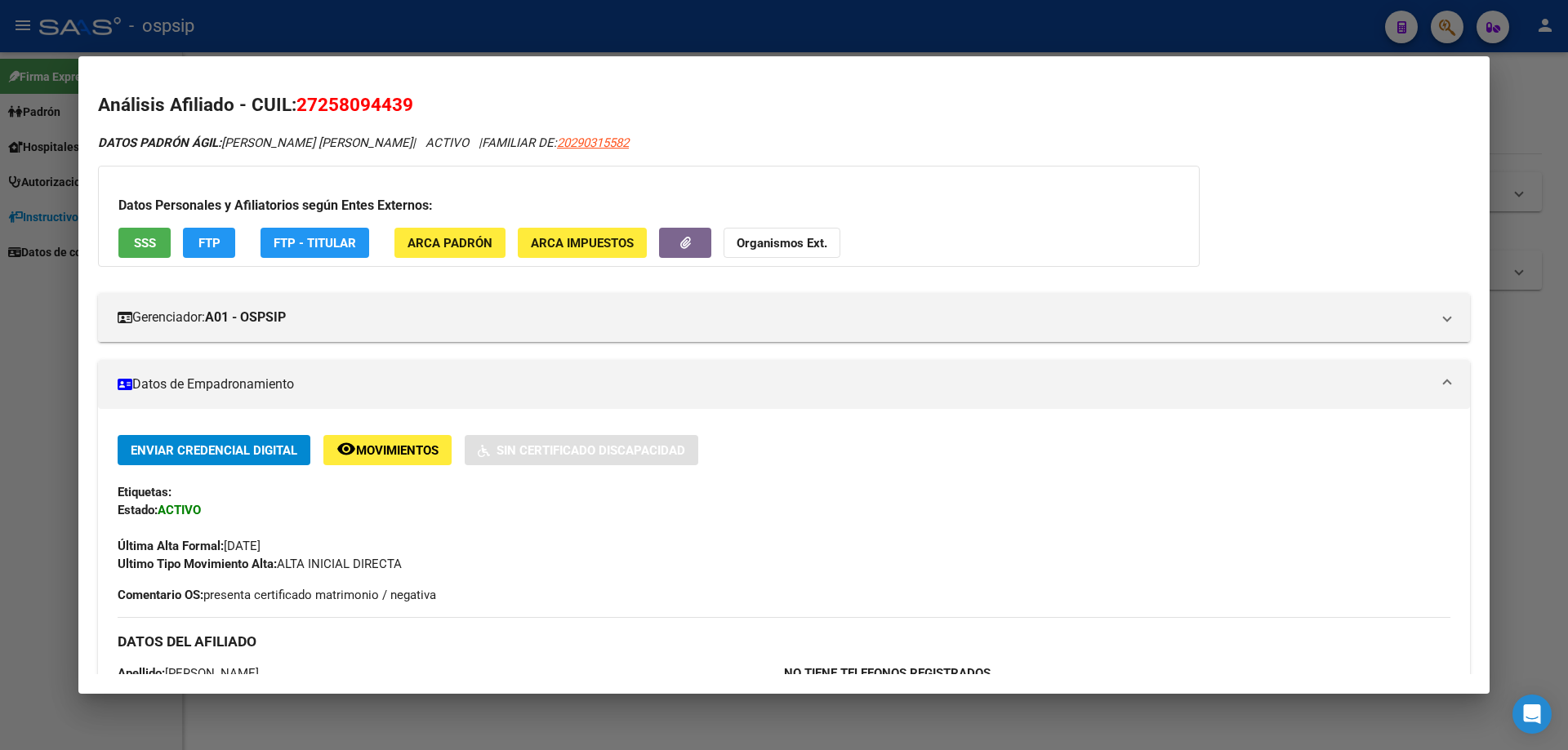
click at [1544, 492] on div at bounding box center [784, 375] width 1568 height 750
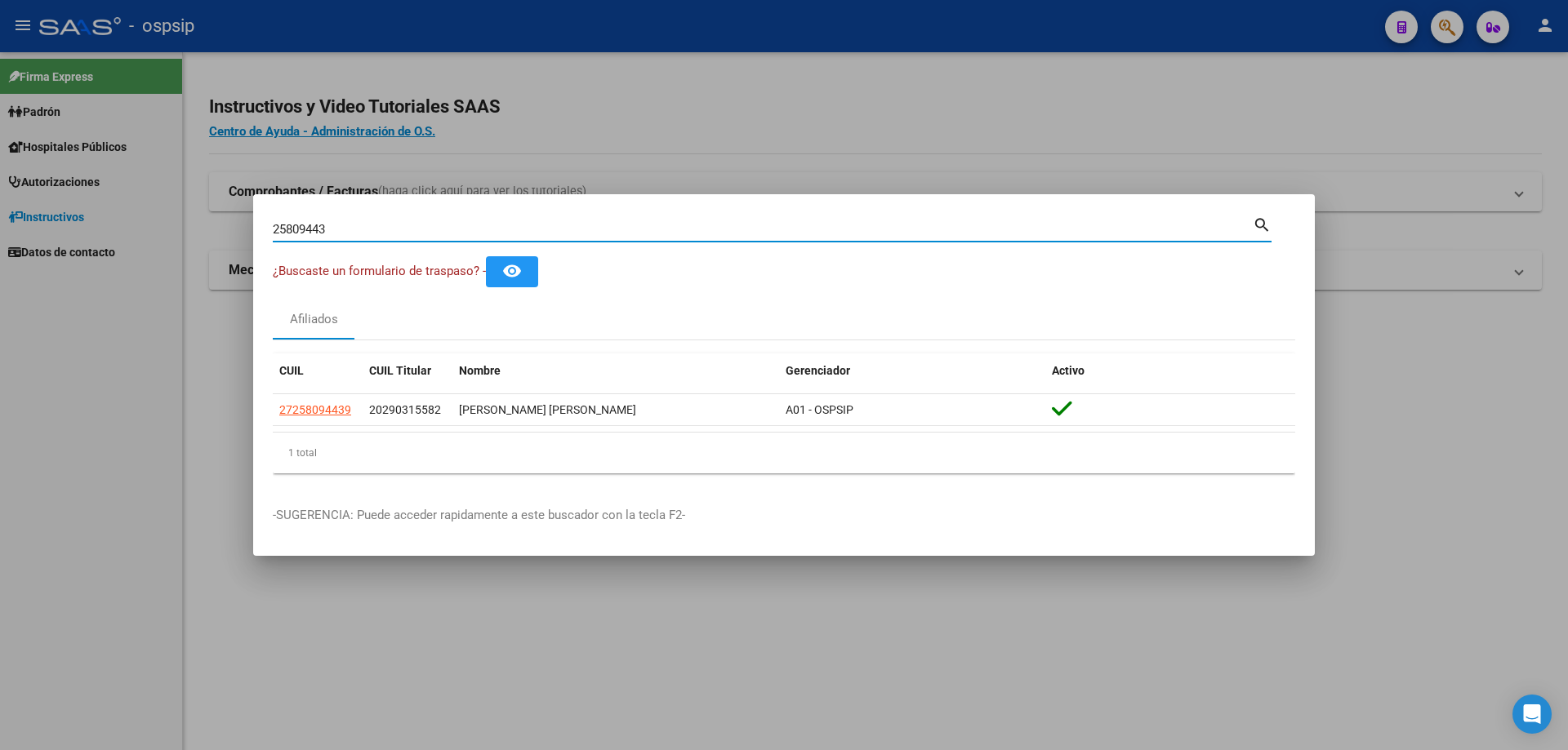
click at [470, 224] on input "25809443" at bounding box center [763, 229] width 980 height 15
type input "2"
type input "24365064"
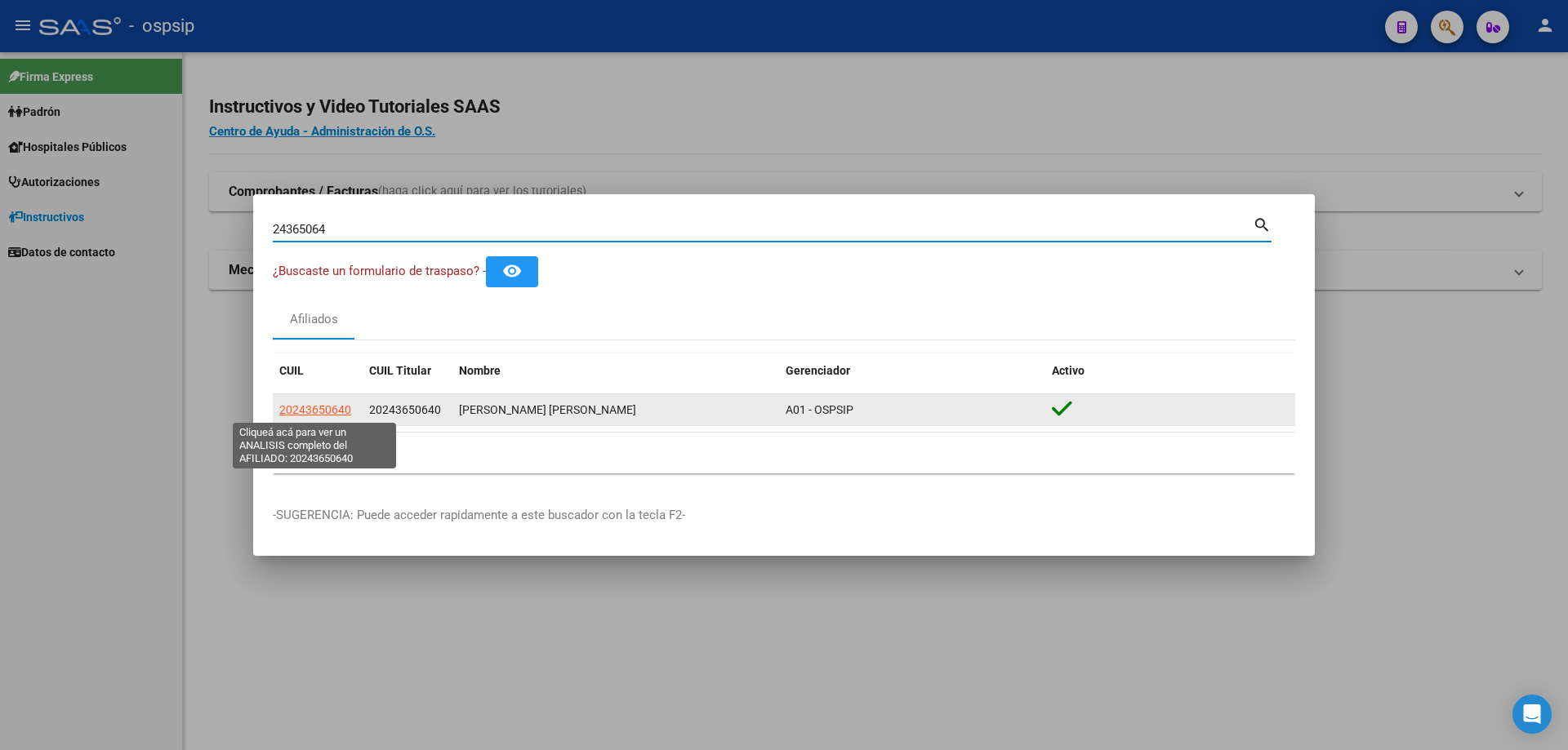
click at [315, 410] on span "20243650640" at bounding box center [315, 409] width 72 height 13
type textarea "20243650640"
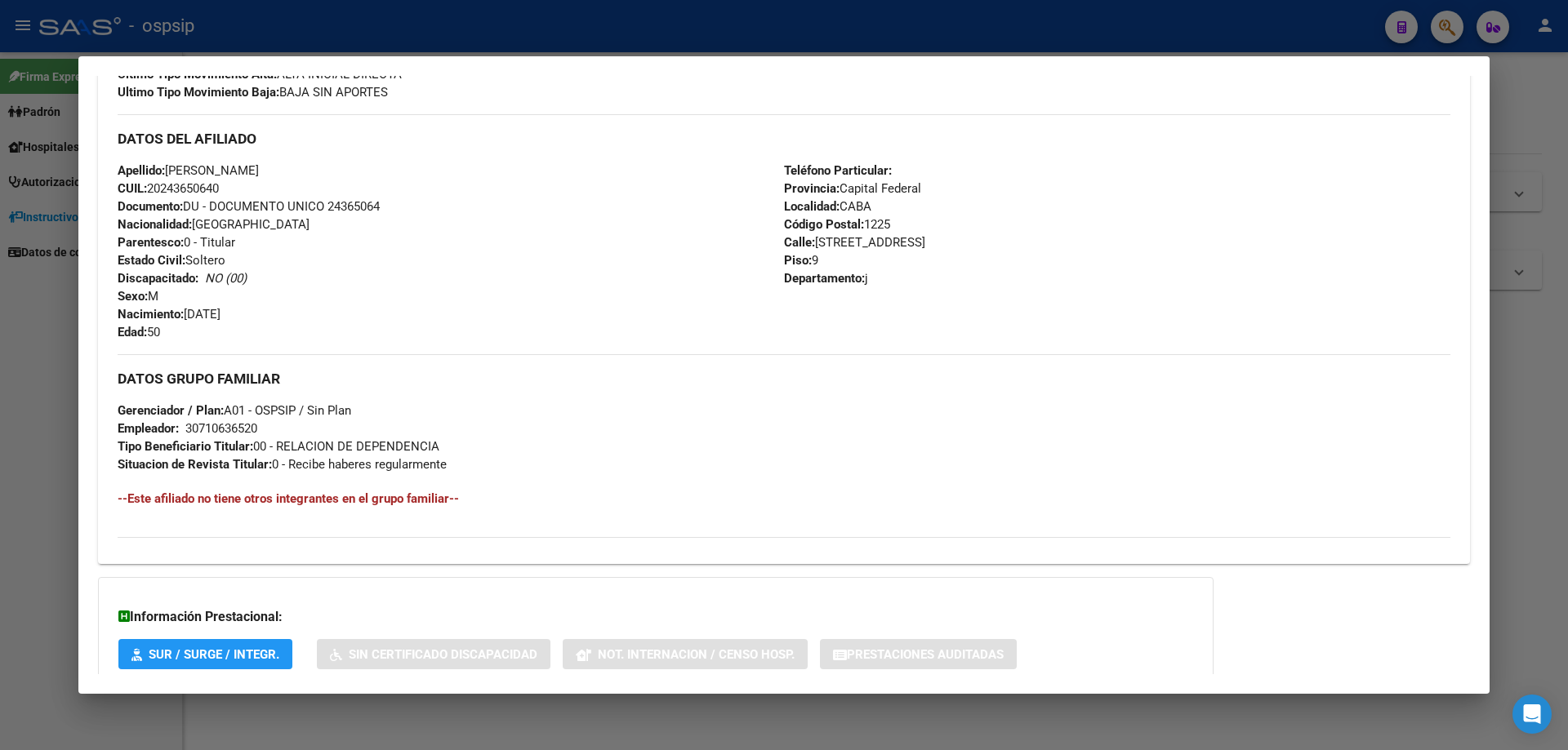
scroll to position [595, 0]
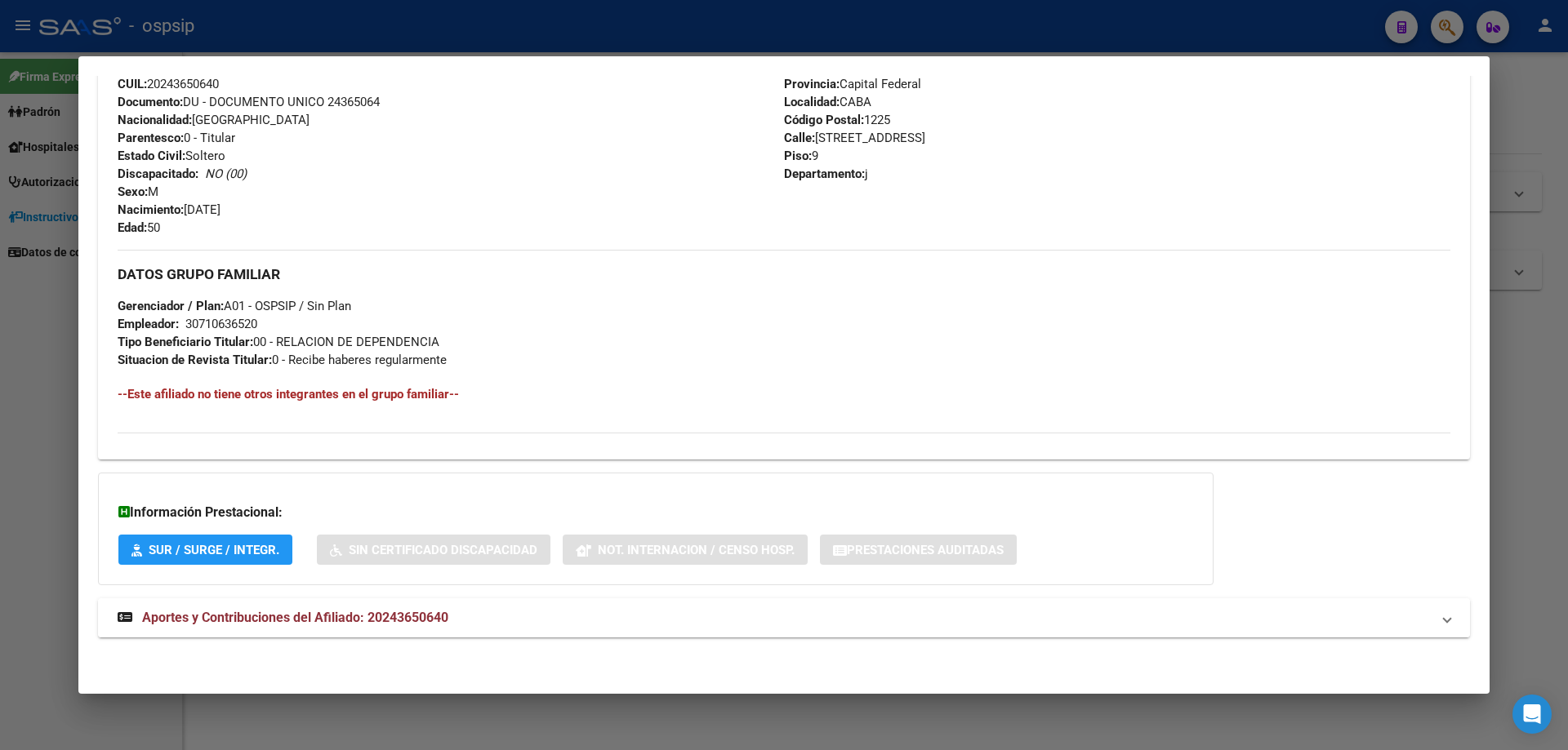
click at [314, 619] on span "Aportes y Contribuciones del Afiliado: 20243650640" at bounding box center [295, 618] width 306 height 16
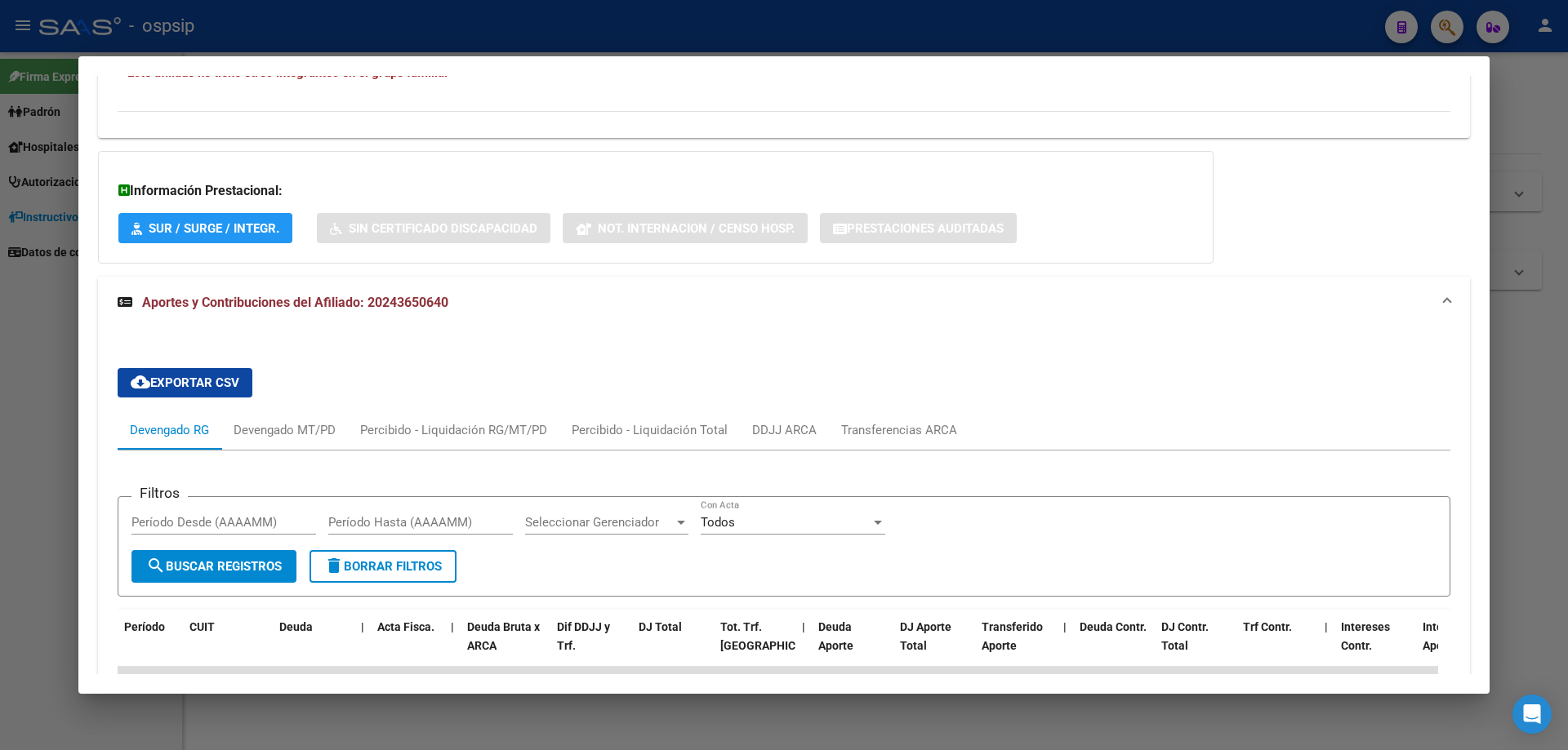
scroll to position [911, 0]
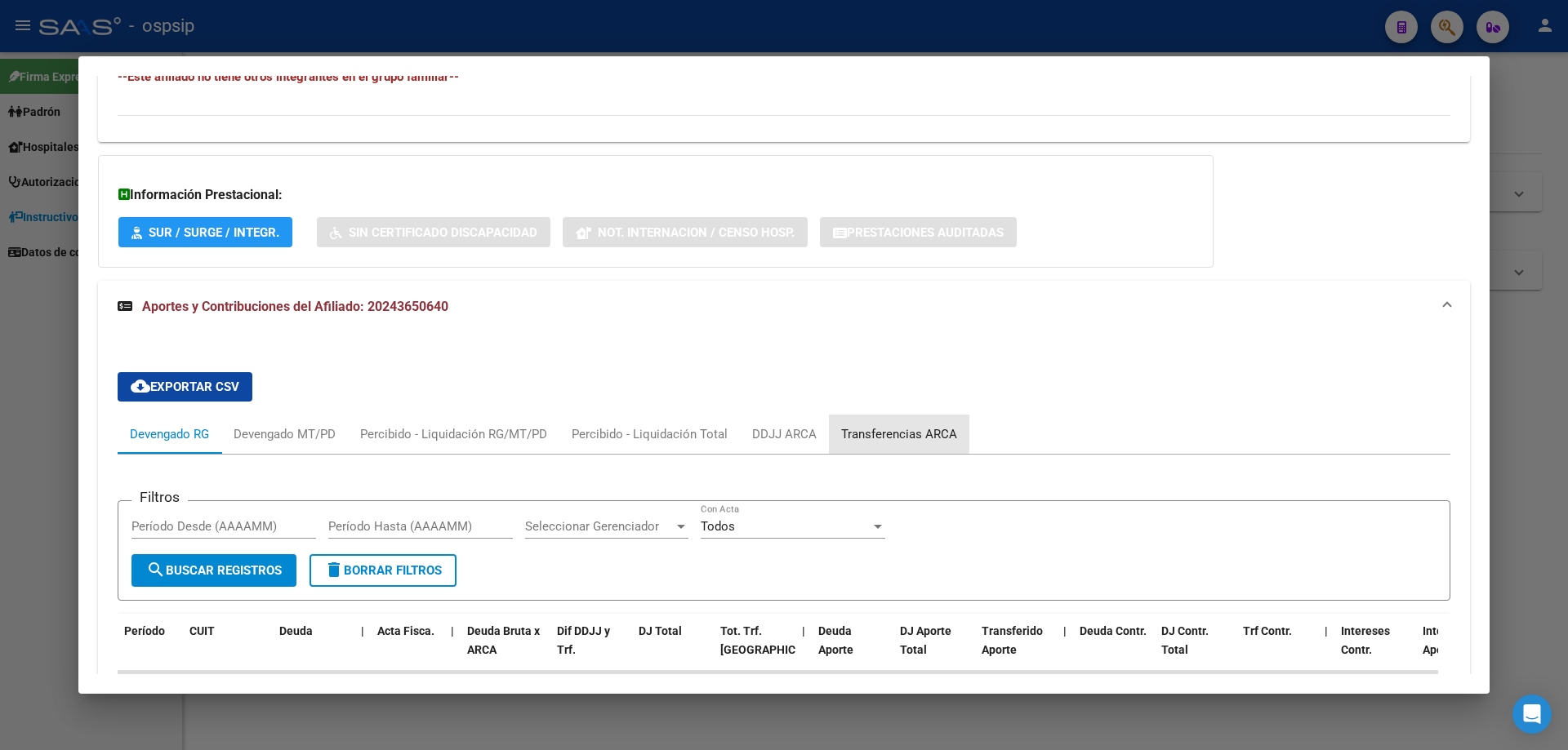
click at [878, 427] on div "Transferencias ARCA" at bounding box center [898, 434] width 116 height 17
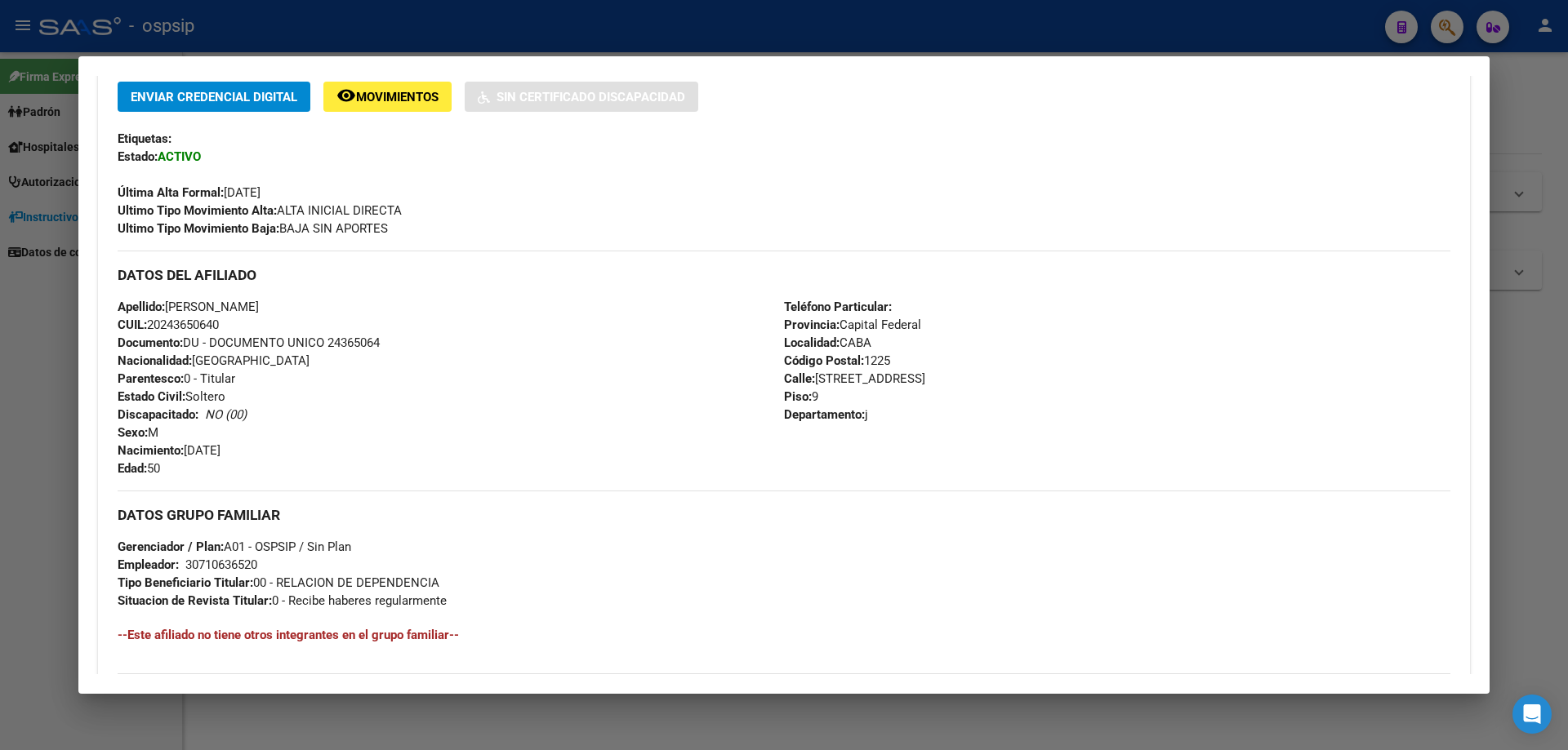
scroll to position [253, 0]
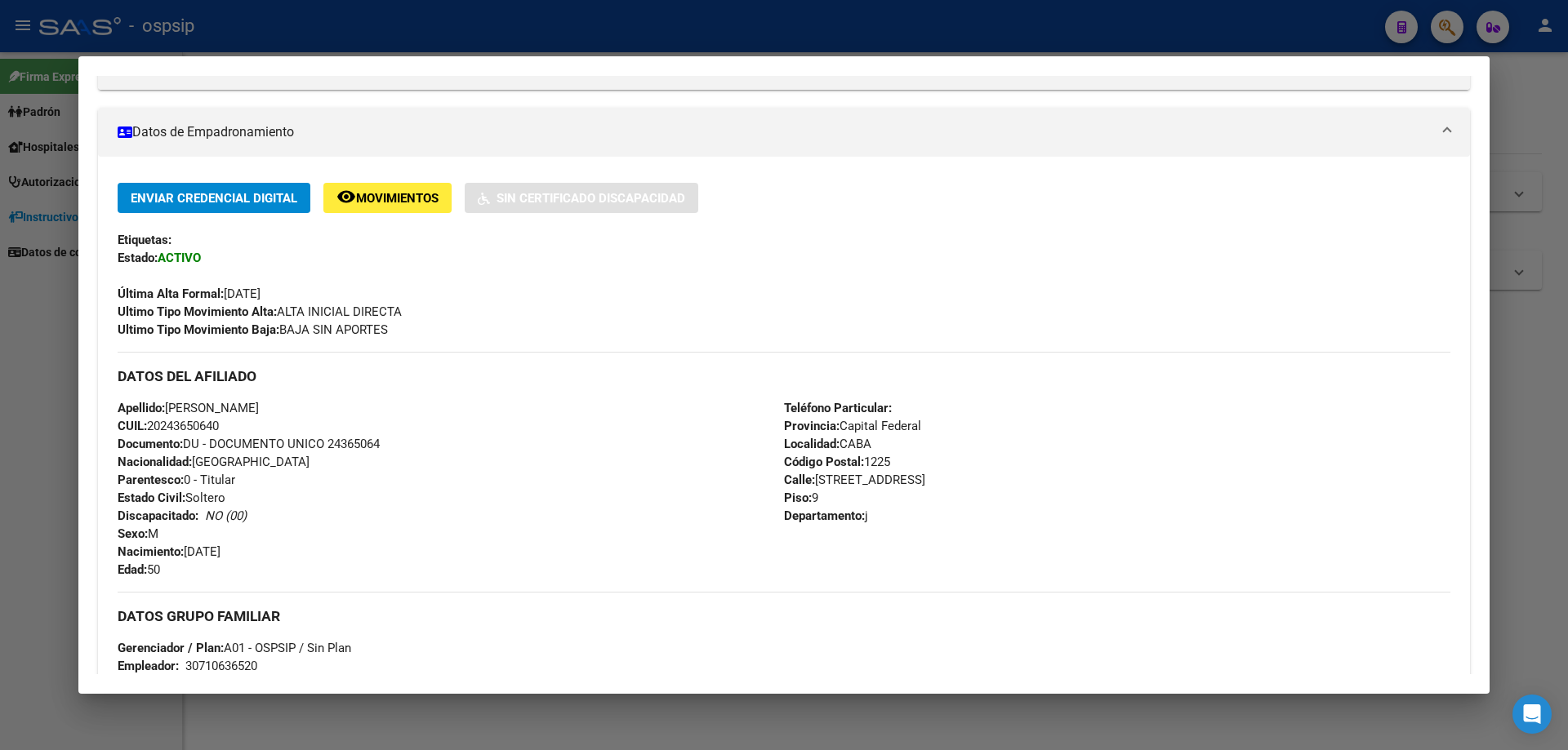
drag, startPoint x: 392, startPoint y: 440, endPoint x: 330, endPoint y: 442, distance: 62.0
click at [330, 442] on div "Apellido: [PERSON_NAME] CUIL: 20243650640 Documento: DU - DOCUMENTO UNICO 24365…" at bounding box center [451, 489] width 667 height 180
drag, startPoint x: 351, startPoint y: 432, endPoint x: 408, endPoint y: 456, distance: 61.8
click at [408, 456] on div "Apellido: [PERSON_NAME] CUIL: 20243650640 Documento: DU - DOCUMENTO UNICO 24365…" at bounding box center [451, 489] width 667 height 180
drag, startPoint x: 384, startPoint y: 447, endPoint x: 326, endPoint y: 442, distance: 58.2
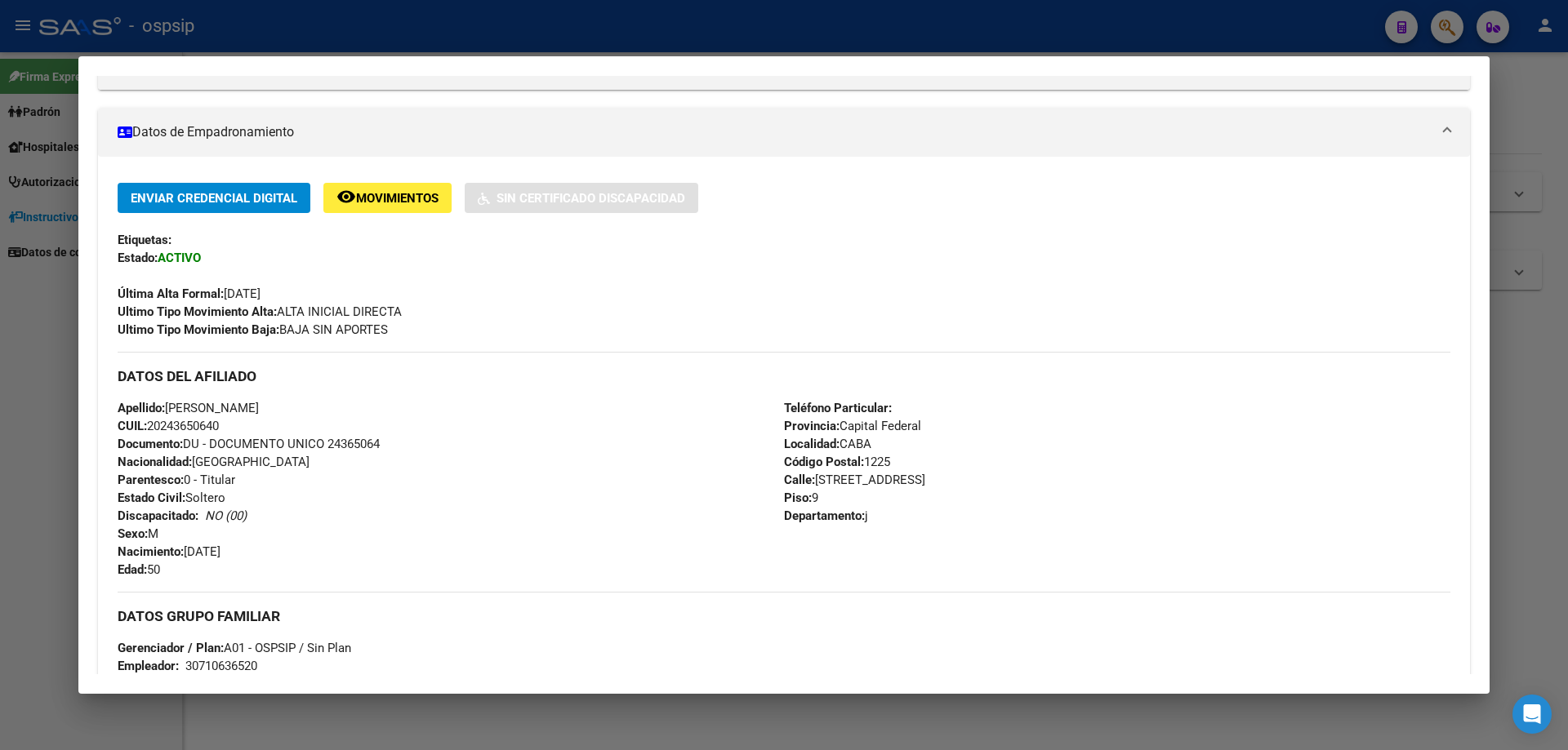
click at [326, 442] on span "Documento: DU - DOCUMENTO UNICO 24365064" at bounding box center [249, 443] width 262 height 15
copy span "24365064"
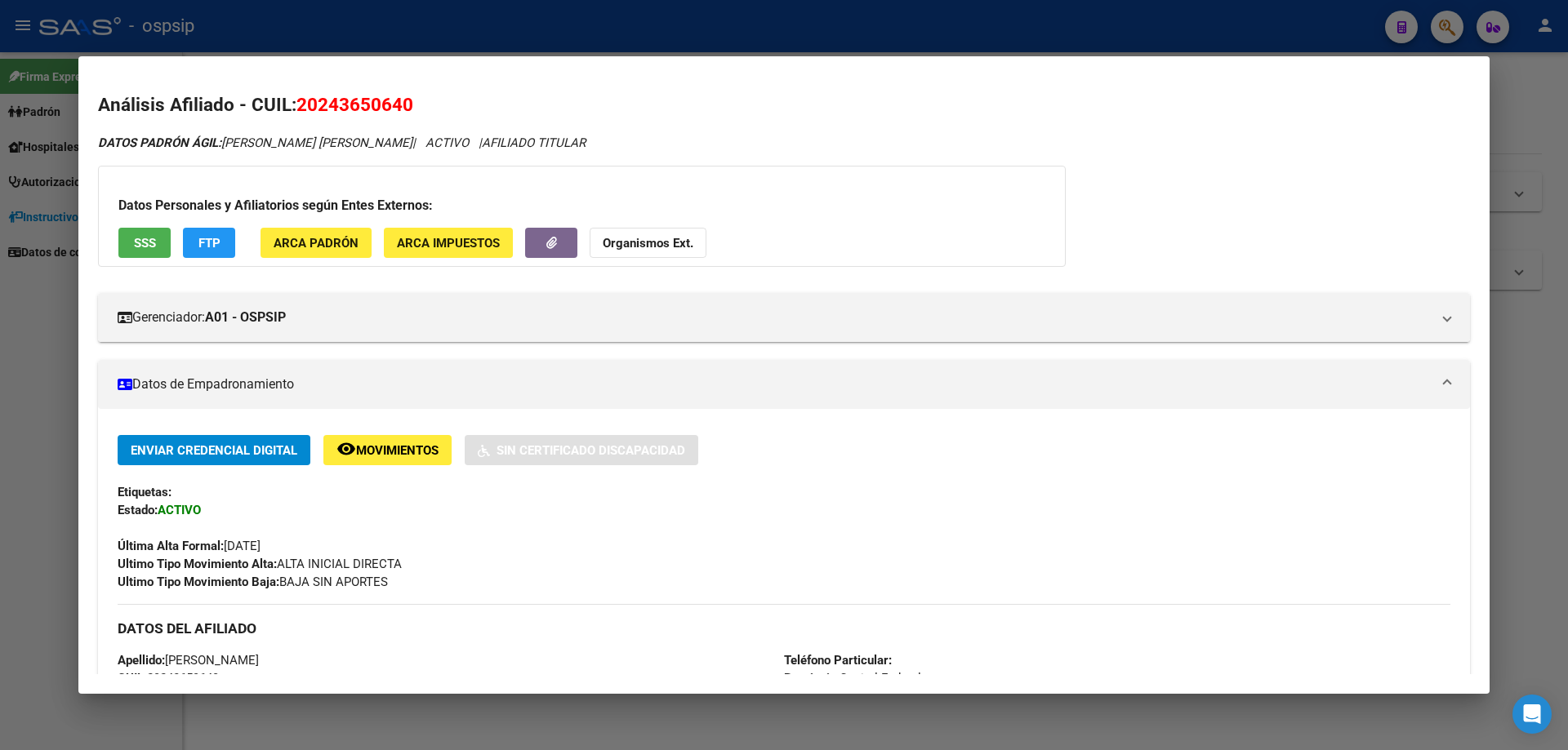
scroll to position [326, 0]
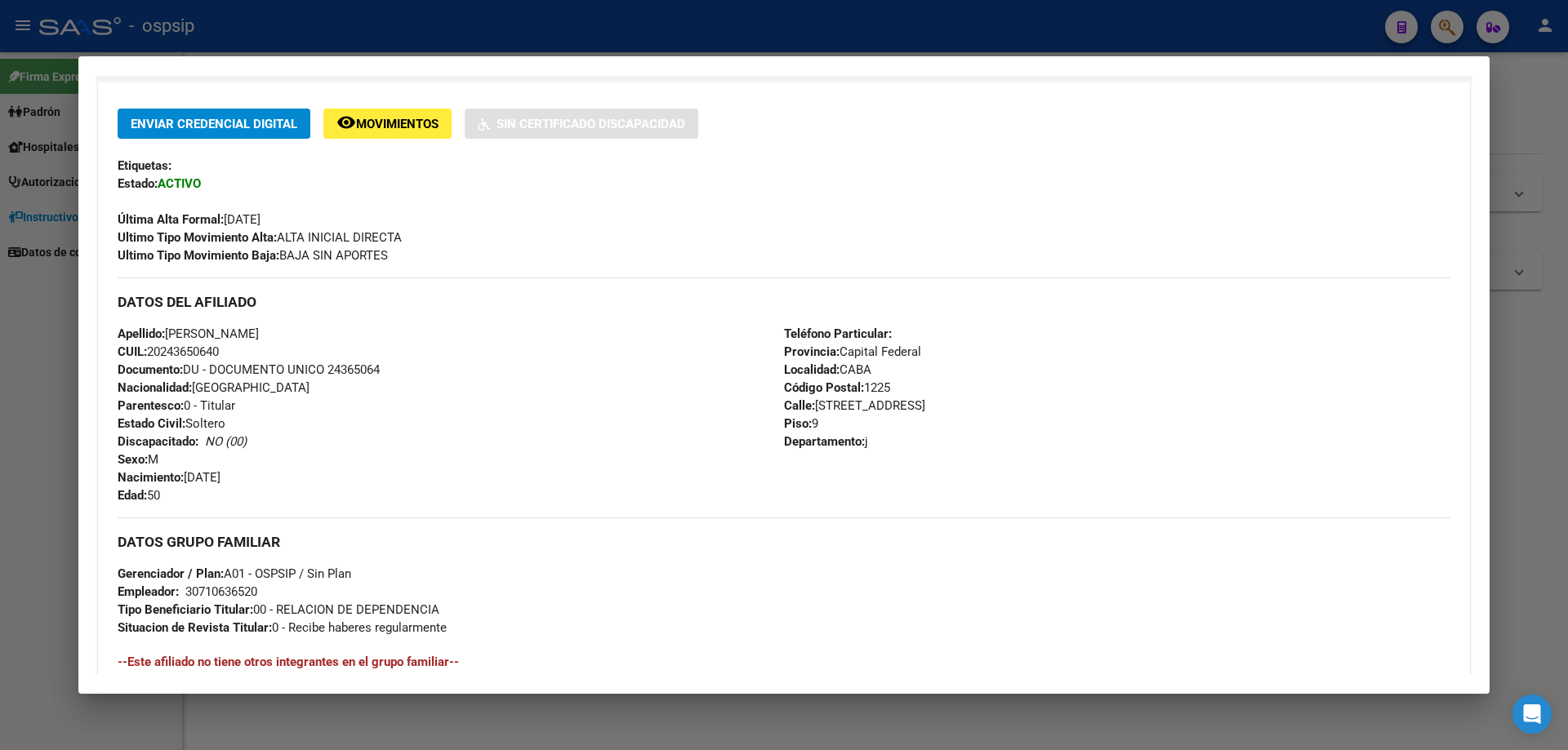
click at [537, 723] on div at bounding box center [784, 375] width 1568 height 750
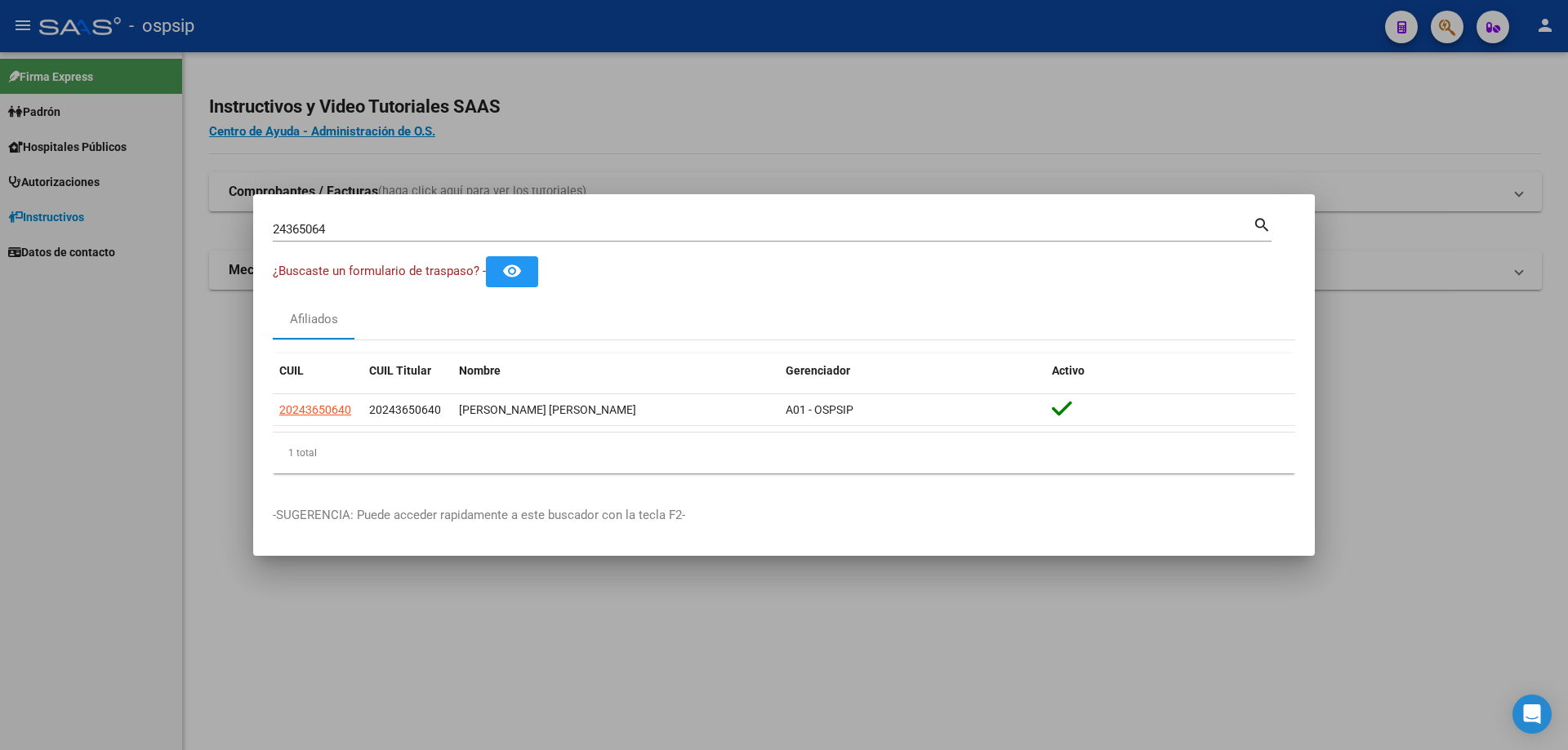
click at [385, 229] on input "24365064" at bounding box center [763, 229] width 980 height 15
type input "2"
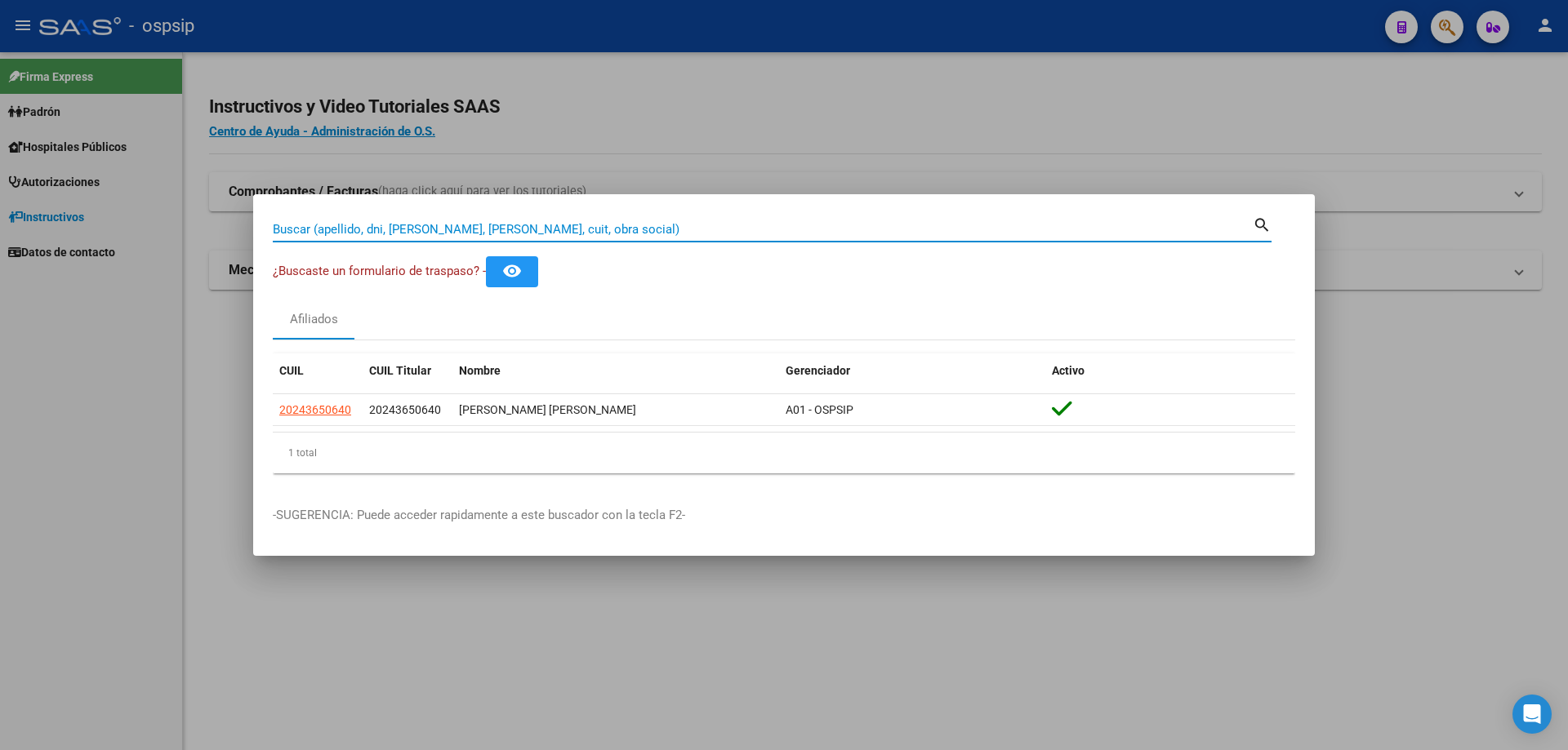
click at [594, 222] on input "Buscar (apellido, dni, [PERSON_NAME], [PERSON_NAME], cuit, obra social)" at bounding box center [763, 229] width 980 height 15
type input "30315094"
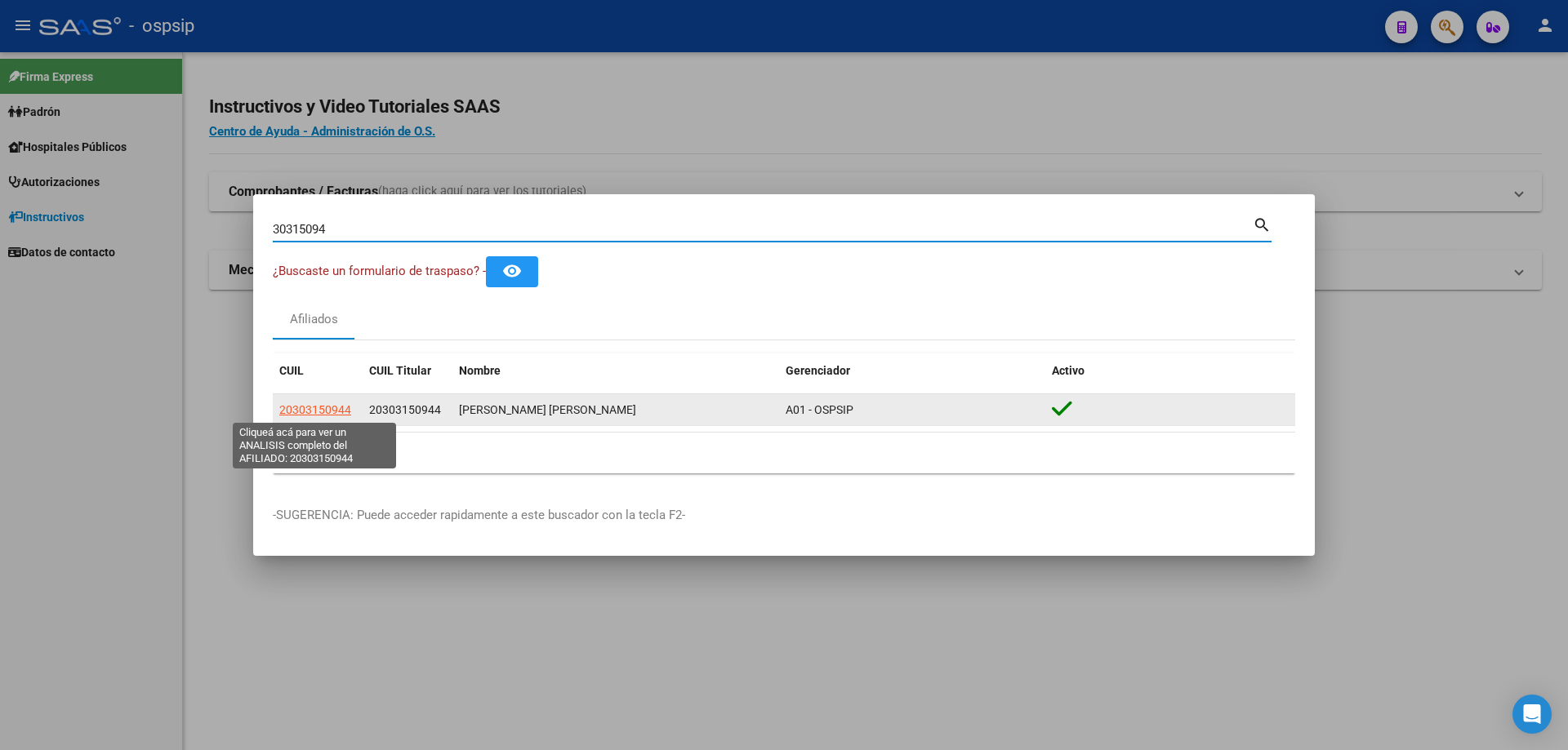
click at [284, 409] on span "20303150944" at bounding box center [315, 409] width 72 height 13
type textarea "20303150944"
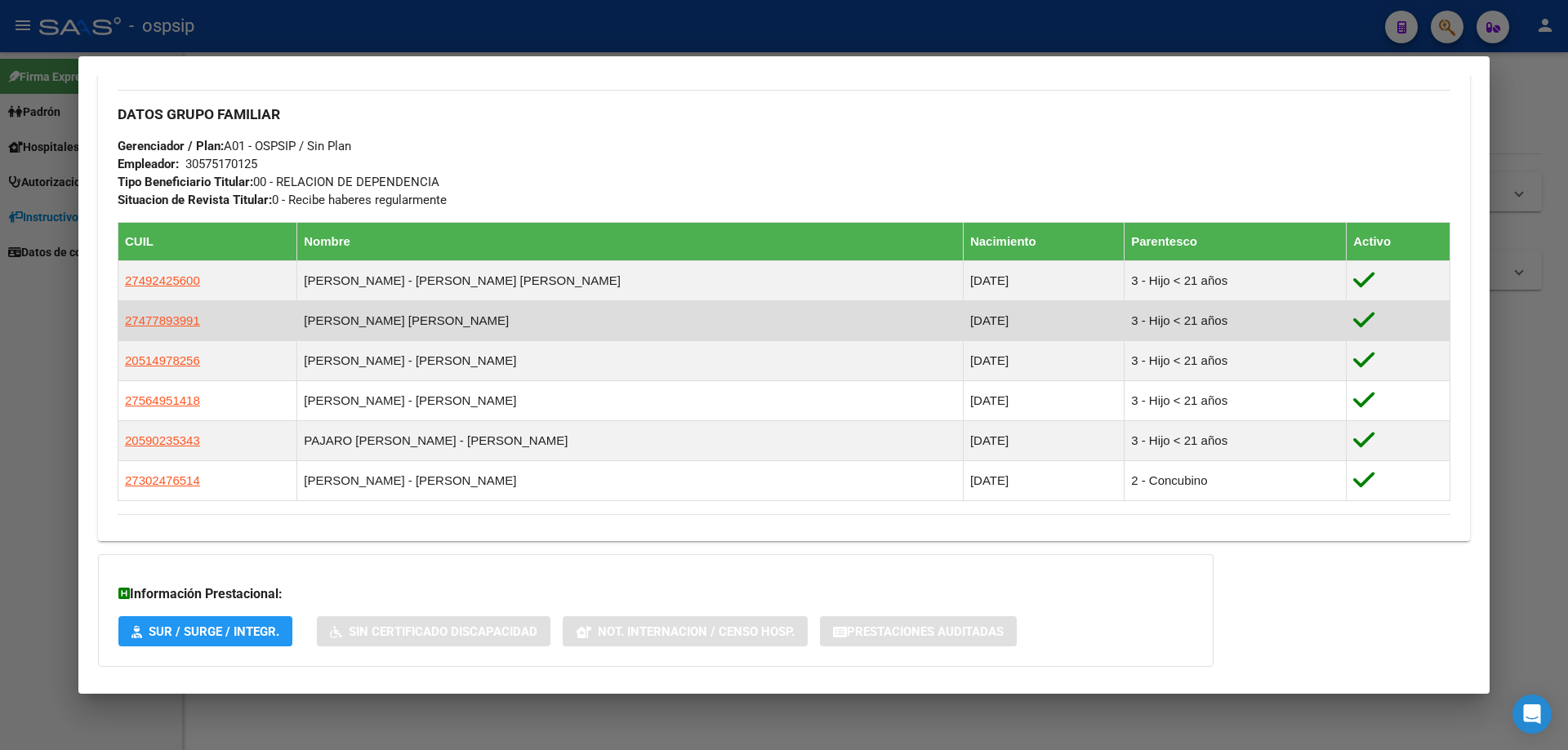
scroll to position [867, 0]
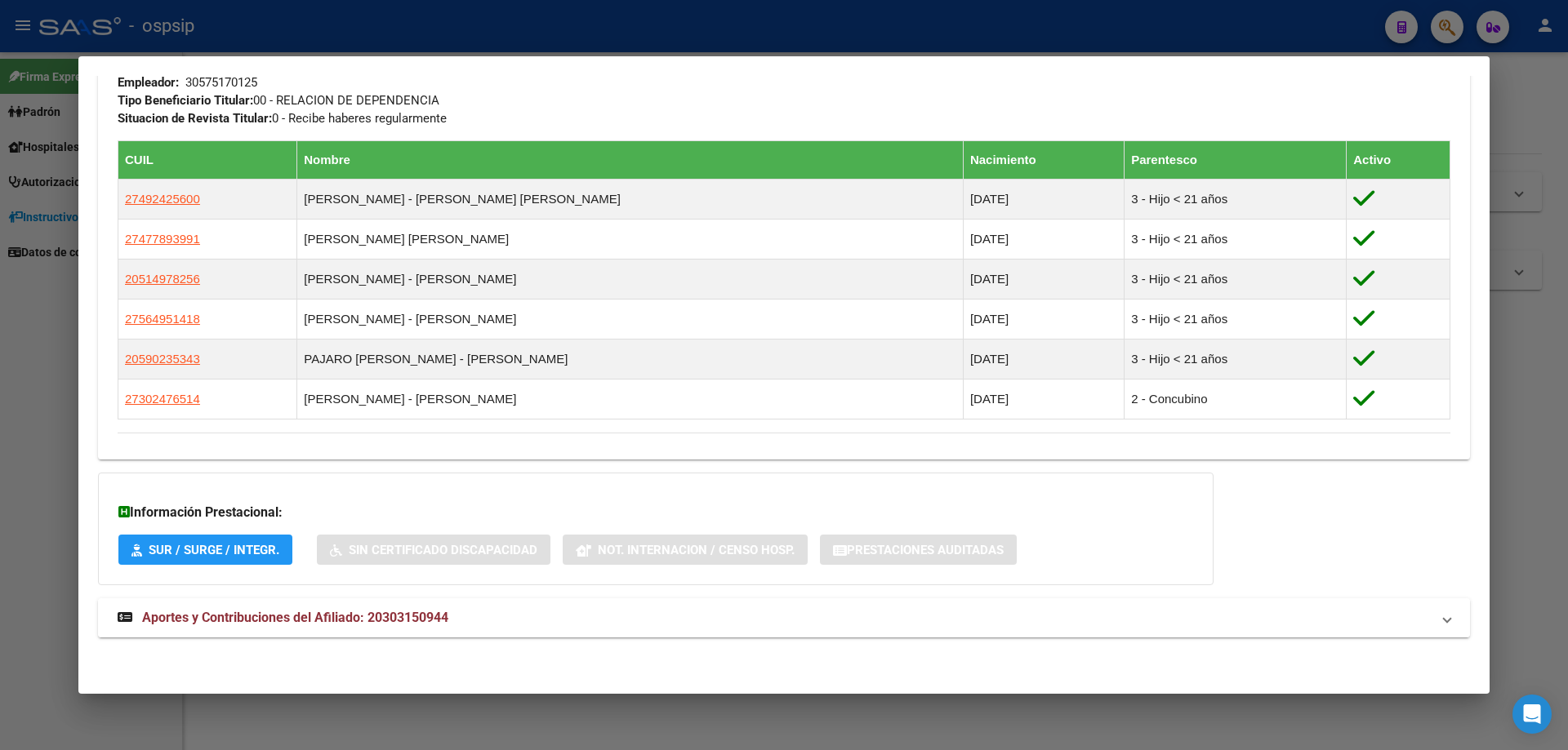
click at [264, 617] on span "Aportes y Contribuciones del Afiliado: 20303150944" at bounding box center [295, 618] width 306 height 16
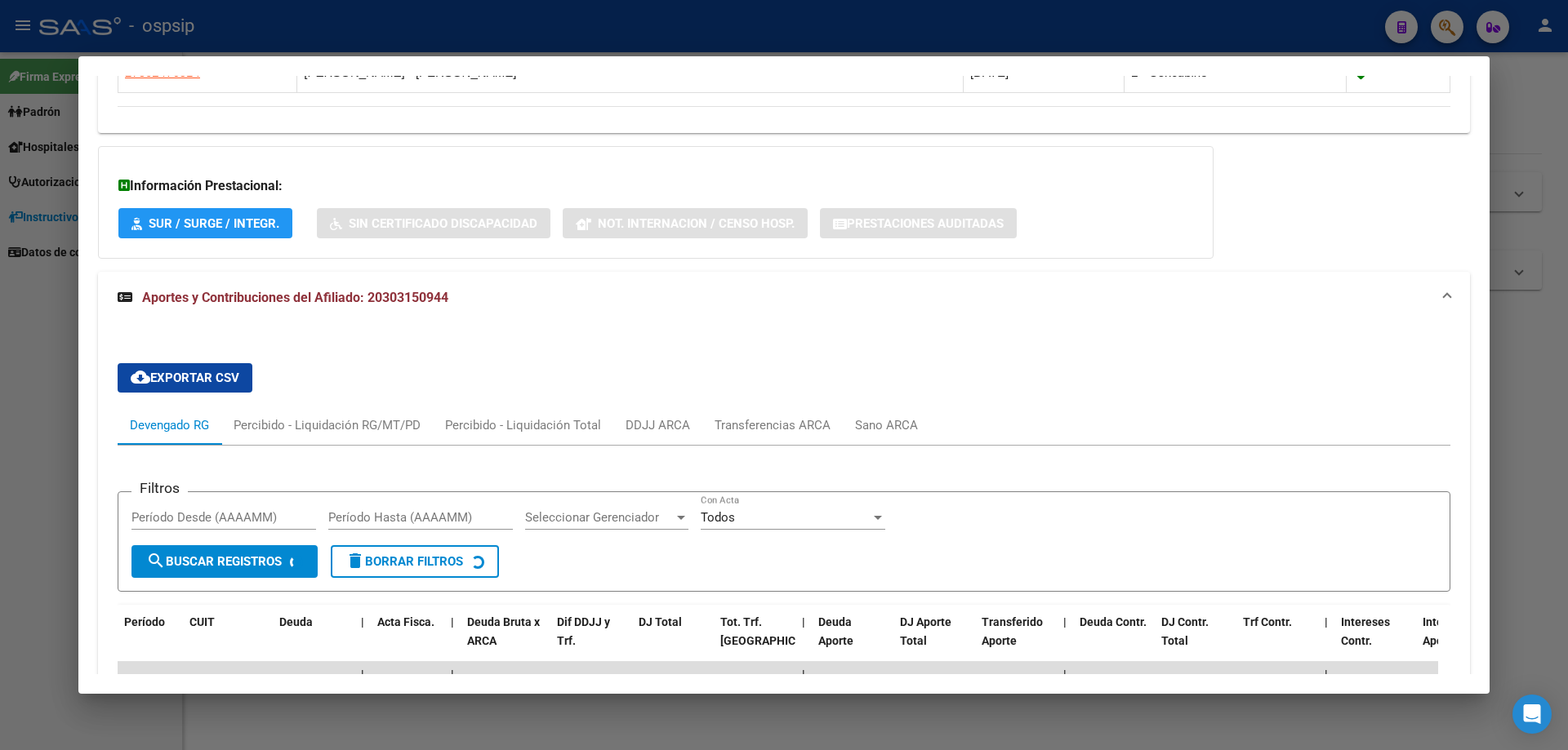
scroll to position [1438, 0]
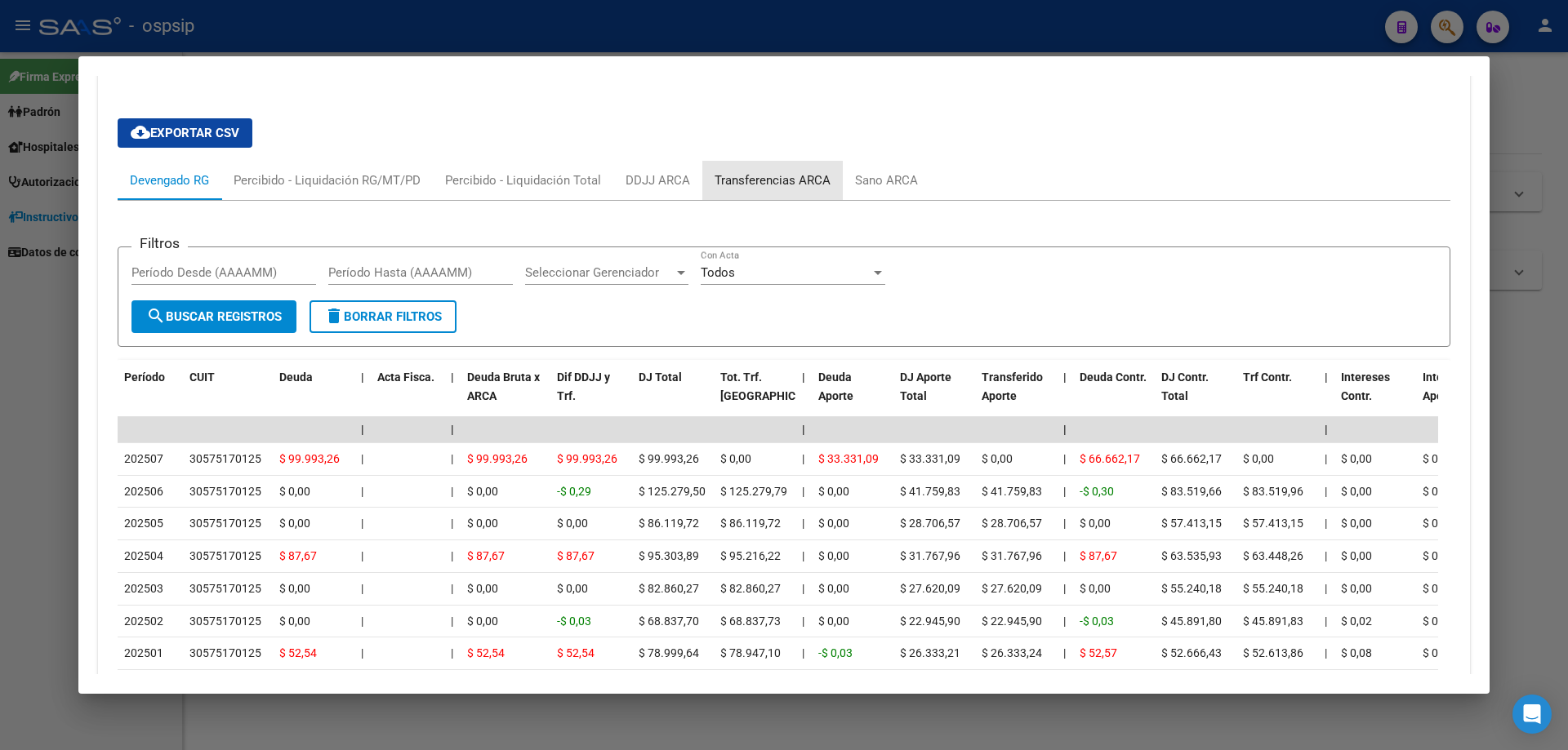
click at [789, 177] on div "Transferencias ARCA" at bounding box center [772, 180] width 116 height 17
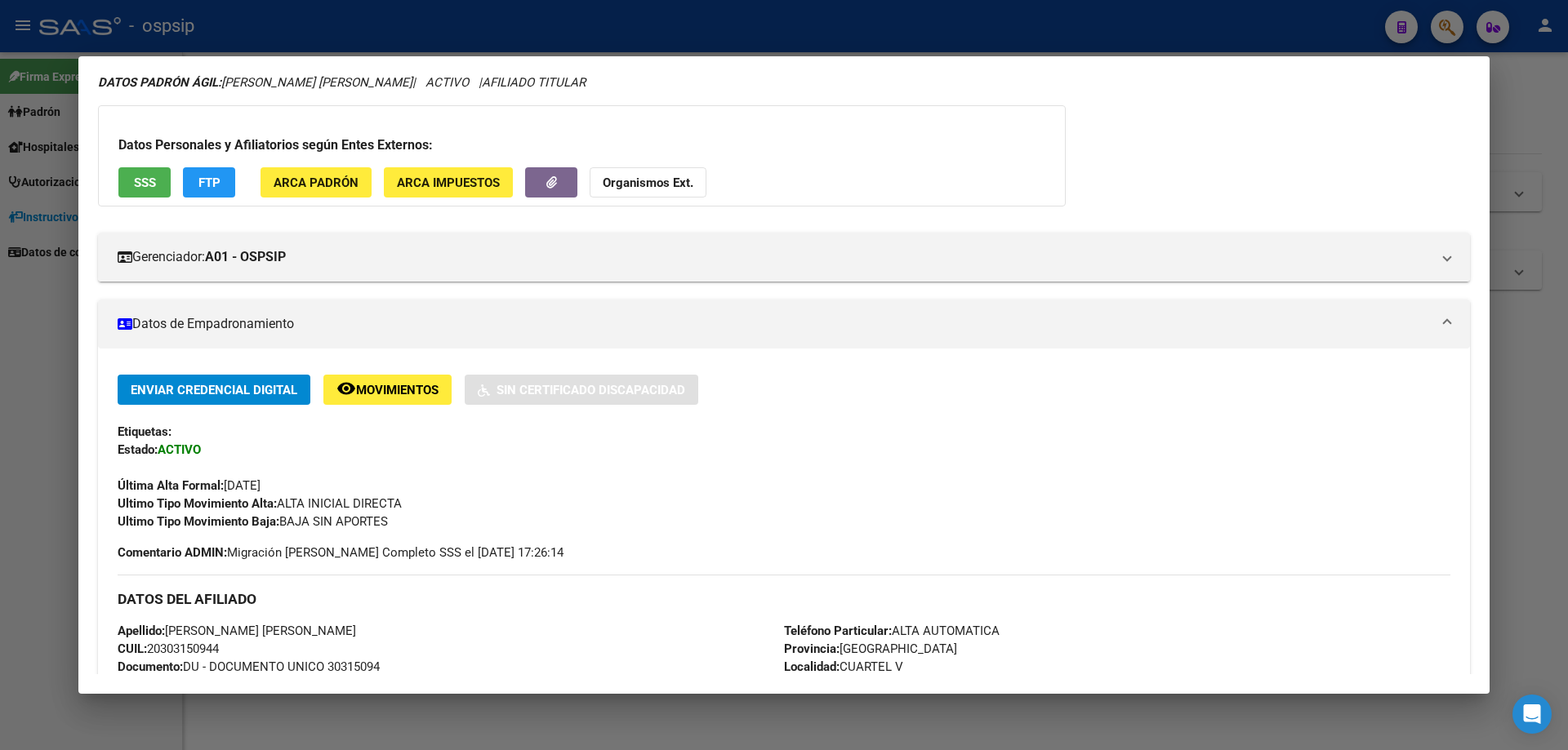
scroll to position [0, 0]
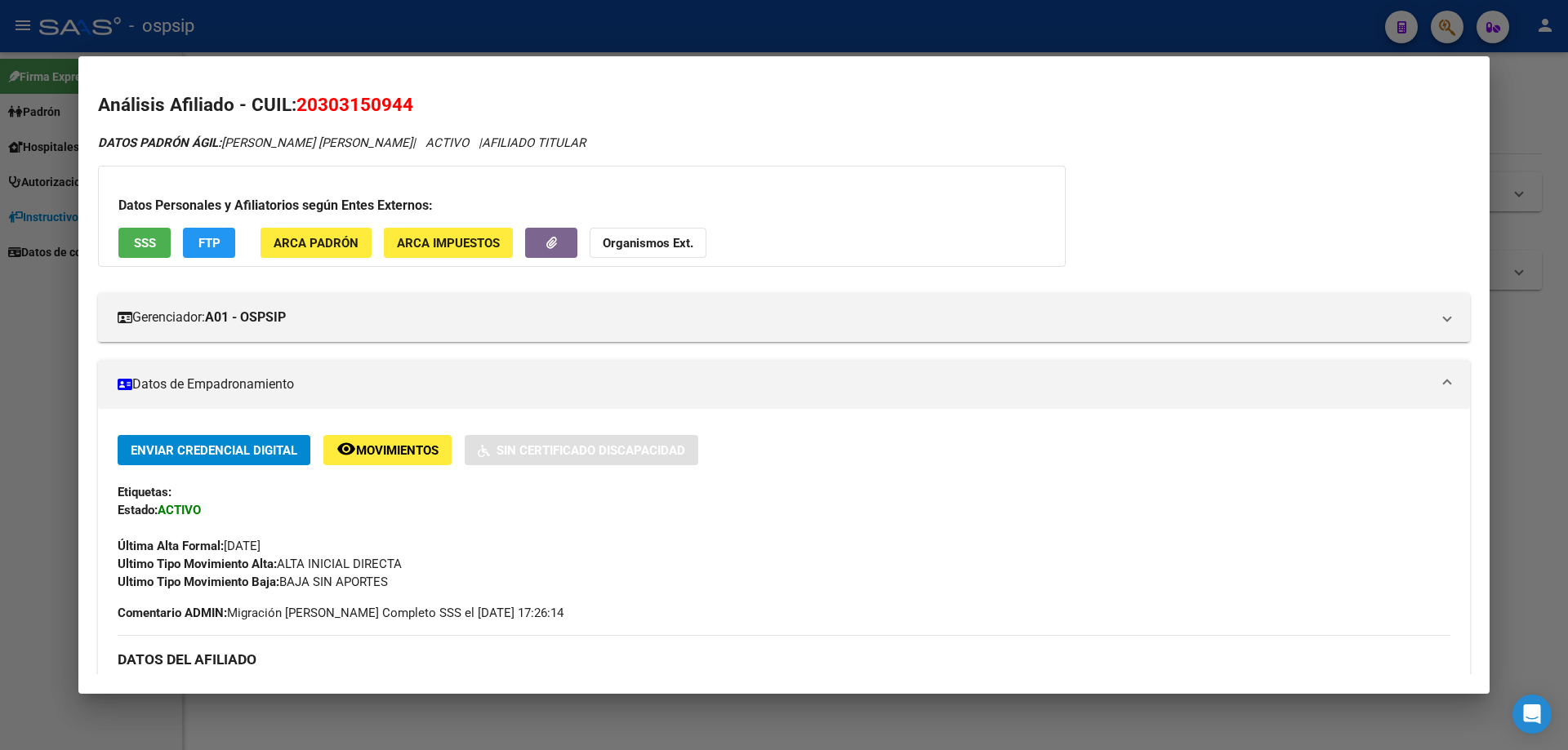
click at [789, 714] on div at bounding box center [784, 375] width 1568 height 750
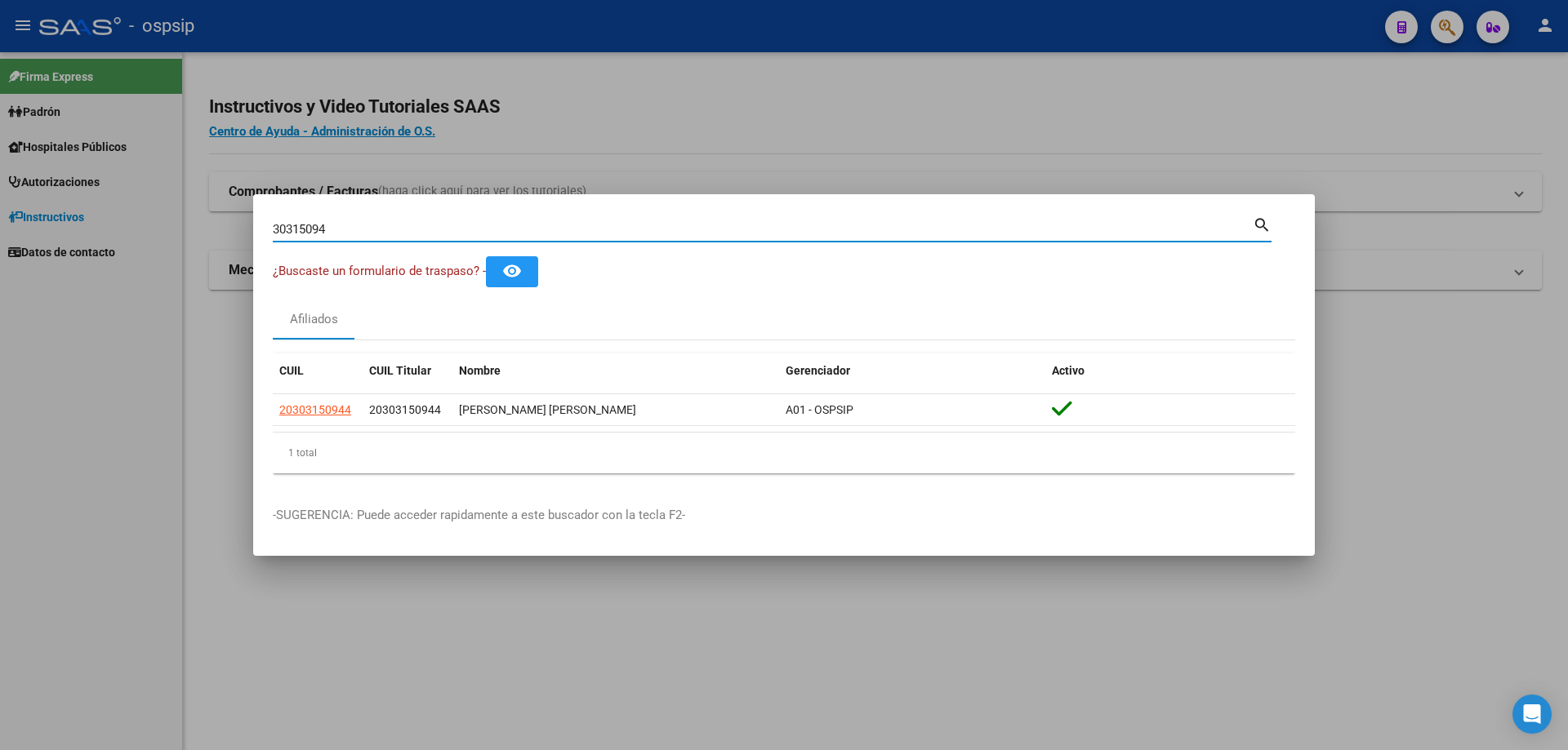
click at [401, 229] on input "30315094" at bounding box center [763, 229] width 980 height 15
type input "3"
click at [701, 227] on input "Buscar (apellido, dni, [PERSON_NAME], [PERSON_NAME], cuit, obra social)" at bounding box center [763, 229] width 980 height 15
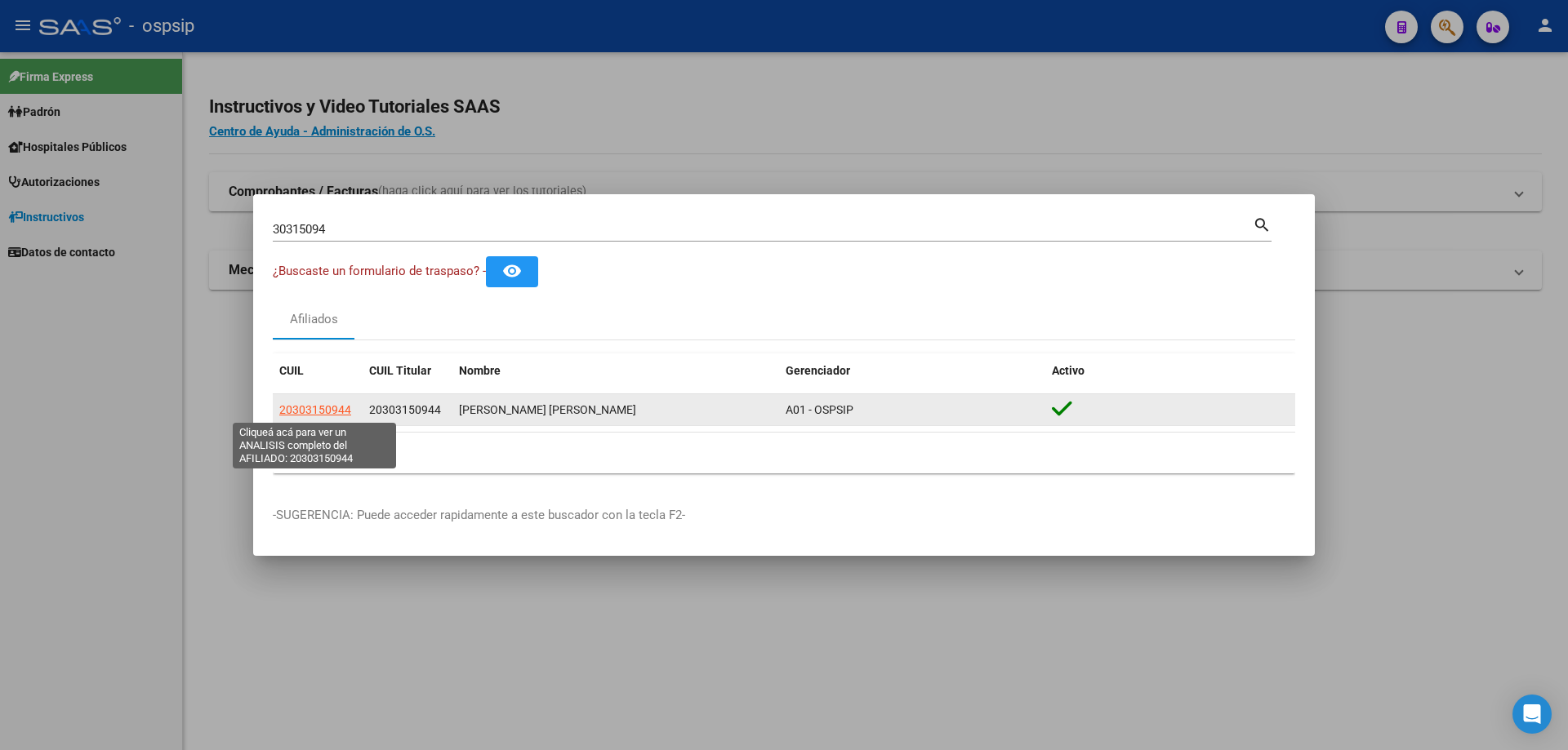
click at [318, 403] on span "20303150944" at bounding box center [315, 409] width 72 height 13
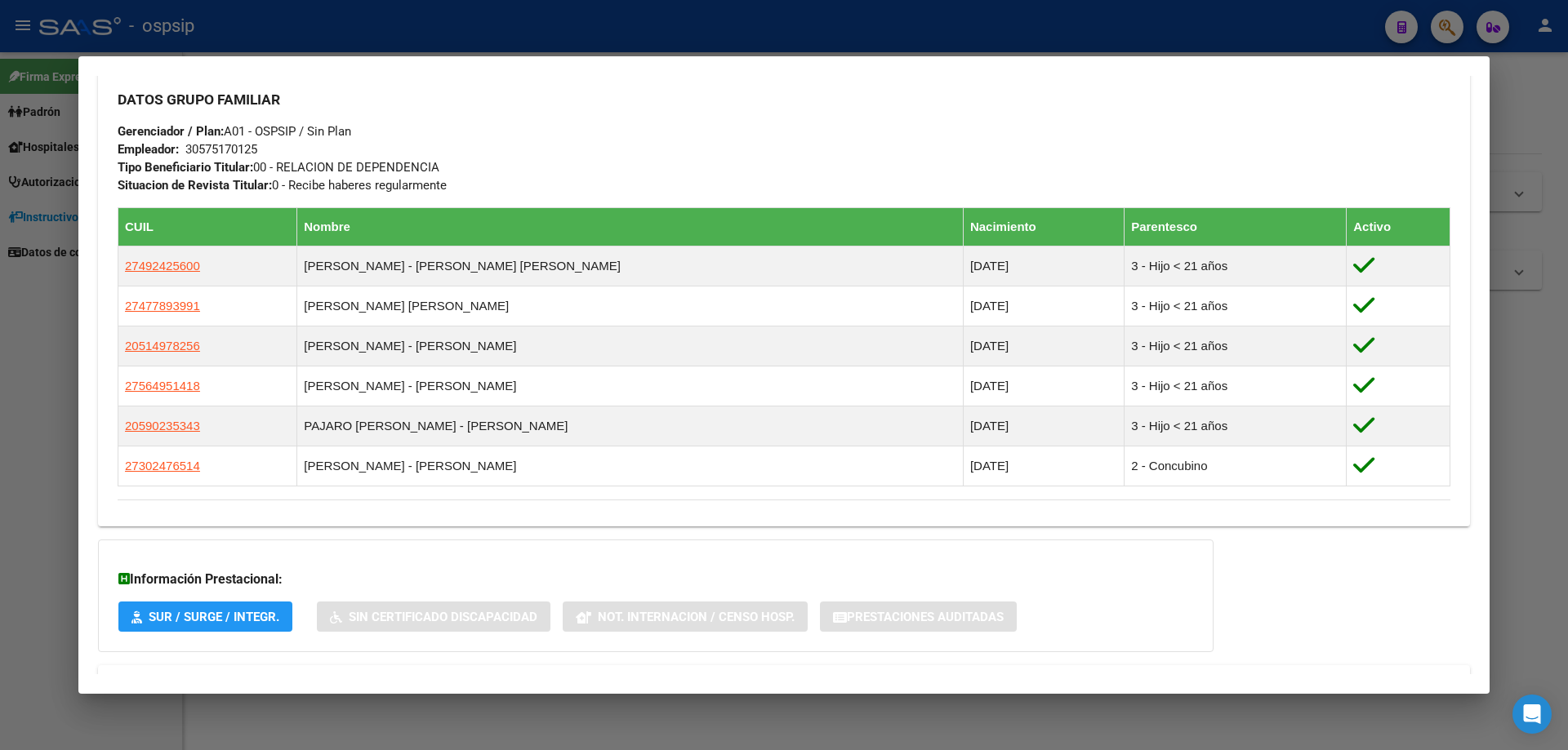
scroll to position [867, 0]
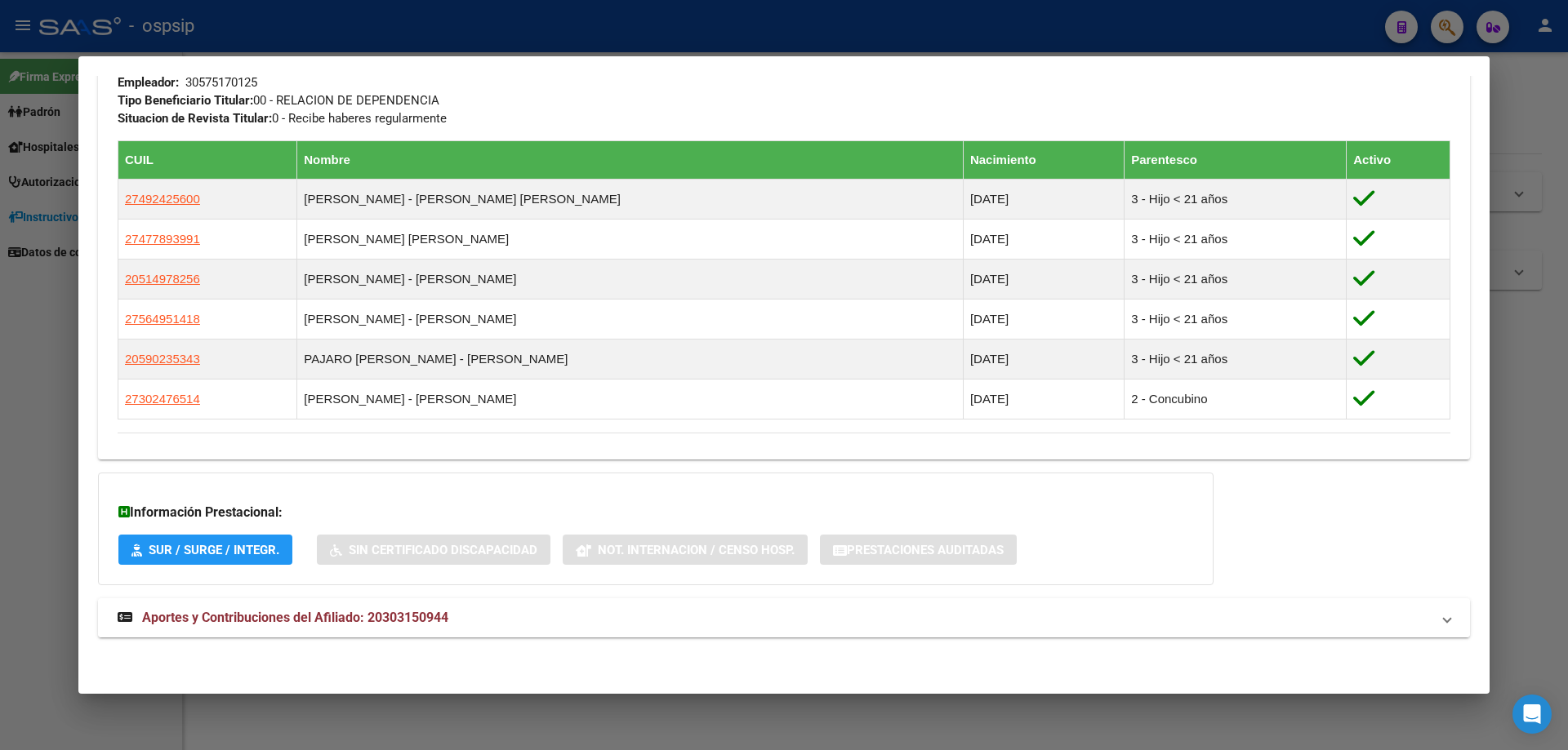
click at [324, 616] on span "Aportes y Contribuciones del Afiliado: 20303150944" at bounding box center [295, 618] width 306 height 16
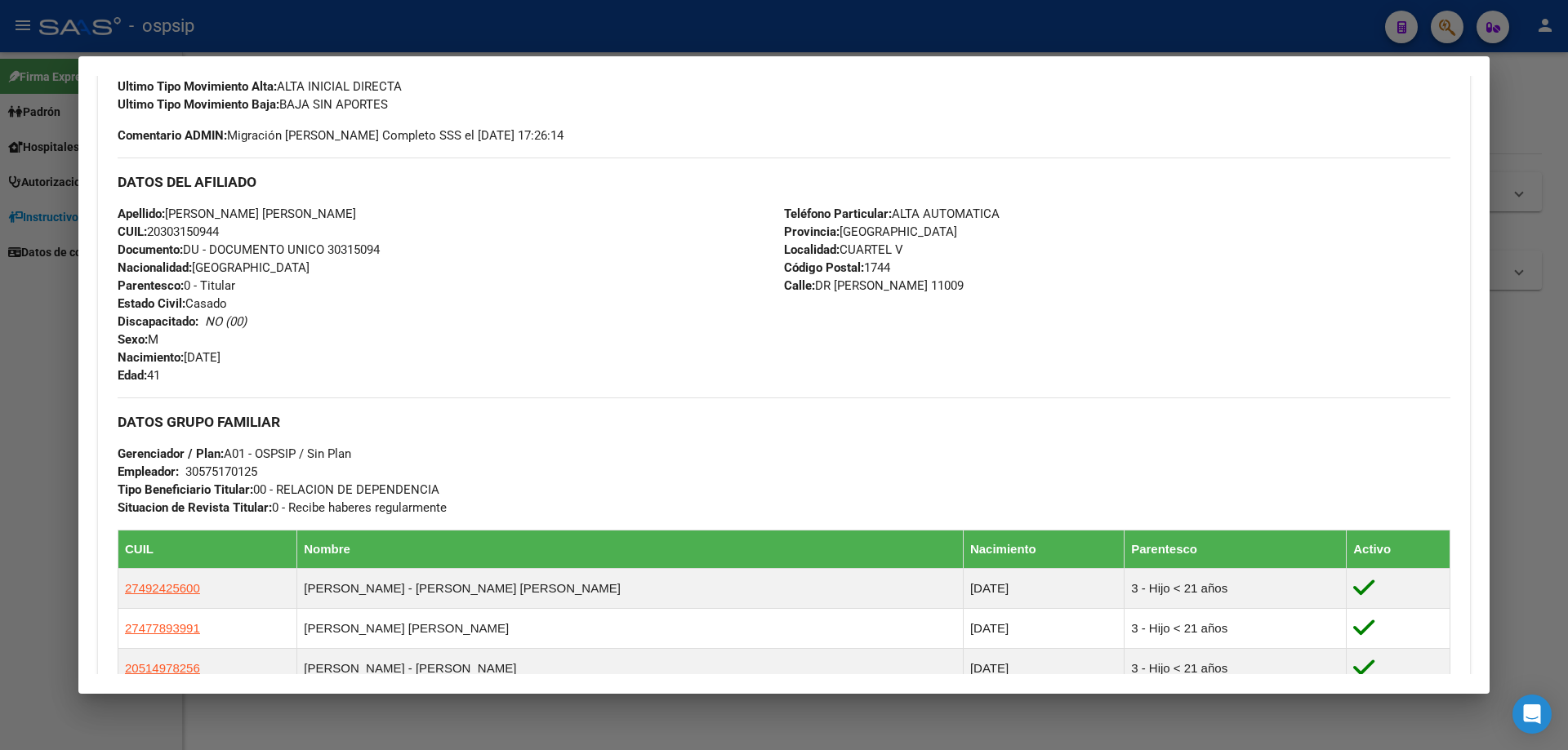
scroll to position [734, 0]
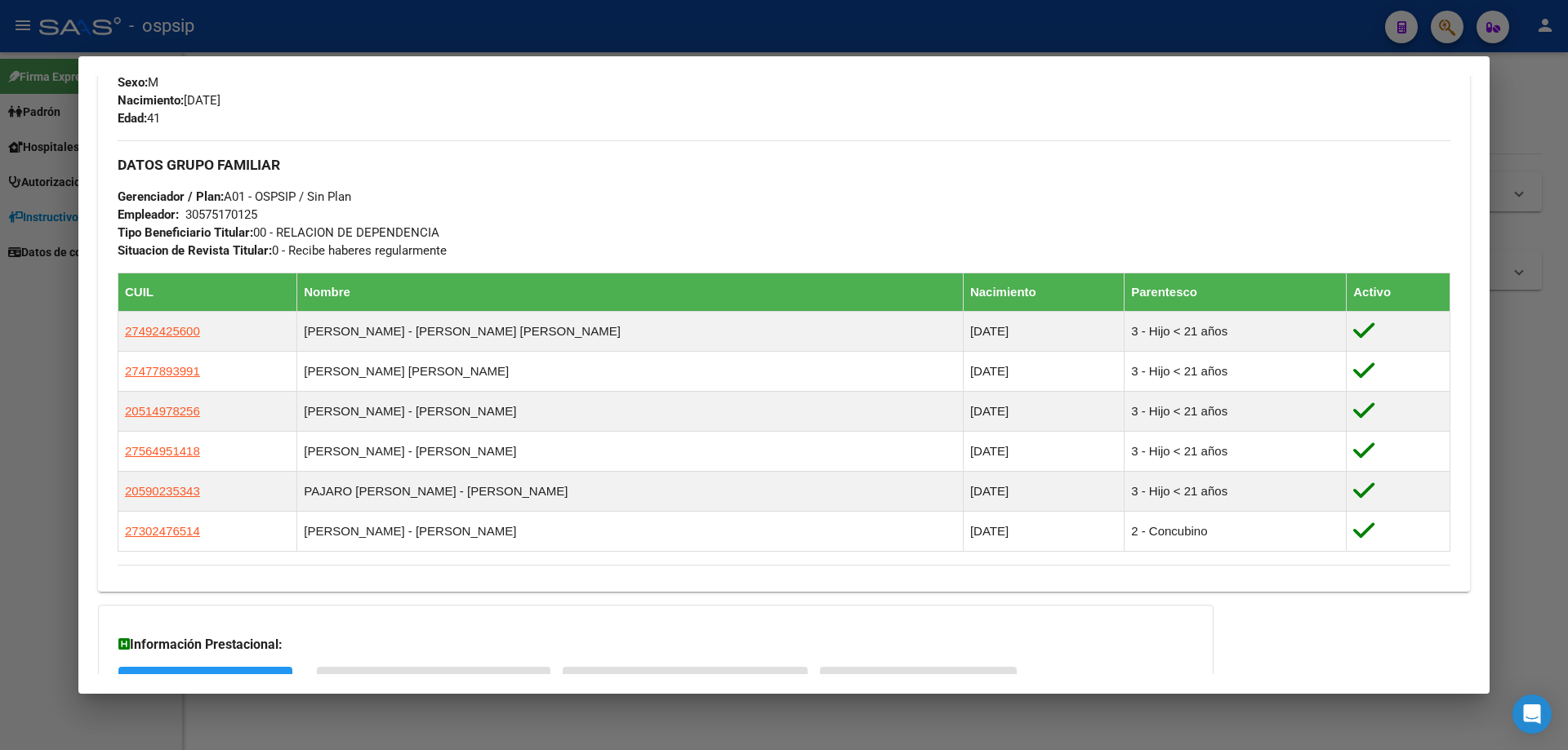
click at [738, 728] on div at bounding box center [784, 375] width 1568 height 750
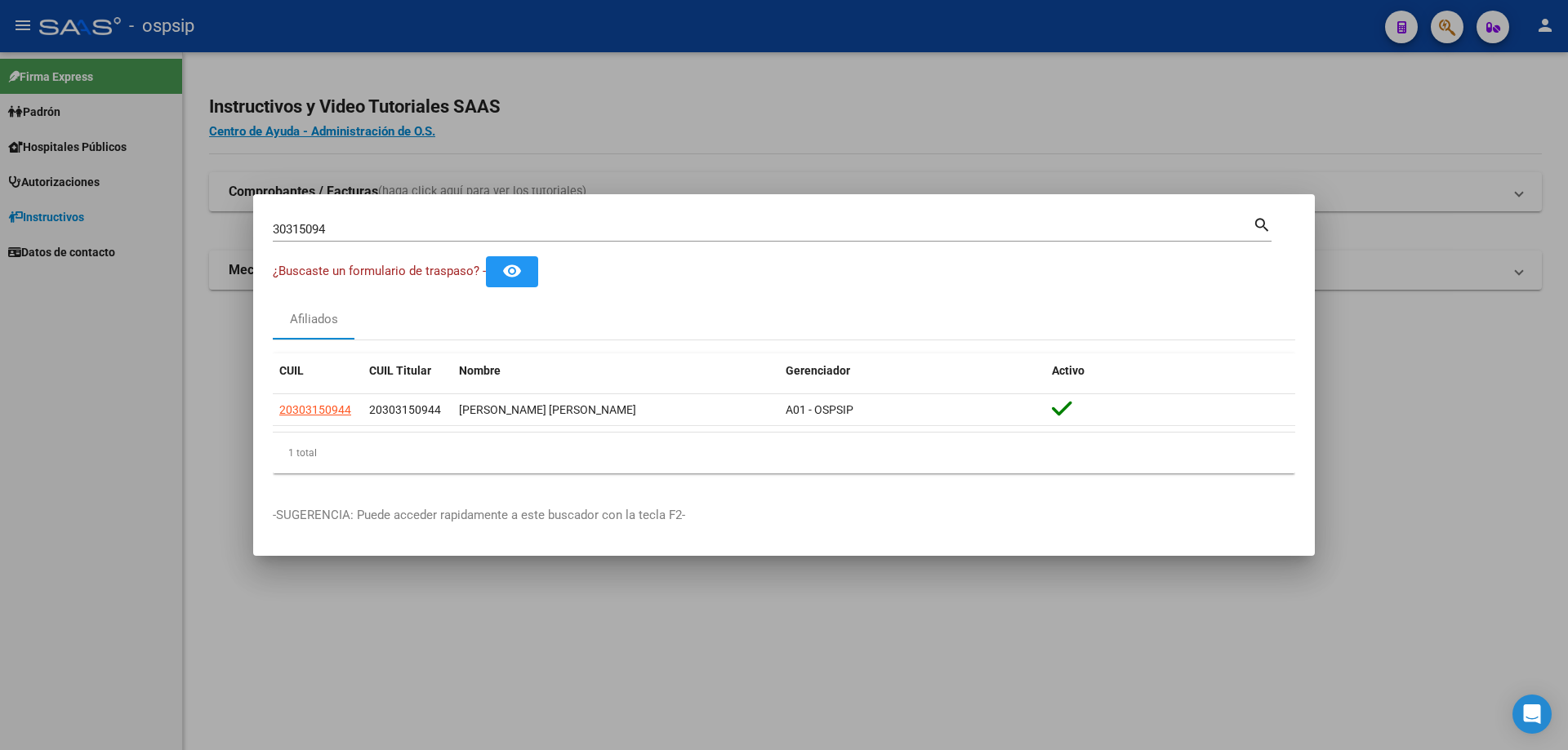
click at [529, 220] on div "30315094 Buscar (apellido, dni, [PERSON_NAME], [PERSON_NAME], cuit, obra social)" at bounding box center [763, 228] width 980 height 24
type input "3"
type input "24053613"
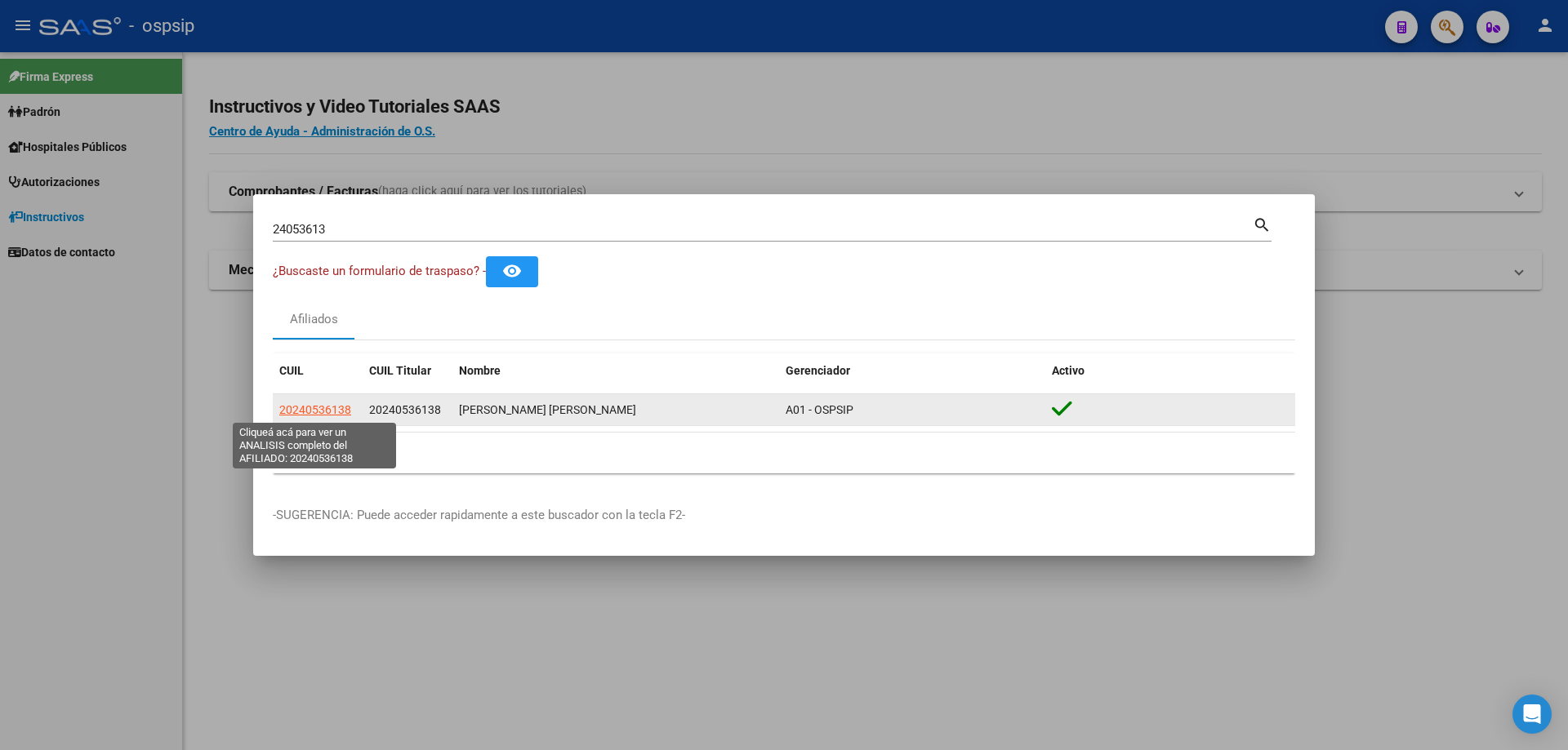
click at [312, 411] on span "20240536138" at bounding box center [315, 409] width 72 height 13
type textarea "20240536138"
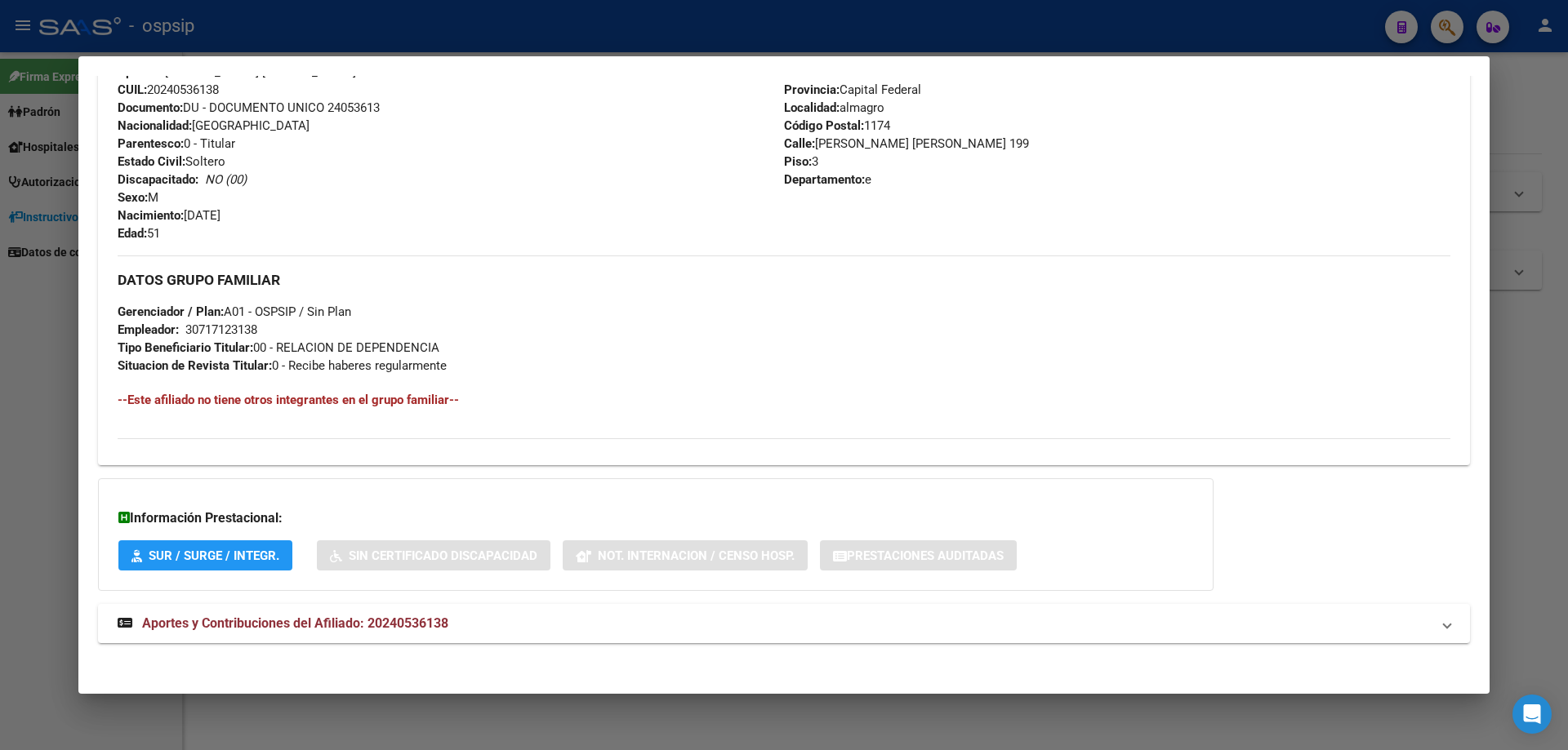
scroll to position [559, 0]
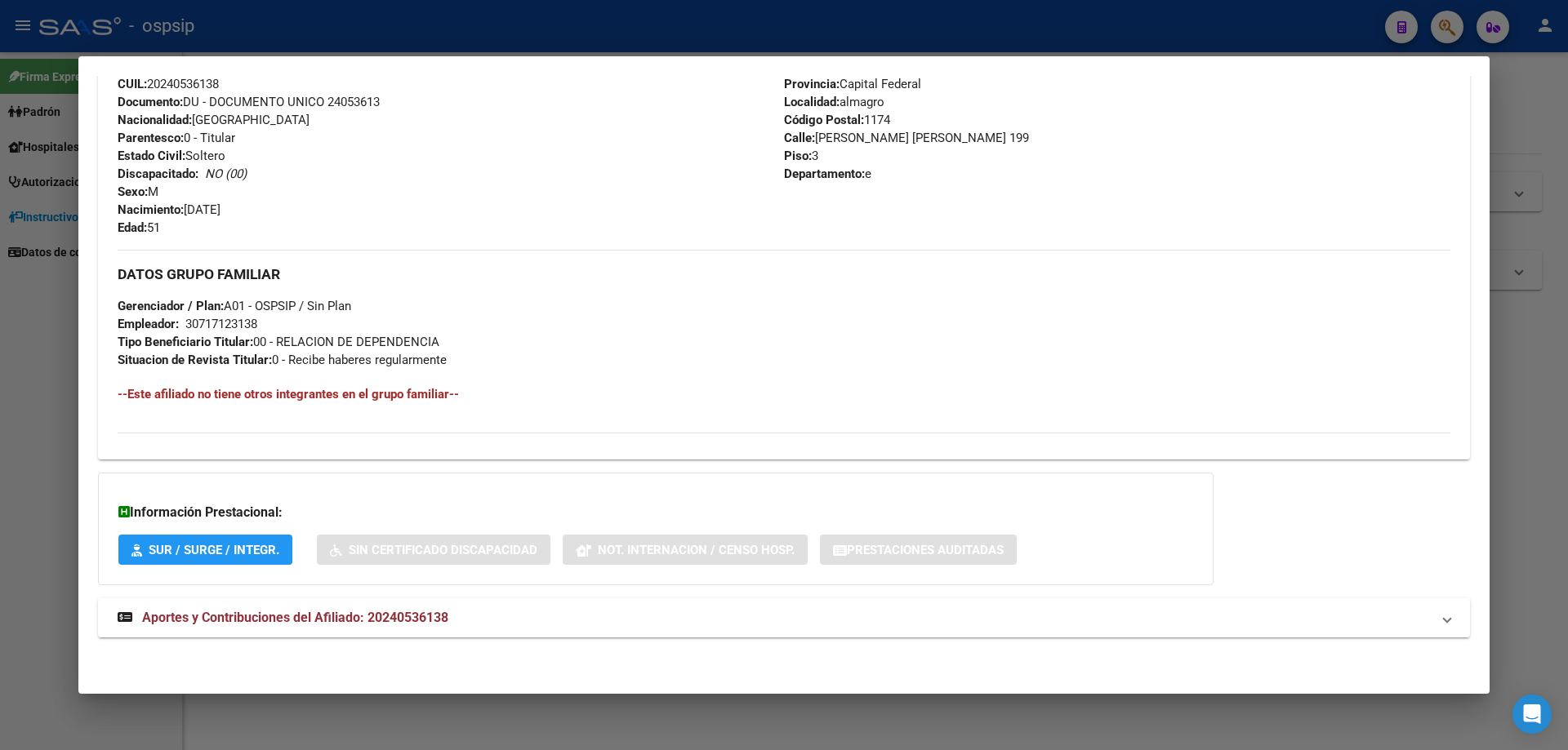
click at [251, 612] on span "Aportes y Contribuciones del Afiliado: 20240536138" at bounding box center [295, 618] width 306 height 16
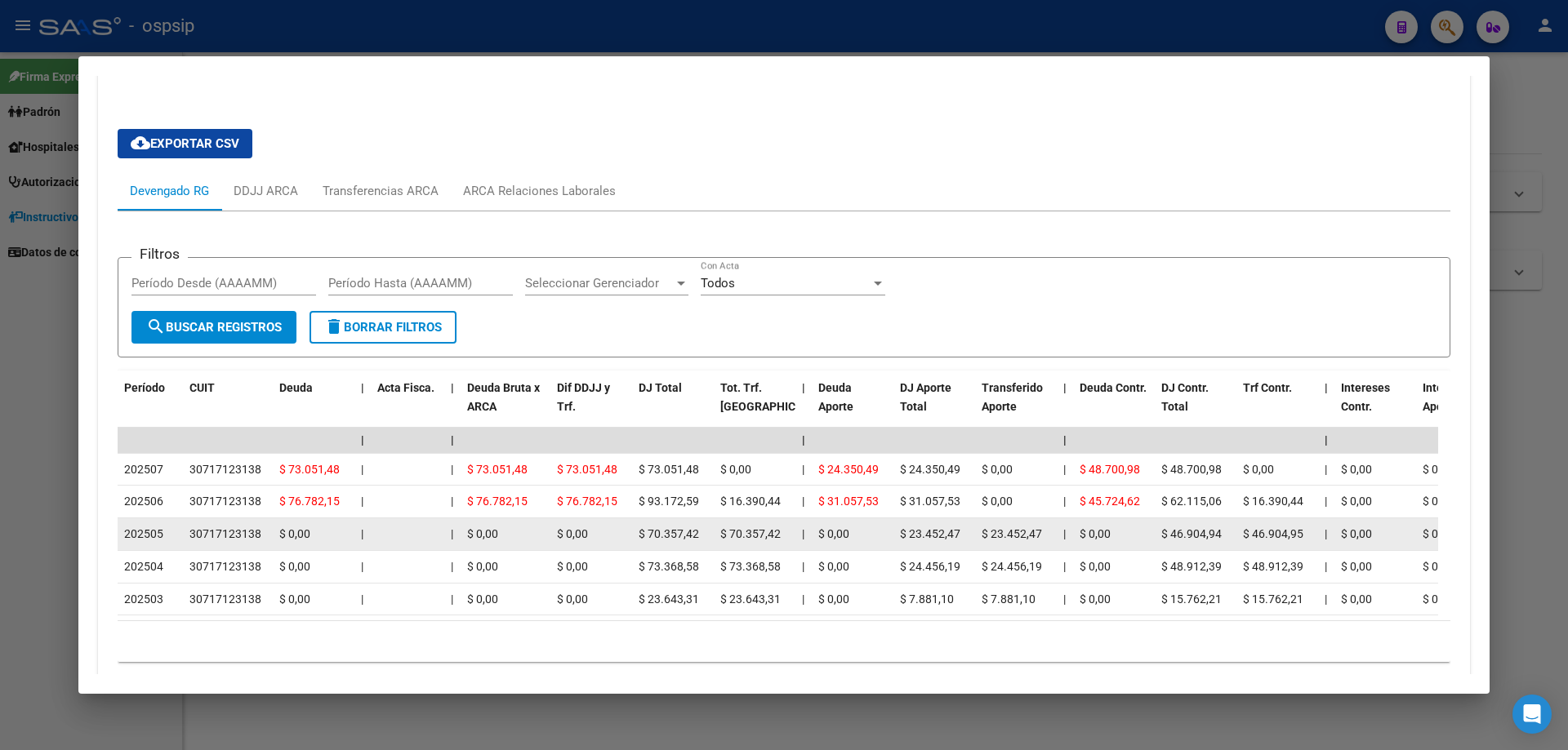
scroll to position [1130, 0]
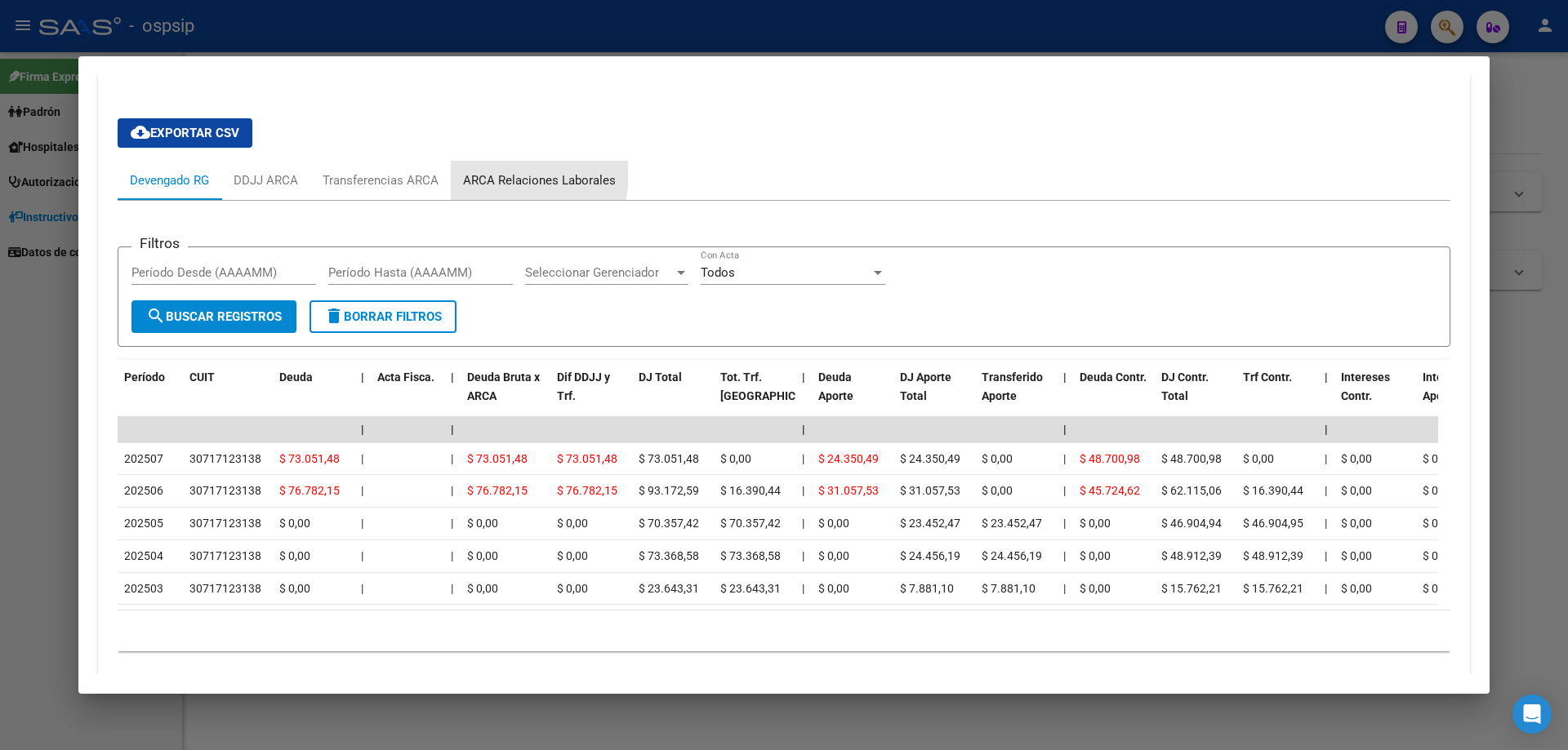
click at [516, 175] on div "ARCA Relaciones Laborales" at bounding box center [539, 180] width 153 height 17
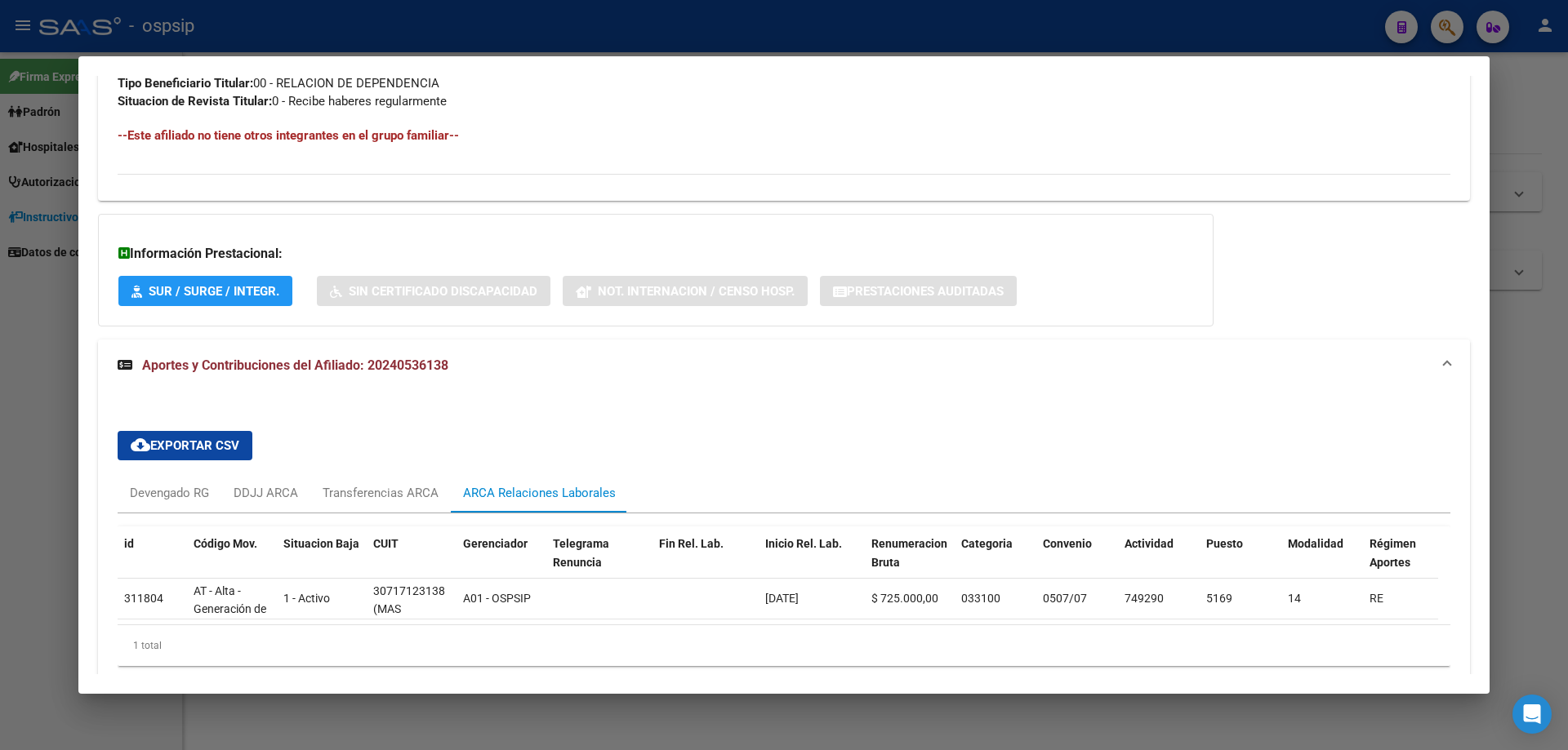
scroll to position [897, 0]
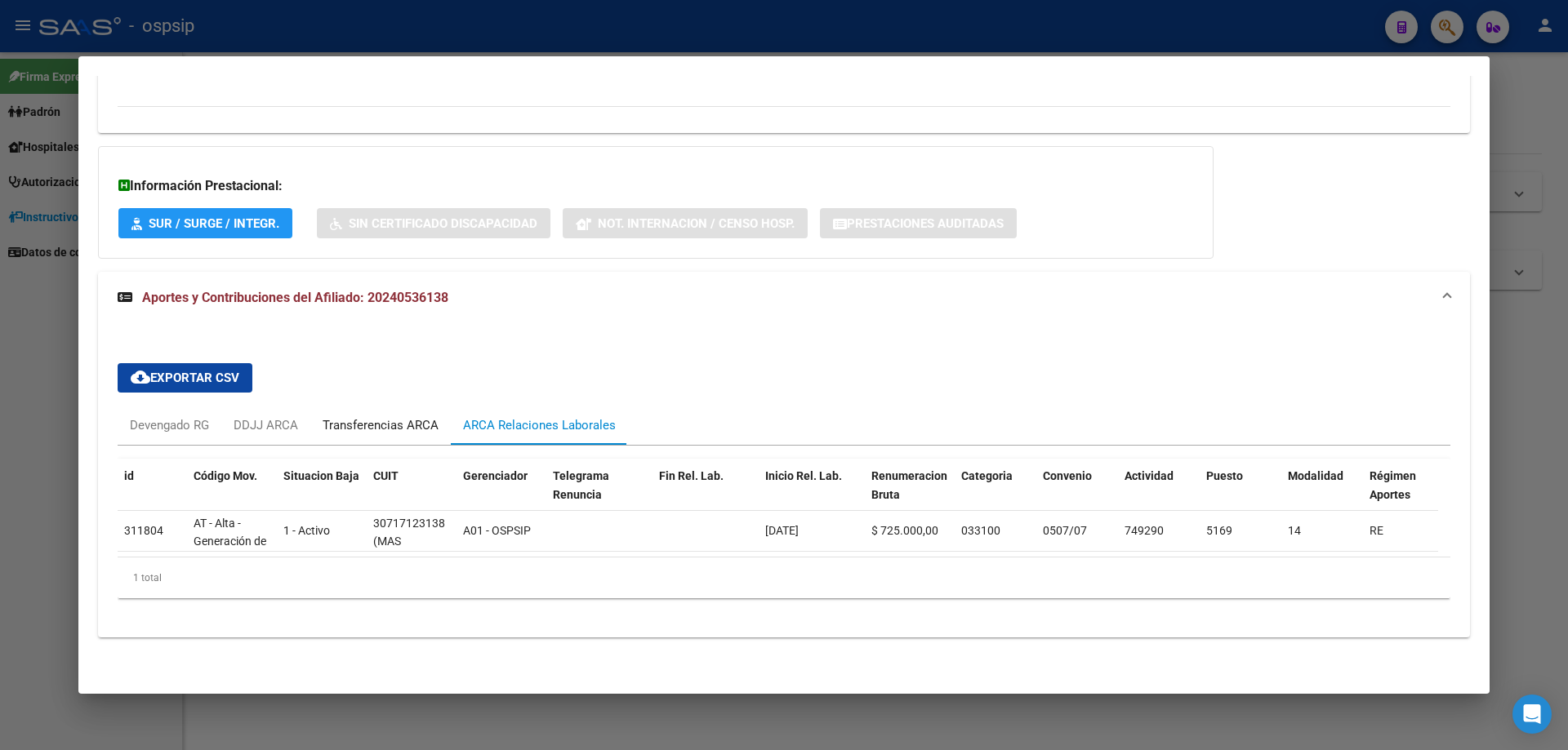
click at [380, 416] on div "Transferencias ARCA" at bounding box center [380, 425] width 116 height 17
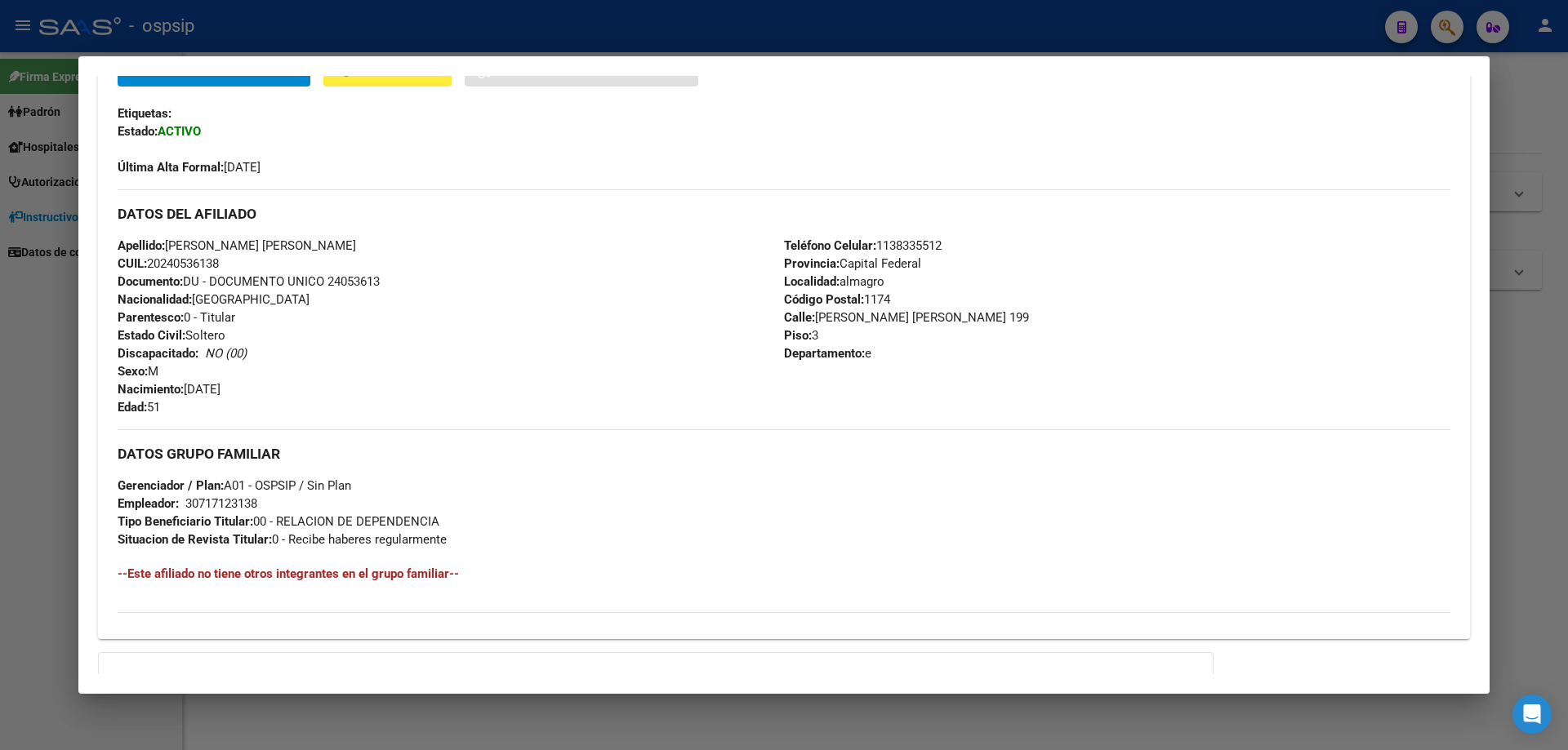
scroll to position [388, 0]
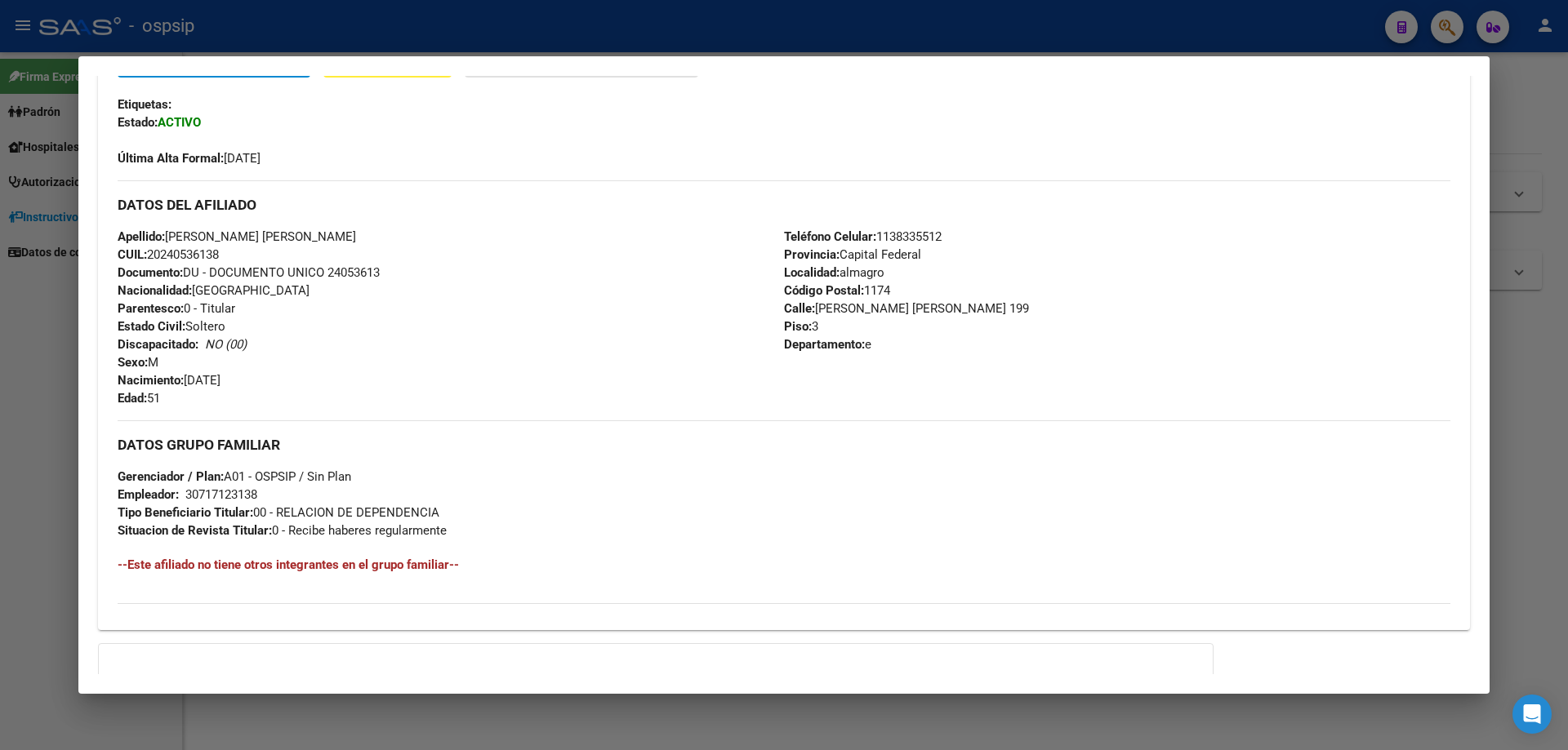
drag, startPoint x: 386, startPoint y: 271, endPoint x: 331, endPoint y: 271, distance: 55.0
click at [331, 271] on div "Apellido: [PERSON_NAME] [PERSON_NAME] CUIL: 20240536138 Documento: DU - DOCUMEN…" at bounding box center [451, 317] width 667 height 180
copy span "24053613"
click at [1538, 543] on div at bounding box center [784, 375] width 1568 height 750
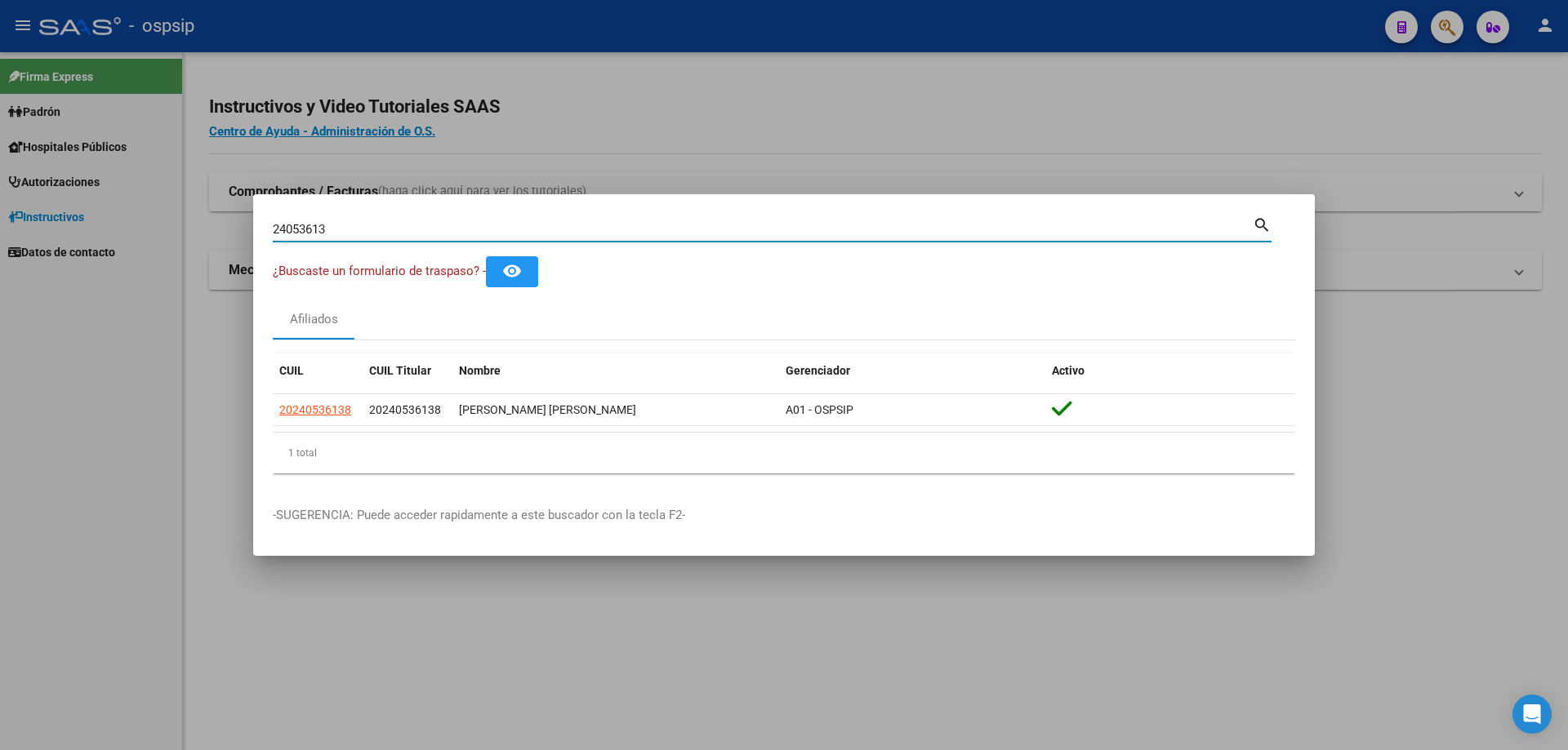
click at [466, 228] on input "24053613" at bounding box center [763, 229] width 980 height 15
type input "2"
type input "54297471"
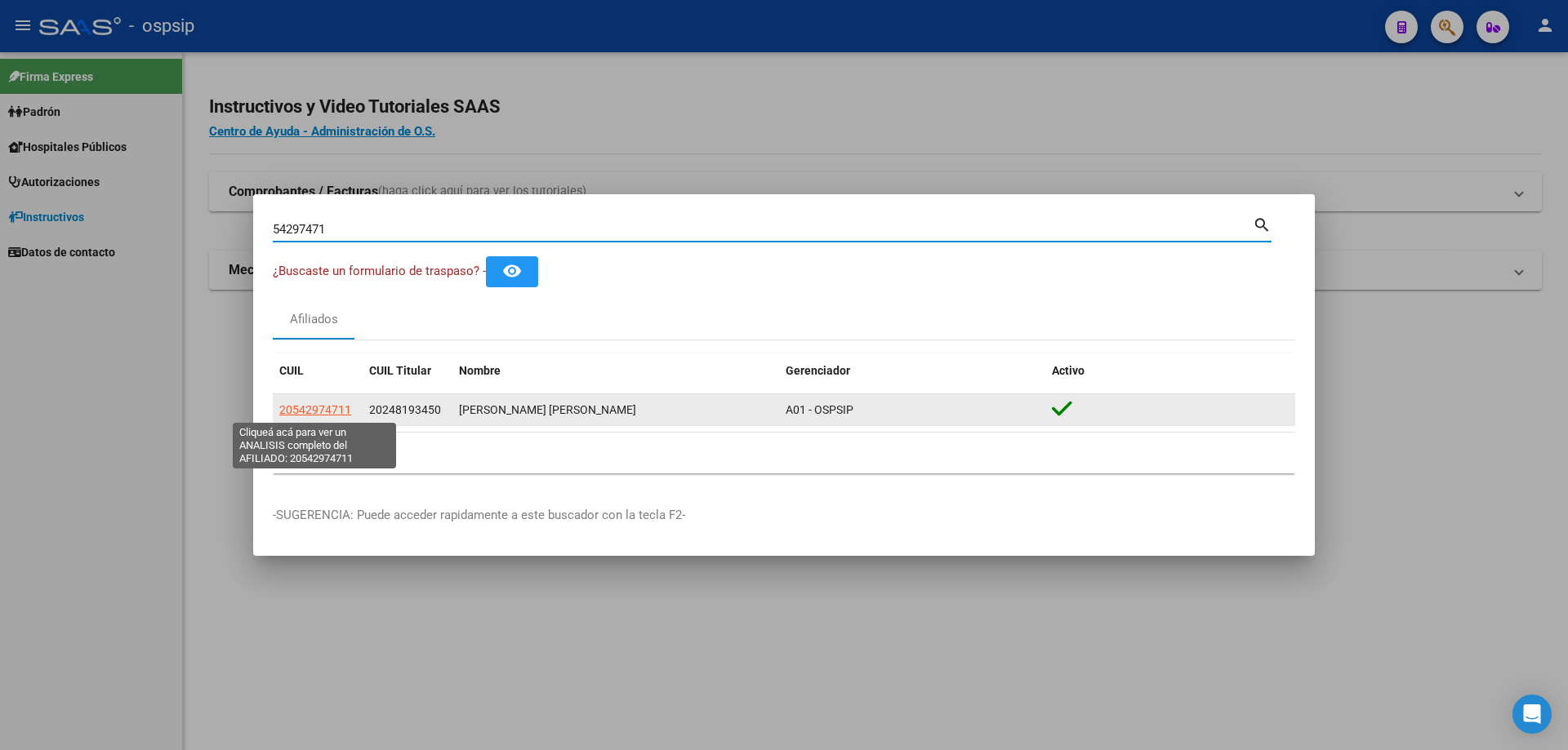
click at [321, 407] on span "20542974711" at bounding box center [315, 409] width 72 height 13
type textarea "20542974711"
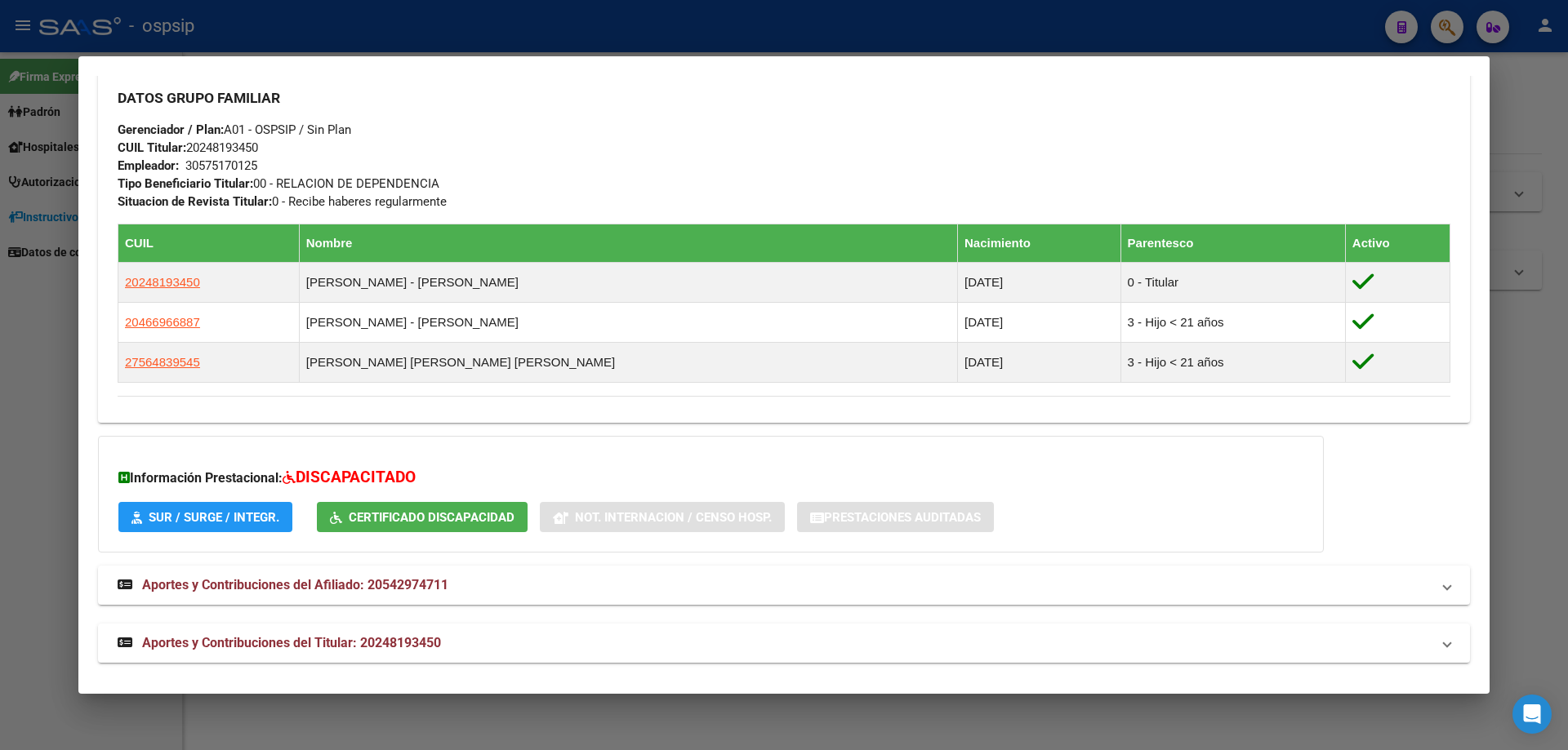
scroll to position [741, 0]
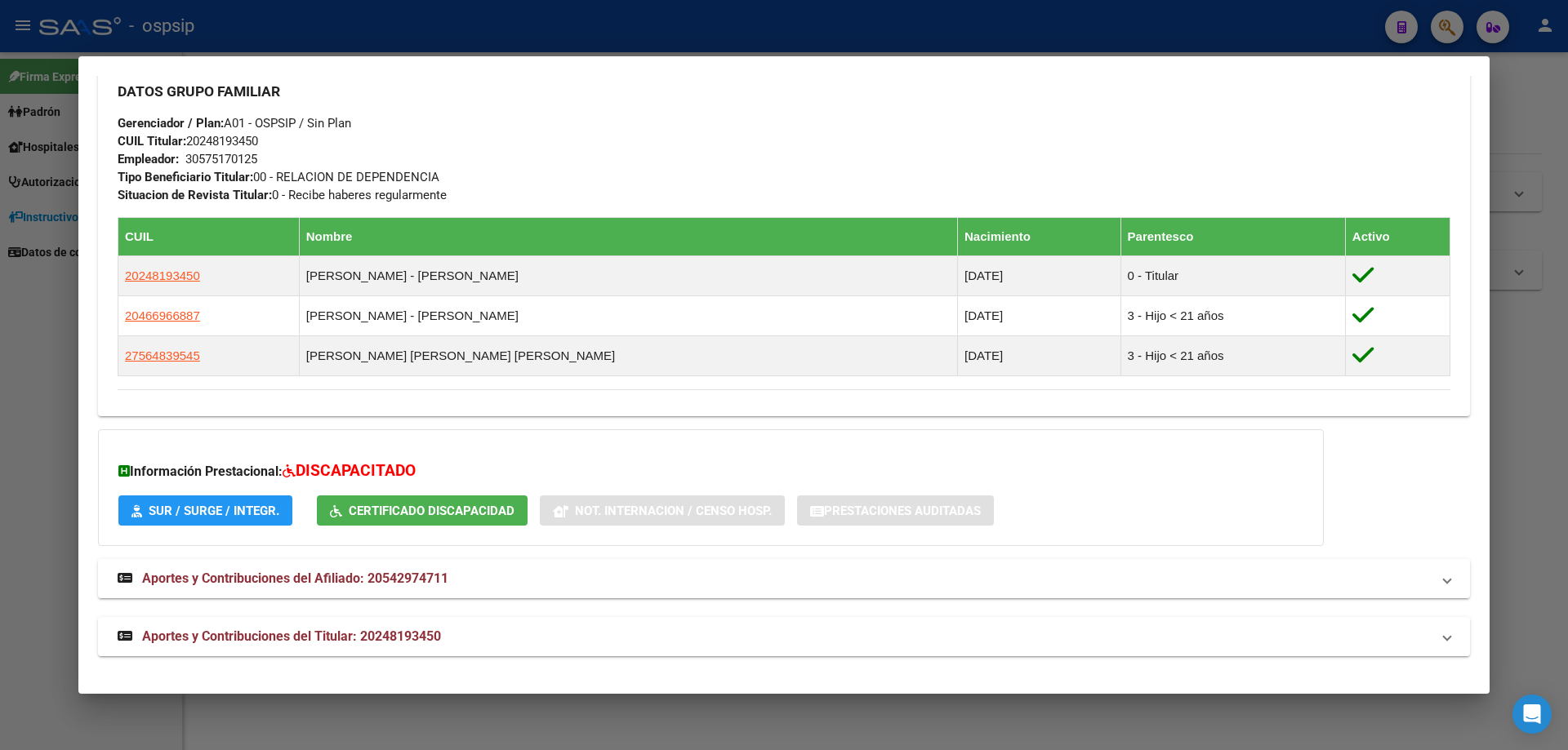
click at [348, 579] on span "Aportes y Contribuciones del Afiliado: 20542974711" at bounding box center [295, 578] width 306 height 16
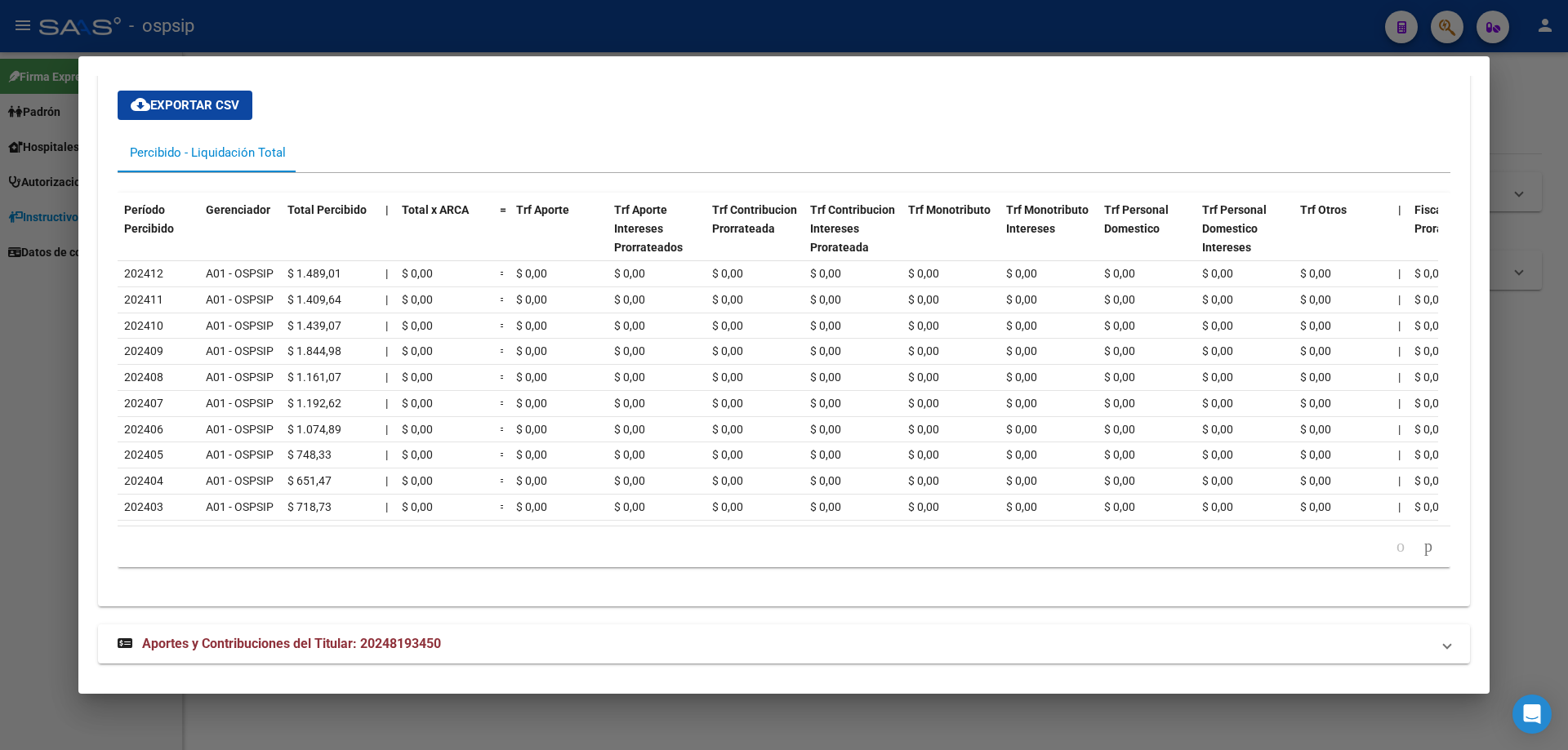
scroll to position [1321, 0]
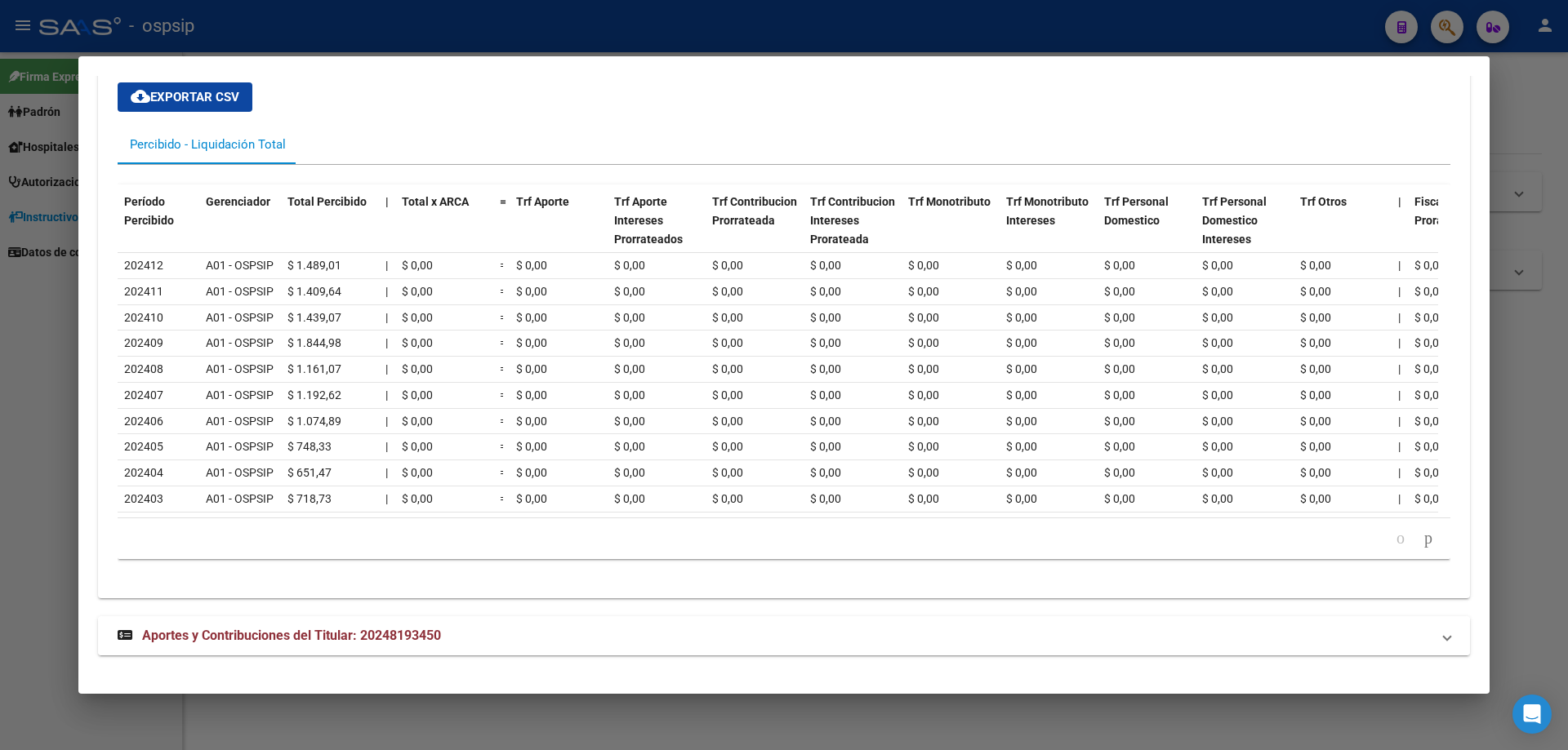
click at [419, 632] on span "Aportes y Contribuciones del Titular: 20248193450" at bounding box center [291, 635] width 298 height 16
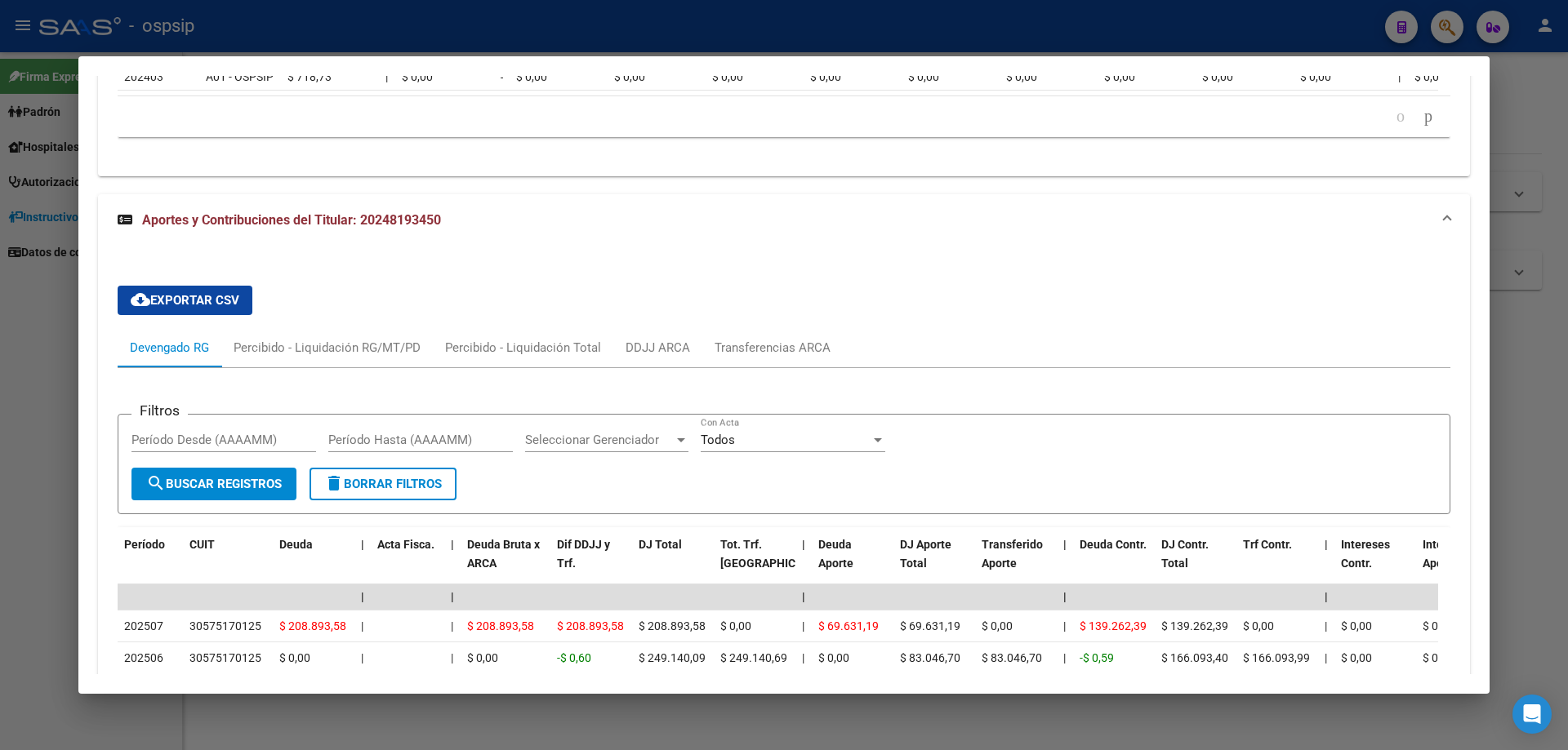
scroll to position [1729, 0]
click at [753, 352] on div "Transferencias ARCA" at bounding box center [773, 349] width 141 height 39
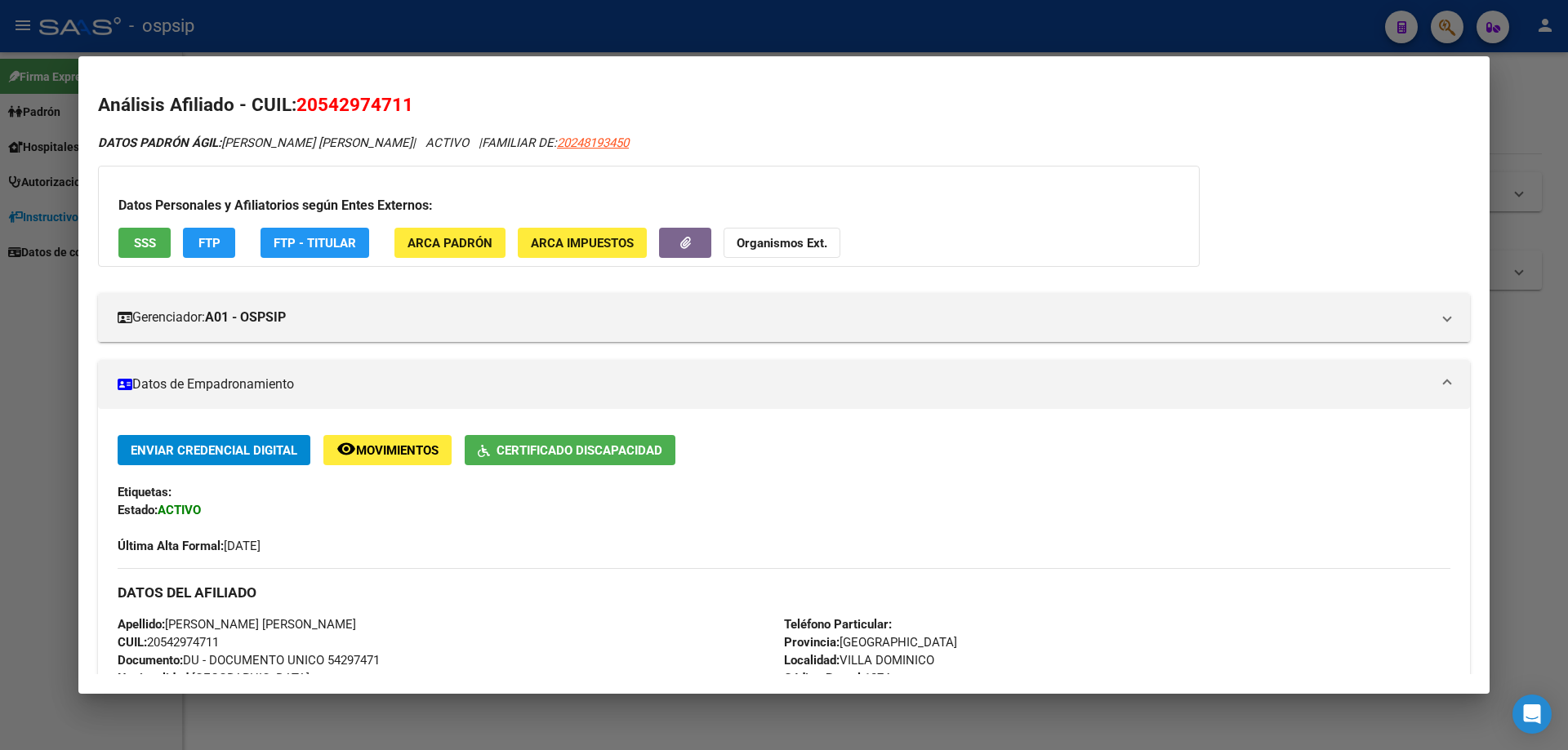
scroll to position [82, 0]
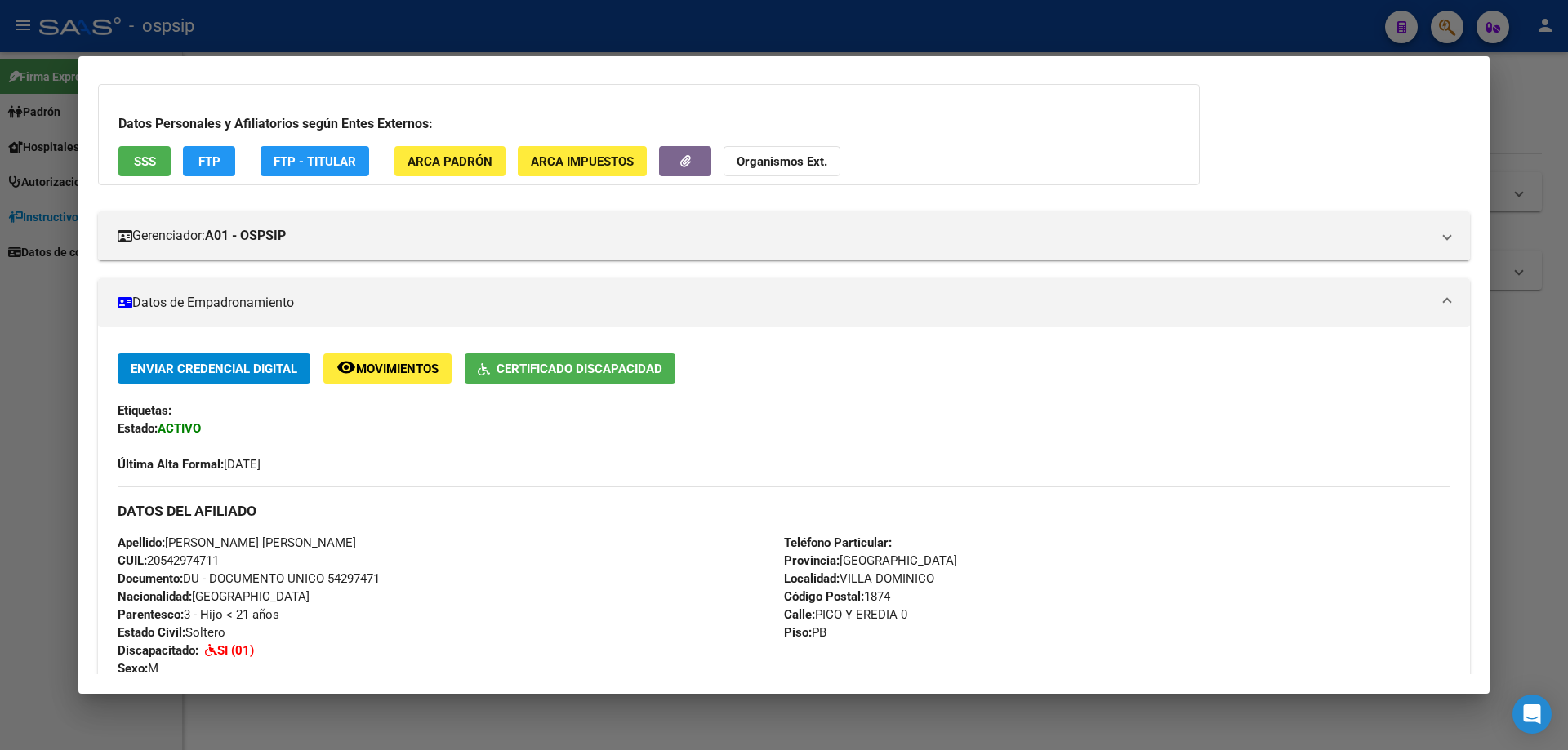
drag, startPoint x: 386, startPoint y: 577, endPoint x: 330, endPoint y: 581, distance: 56.1
click at [330, 581] on div "Apellido: [PERSON_NAME] [PERSON_NAME] CUIL: 20542974711 Documento: DU - DOCUMEN…" at bounding box center [451, 623] width 667 height 180
copy span "54297471"
click at [1535, 533] on div at bounding box center [784, 375] width 1568 height 750
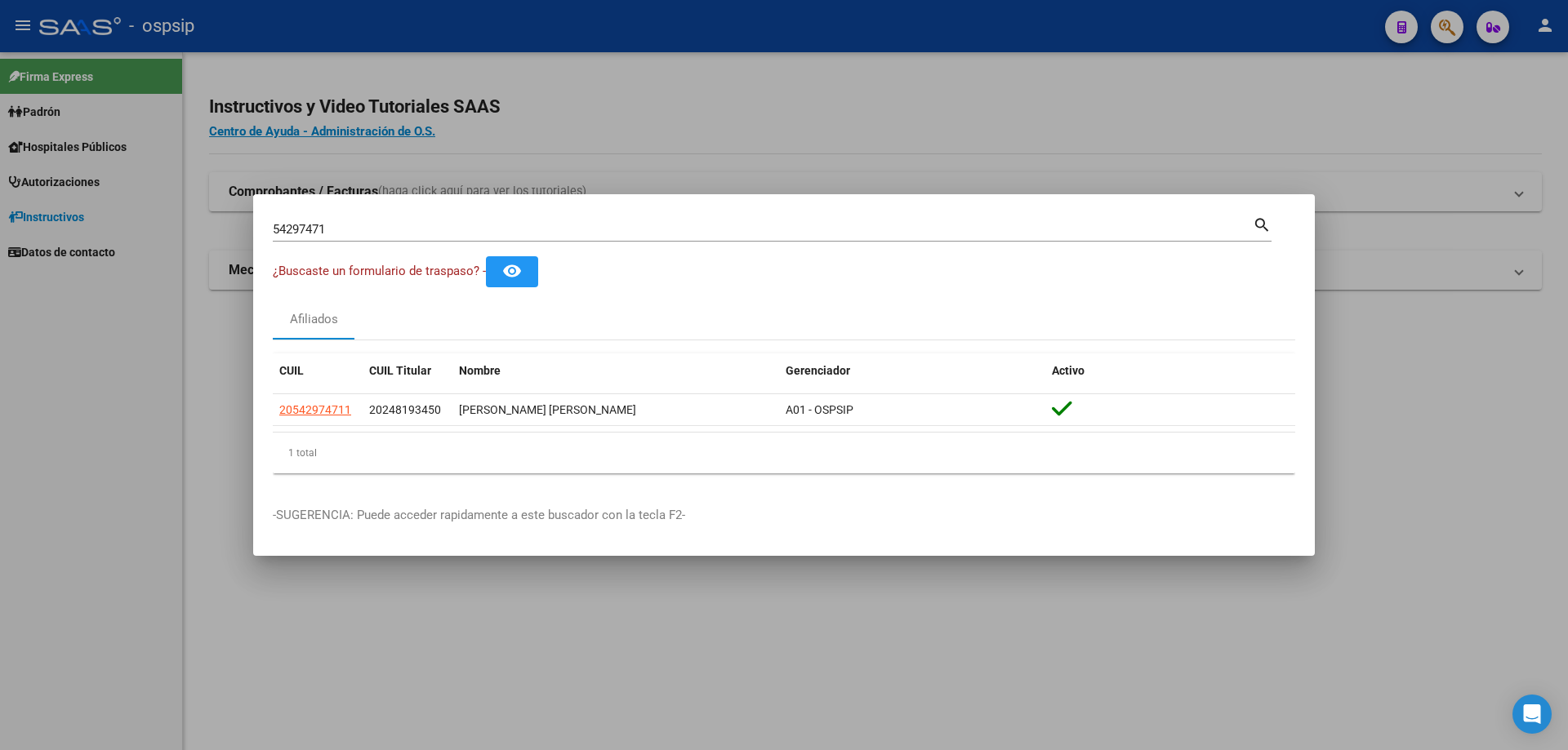
click at [378, 215] on div "54297471 Buscar (apellido, dni, [PERSON_NAME], [PERSON_NAME], cuit, obra social…" at bounding box center [772, 227] width 998 height 28
click at [374, 226] on input "54297471" at bounding box center [763, 229] width 980 height 15
type input "20884789"
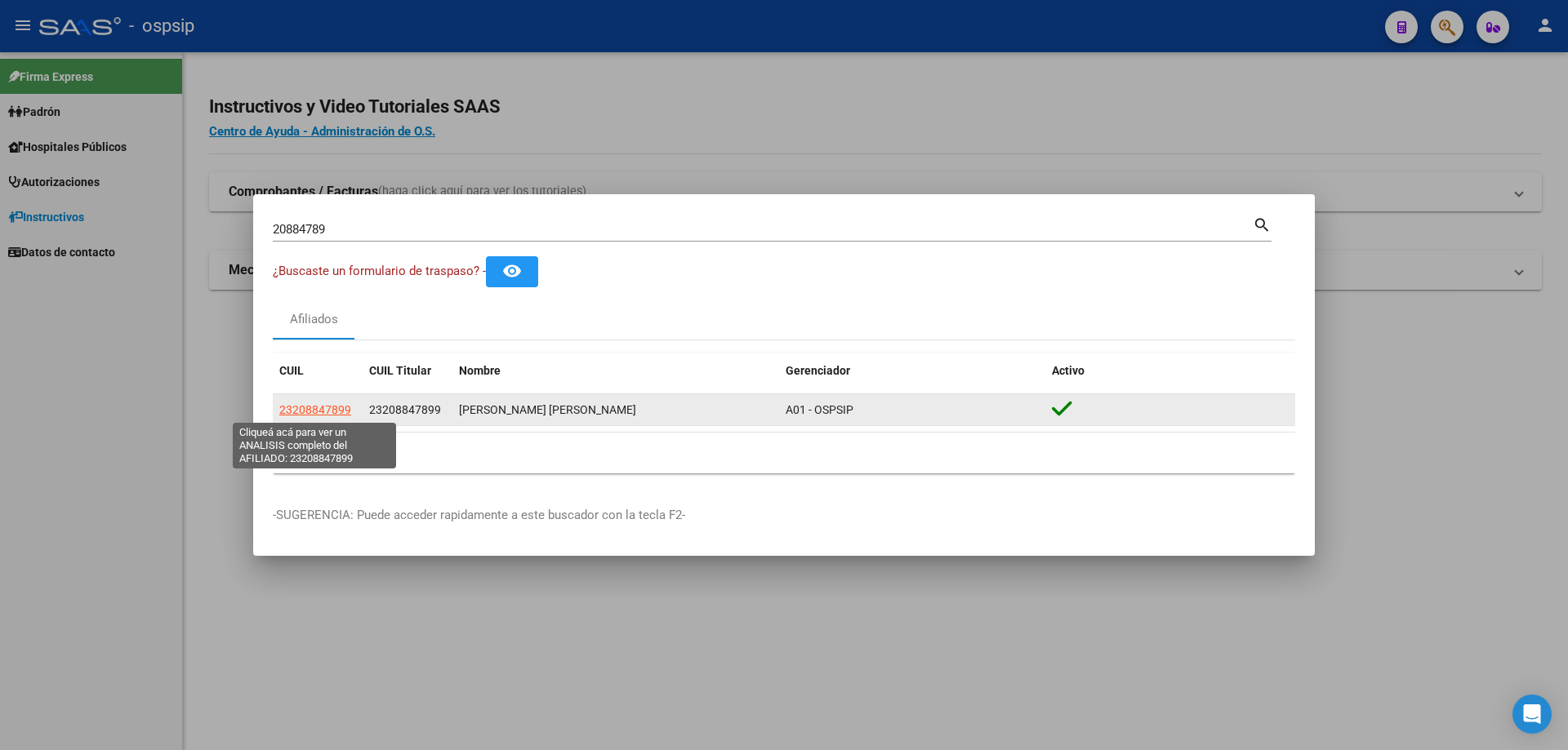
click at [321, 406] on span "23208847899" at bounding box center [315, 409] width 72 height 13
type textarea "23208847899"
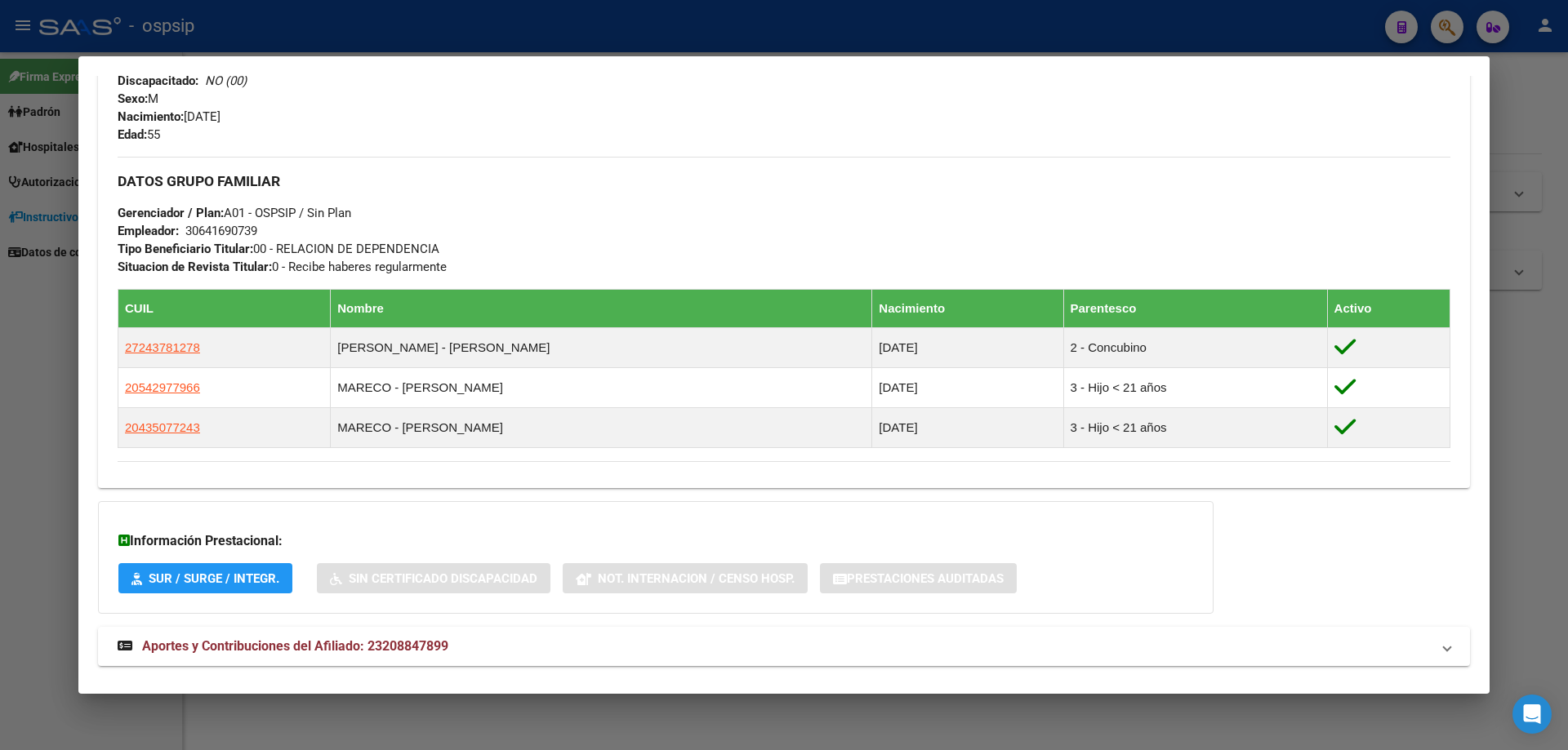
scroll to position [711, 0]
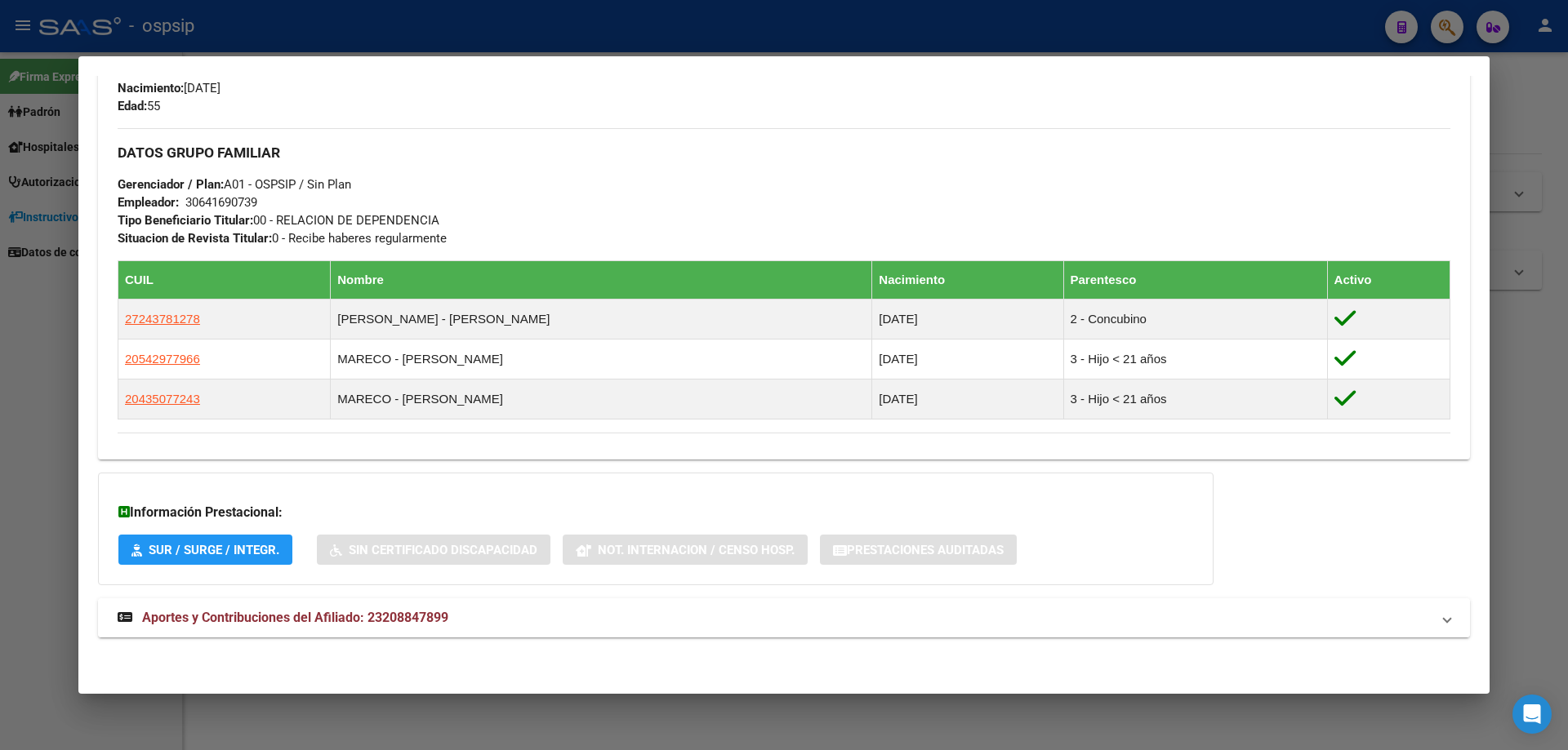
click at [250, 613] on span "Aportes y Contribuciones del Afiliado: 23208847899" at bounding box center [295, 618] width 306 height 16
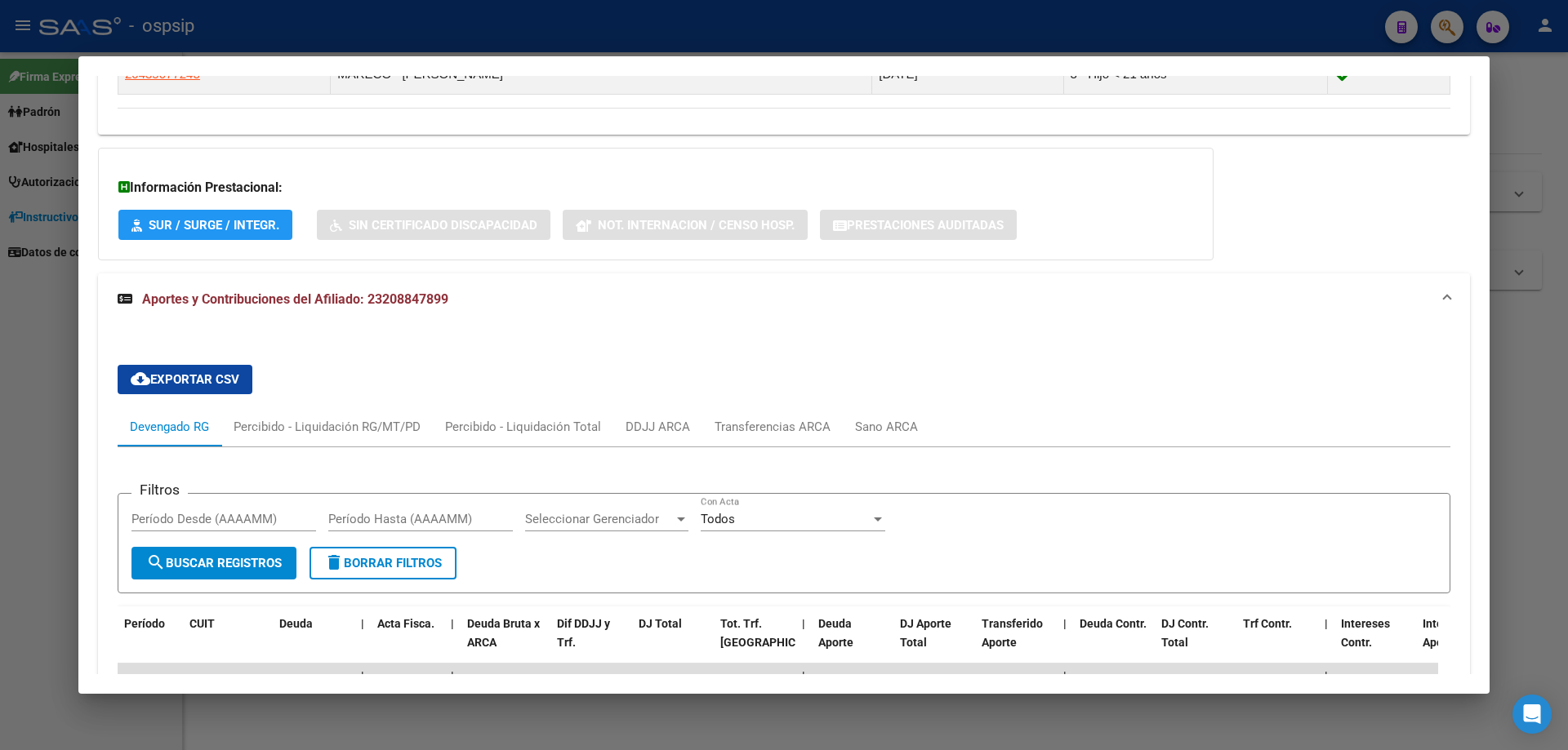
scroll to position [1029, 0]
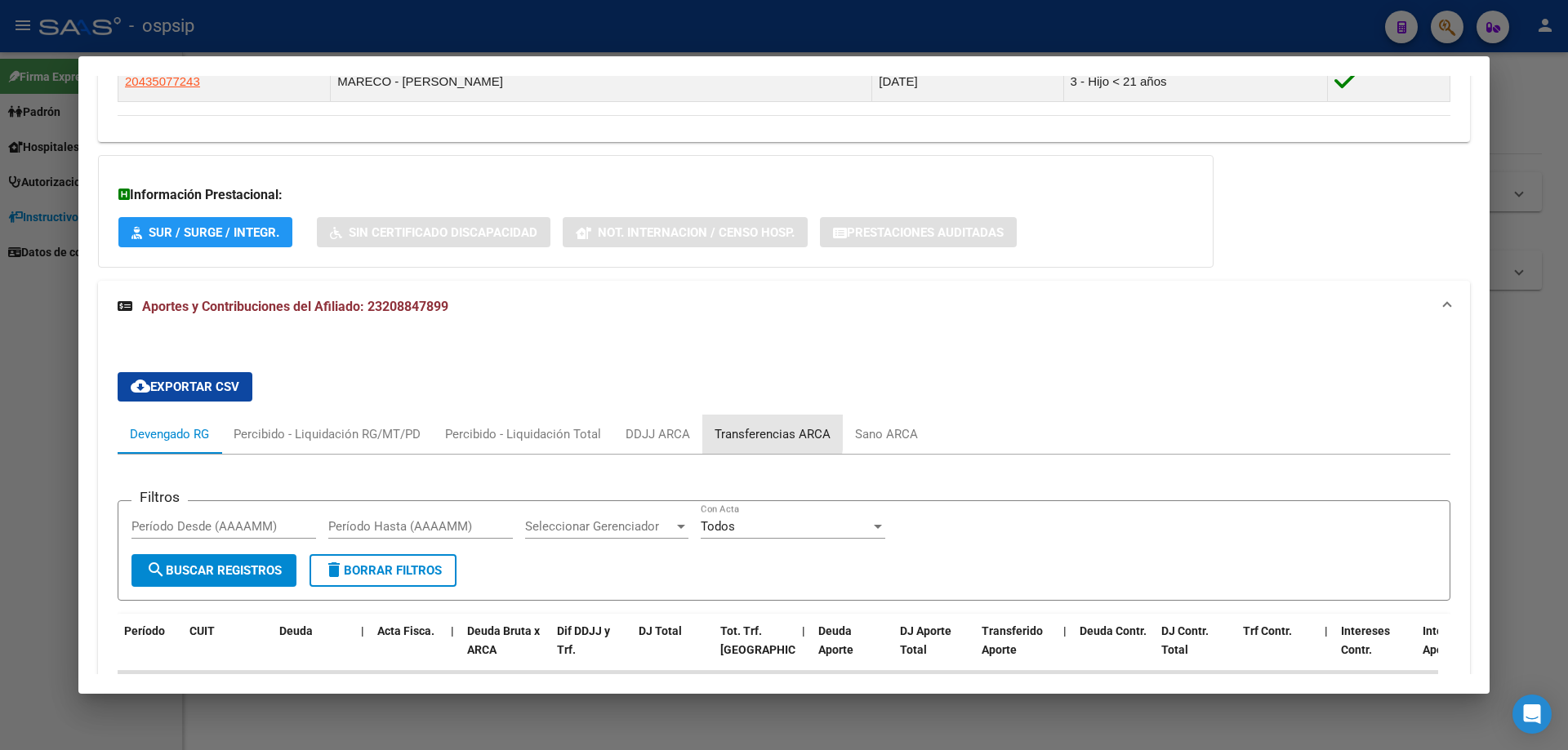
click at [734, 431] on div "Transferencias ARCA" at bounding box center [772, 434] width 116 height 17
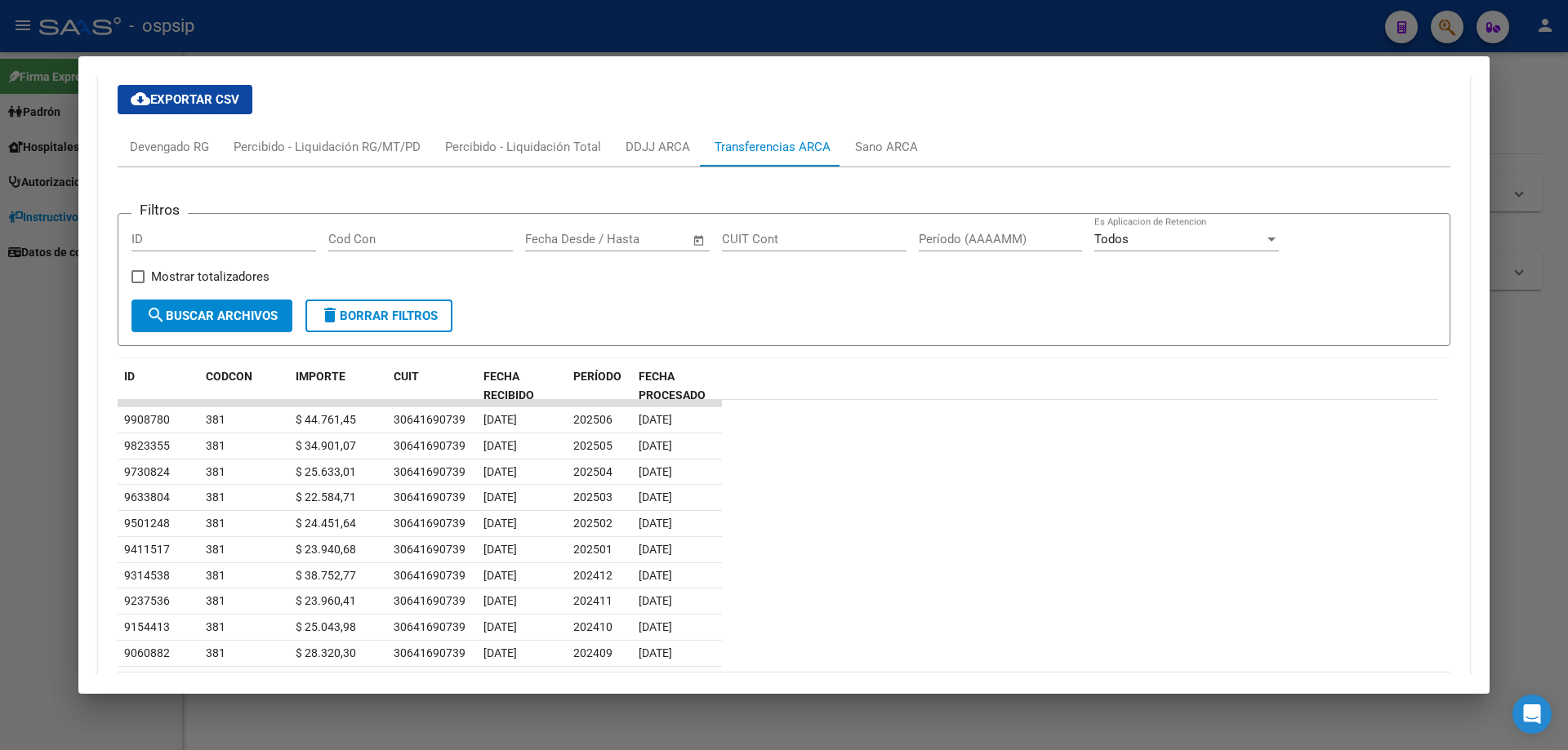
scroll to position [1431, 0]
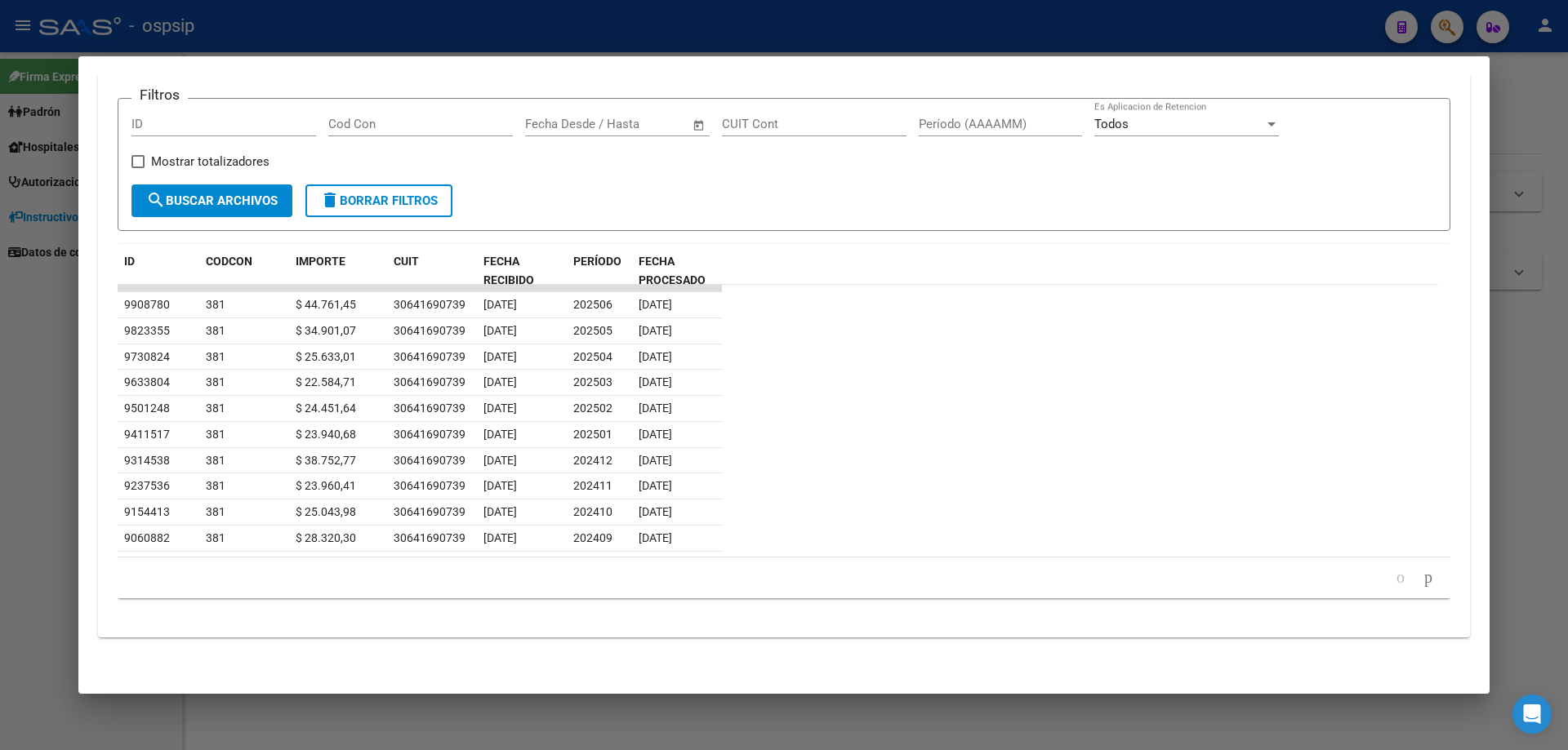
click at [1042, 707] on div at bounding box center [784, 375] width 1568 height 750
